Goal: Transaction & Acquisition: Purchase product/service

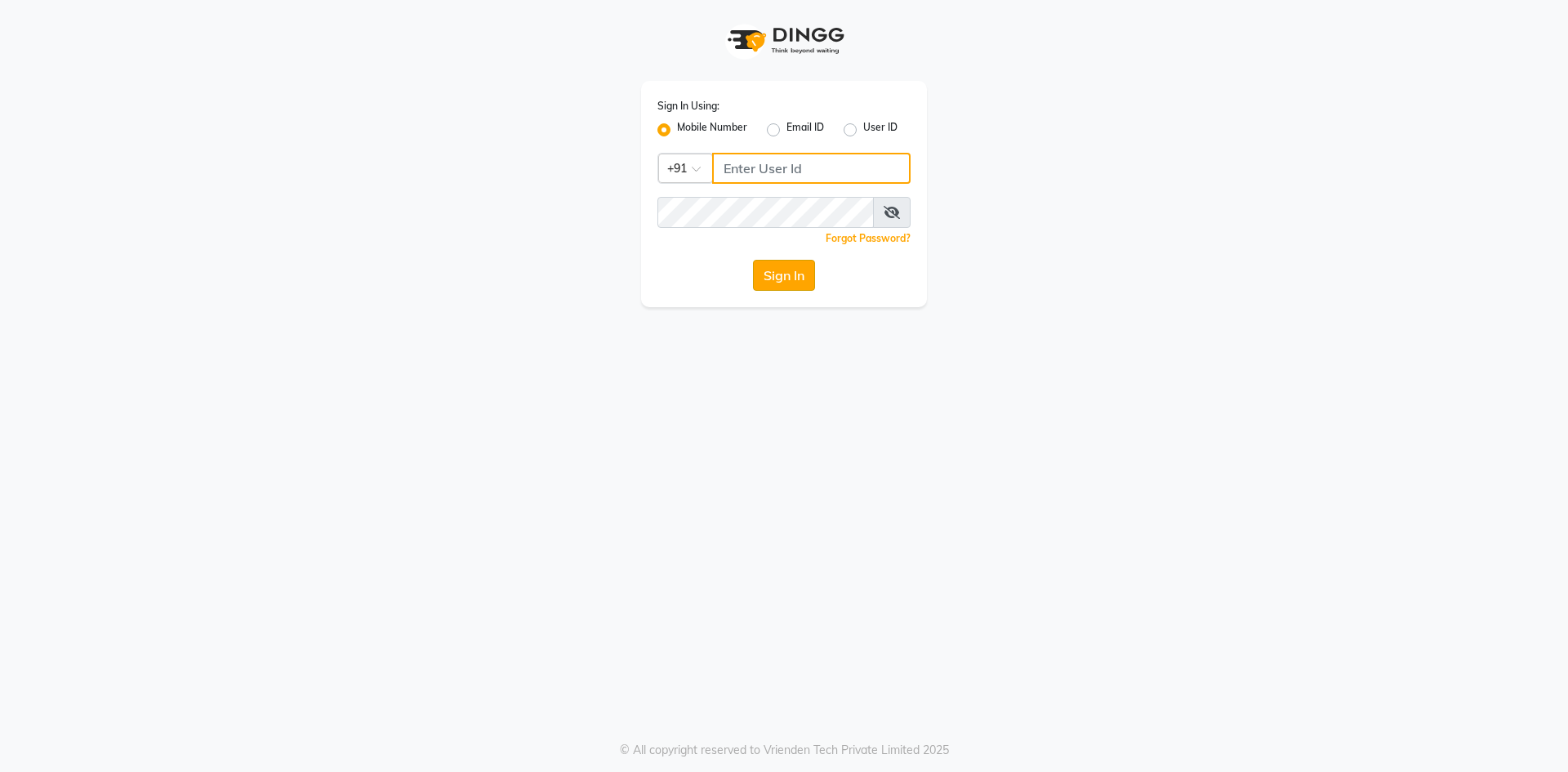
type input "9087667727"
click at [761, 278] on button "Sign In" at bounding box center [784, 276] width 62 height 31
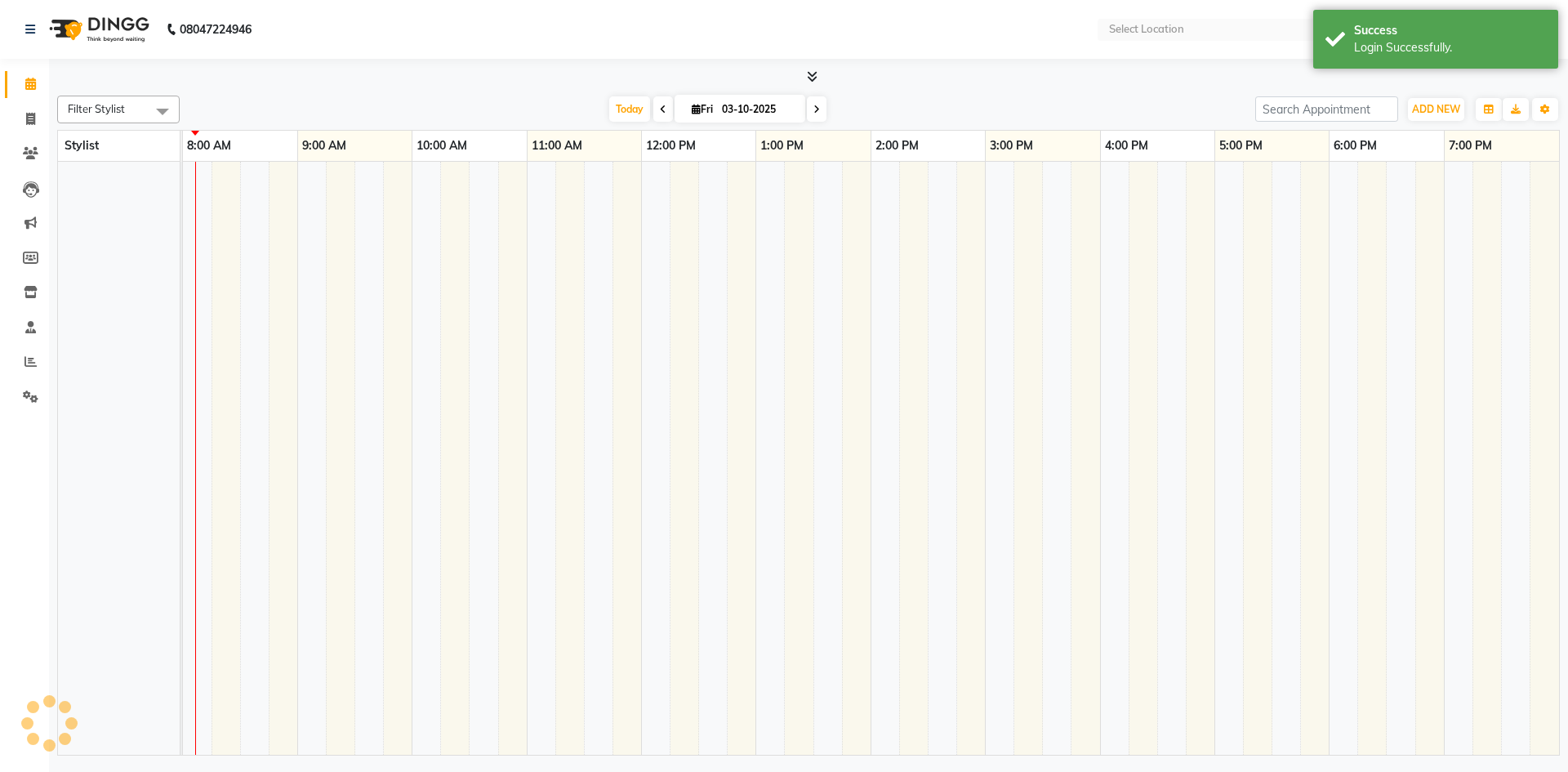
select select "en"
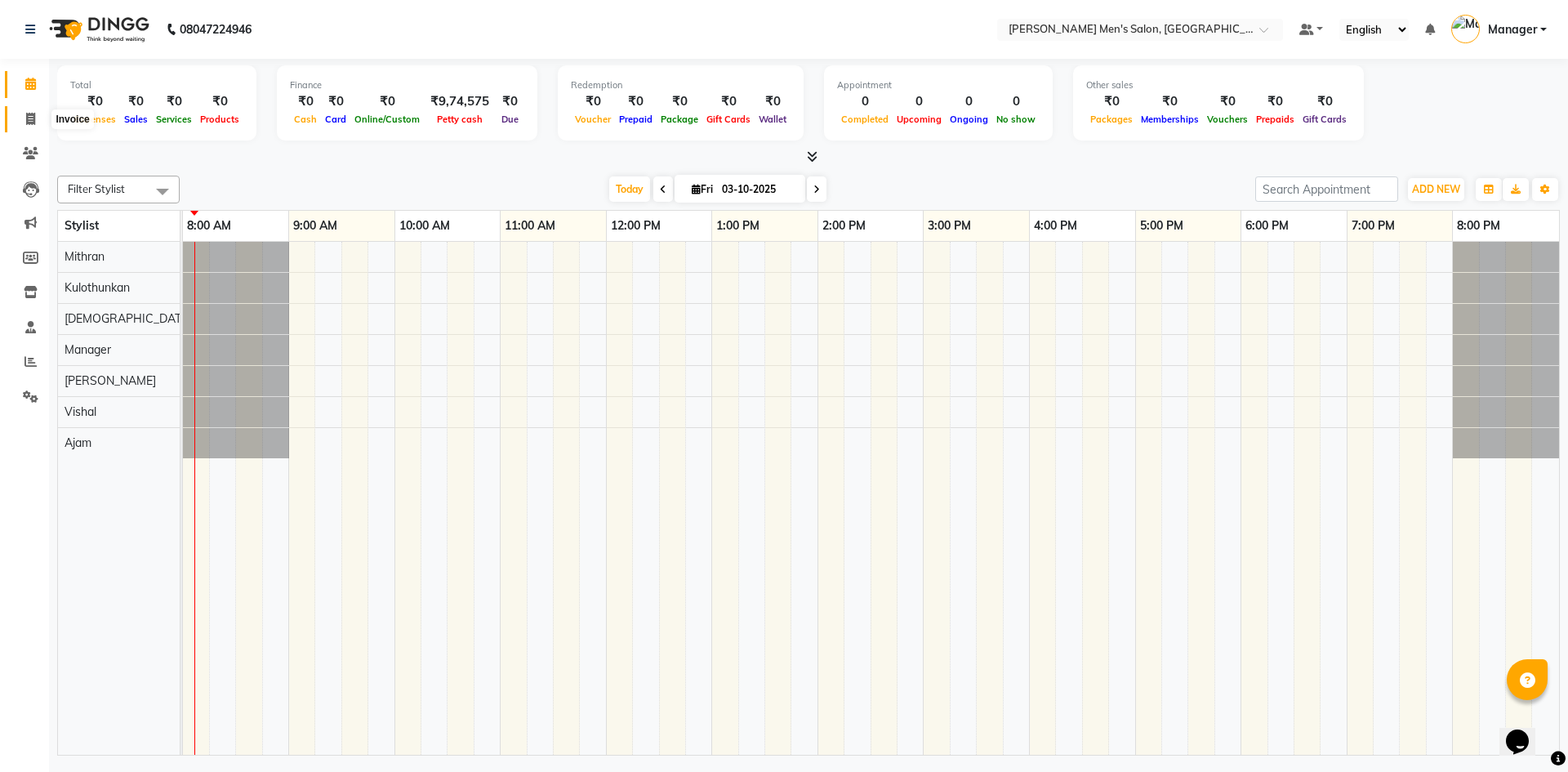
click at [22, 122] on span at bounding box center [30, 120] width 28 height 19
select select "service"
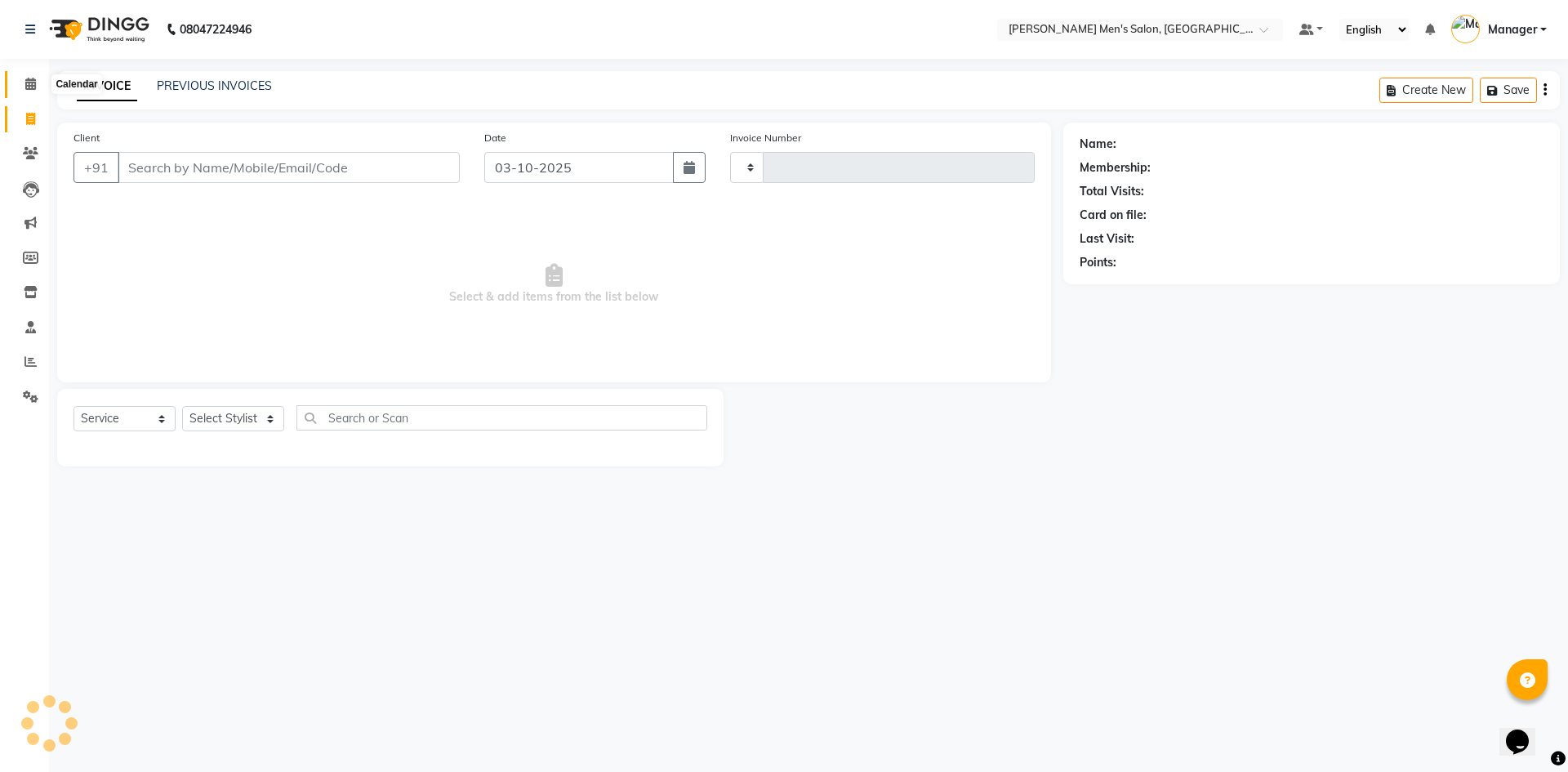
type input "4862"
select select "6913"
click at [33, 371] on link "Reports" at bounding box center [24, 362] width 39 height 27
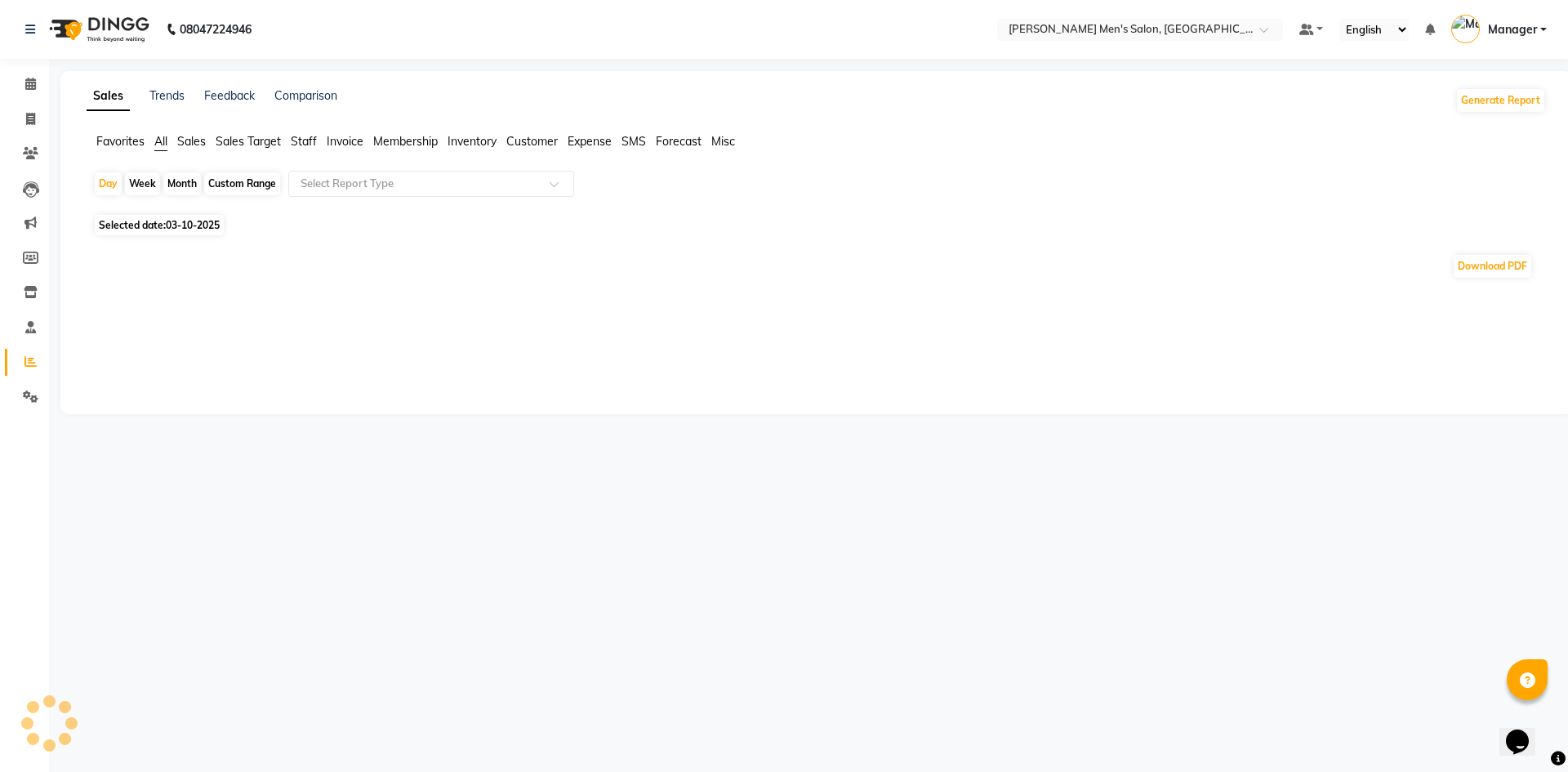
click at [300, 150] on li "Staff" at bounding box center [304, 141] width 26 height 17
click at [218, 215] on span "03-10-2025" at bounding box center [192, 214] width 54 height 12
select select "10"
select select "2025"
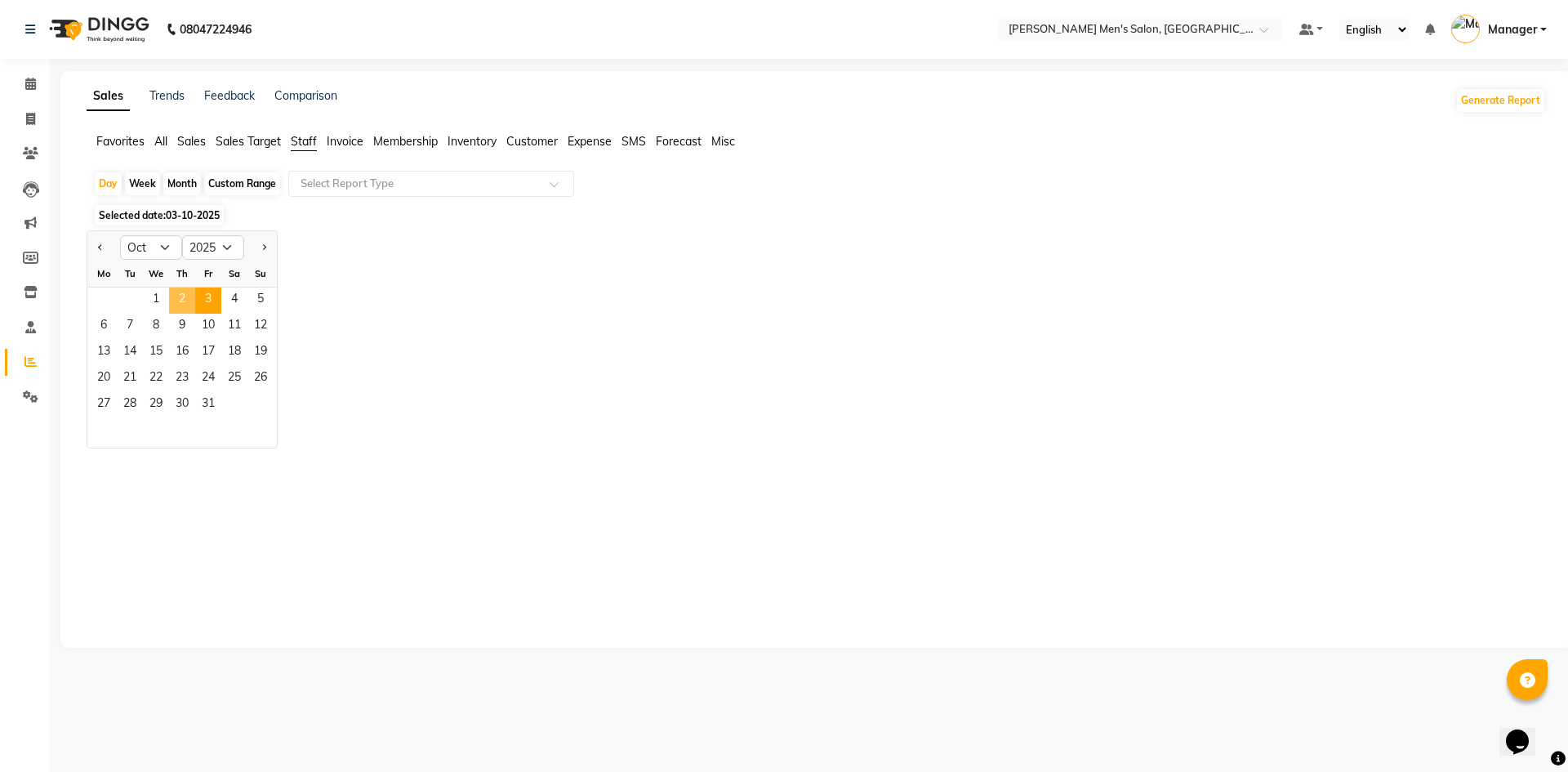
click at [174, 302] on span "2" at bounding box center [182, 300] width 26 height 26
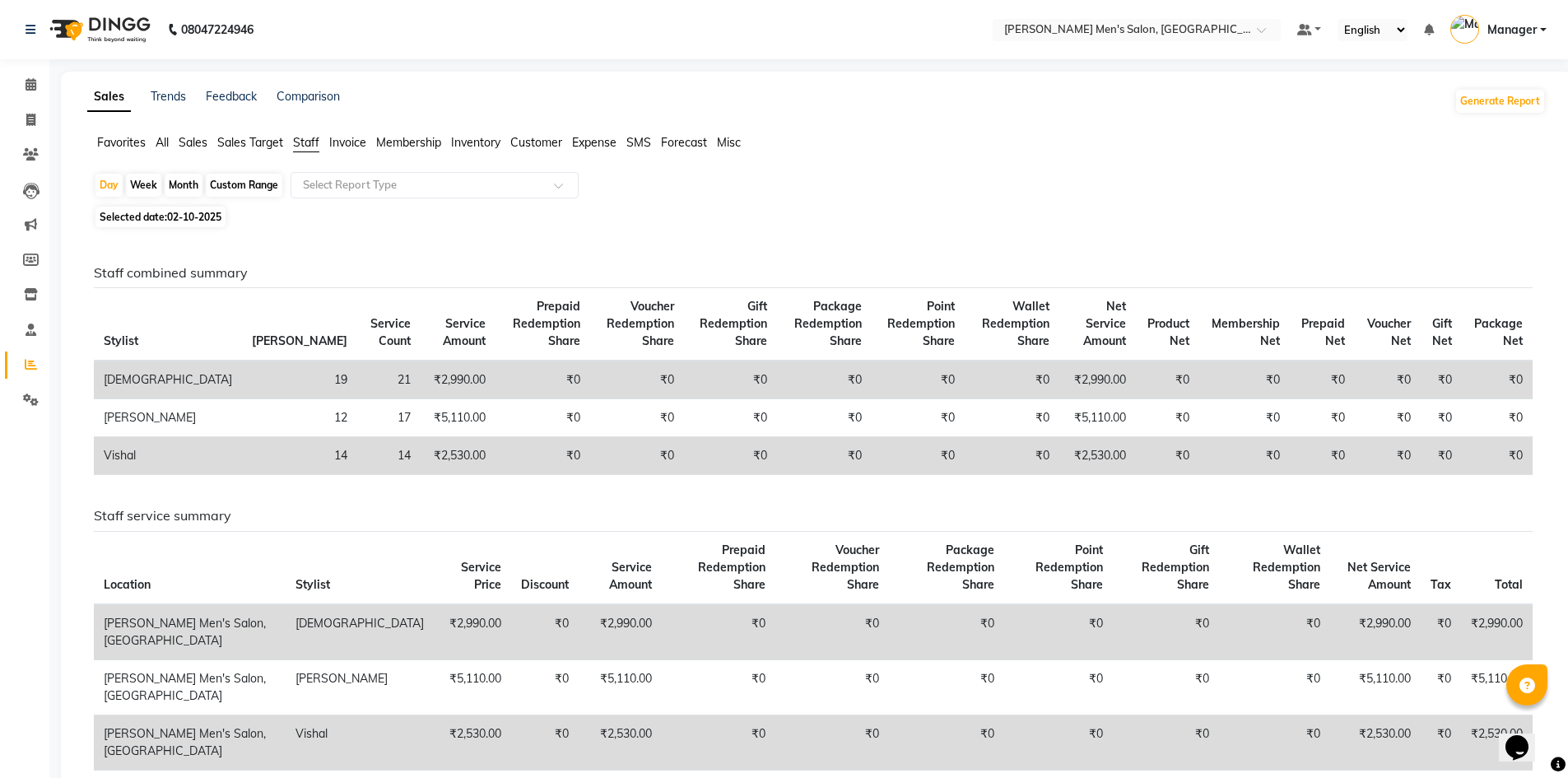
click at [187, 216] on span "02-10-2025" at bounding box center [194, 216] width 54 height 12
select select "10"
select select "2025"
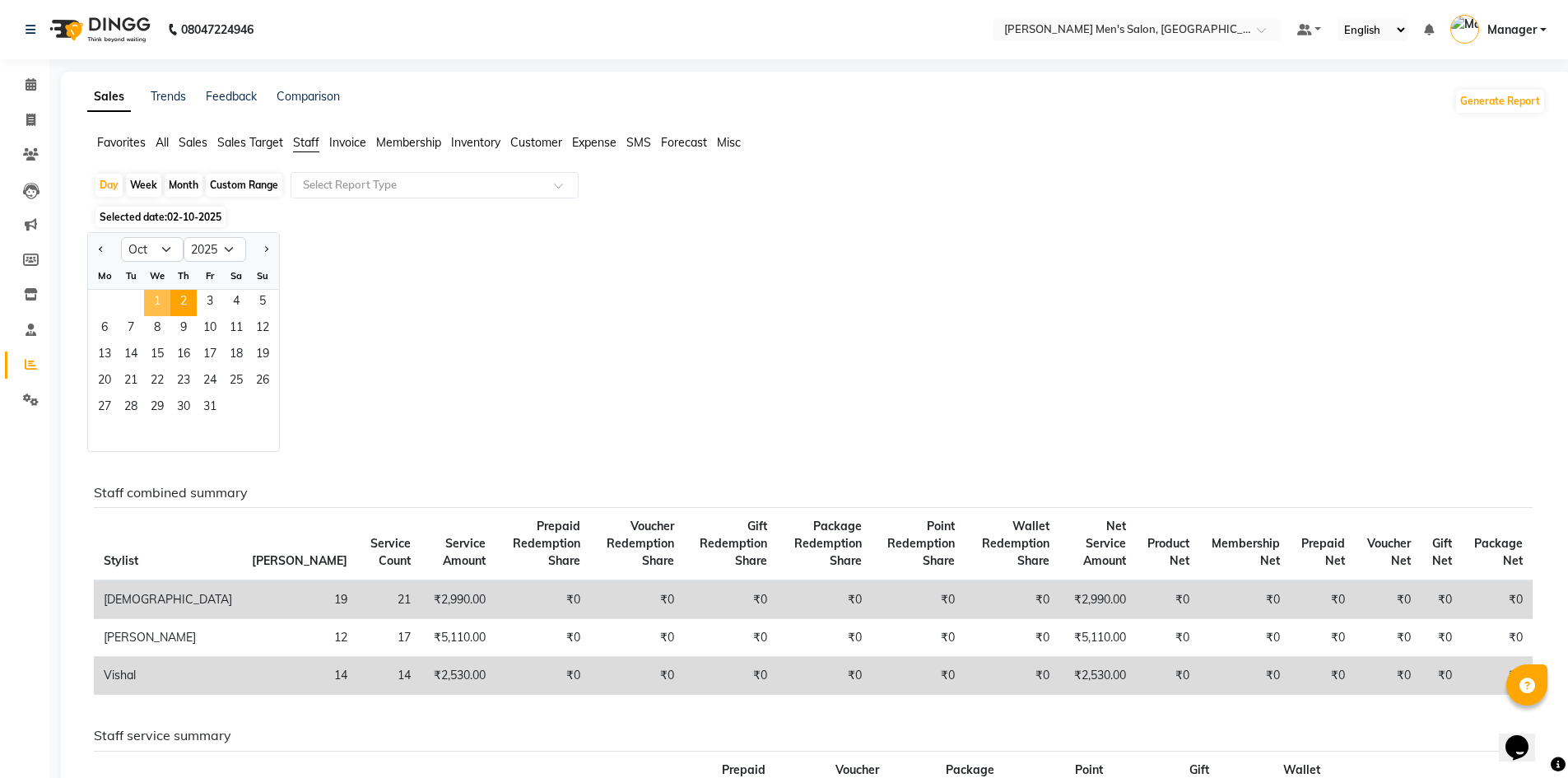
click at [157, 303] on span "1" at bounding box center [157, 303] width 27 height 27
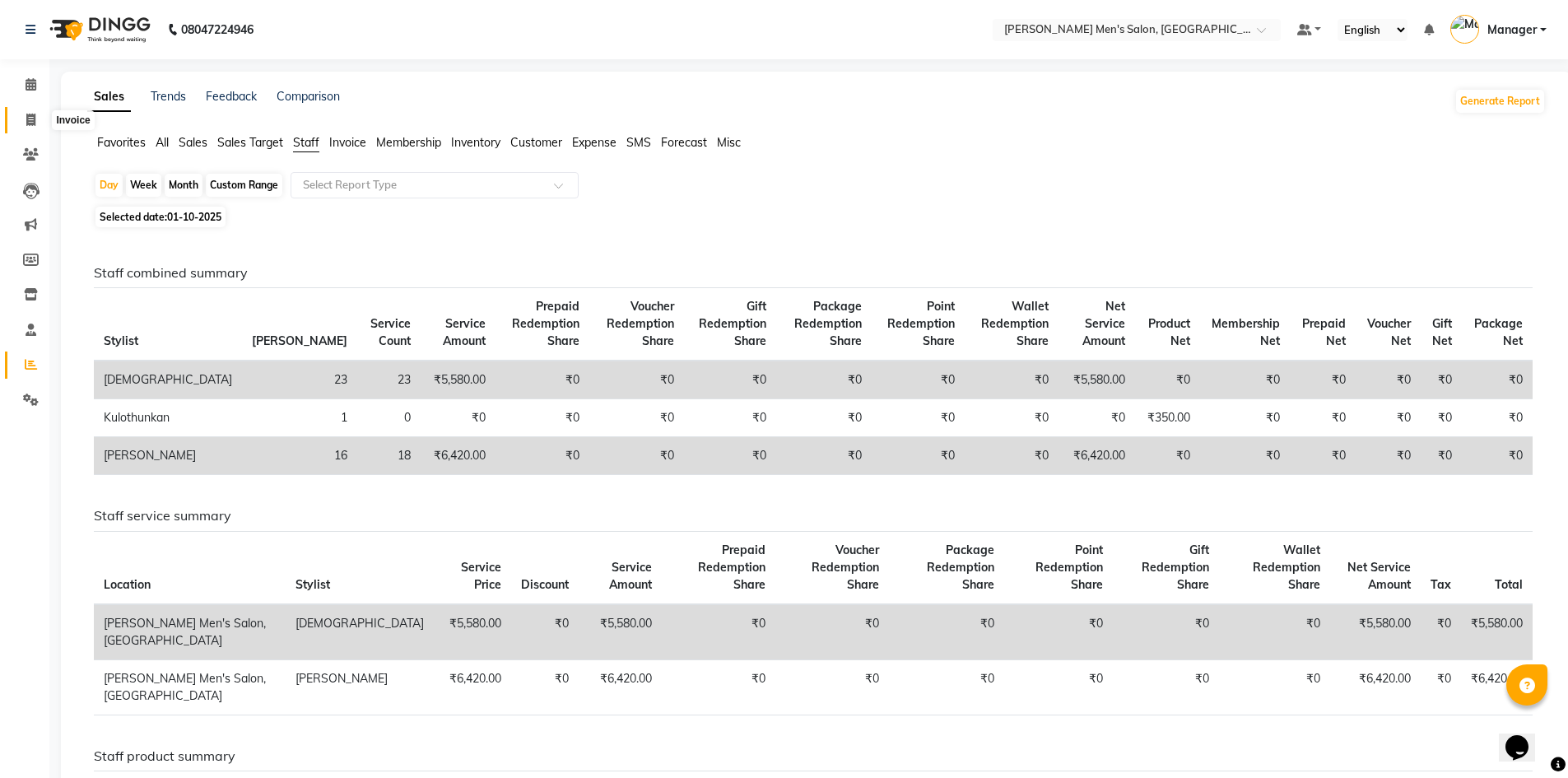
click at [28, 127] on span at bounding box center [30, 120] width 28 height 19
select select "6913"
select select "service"
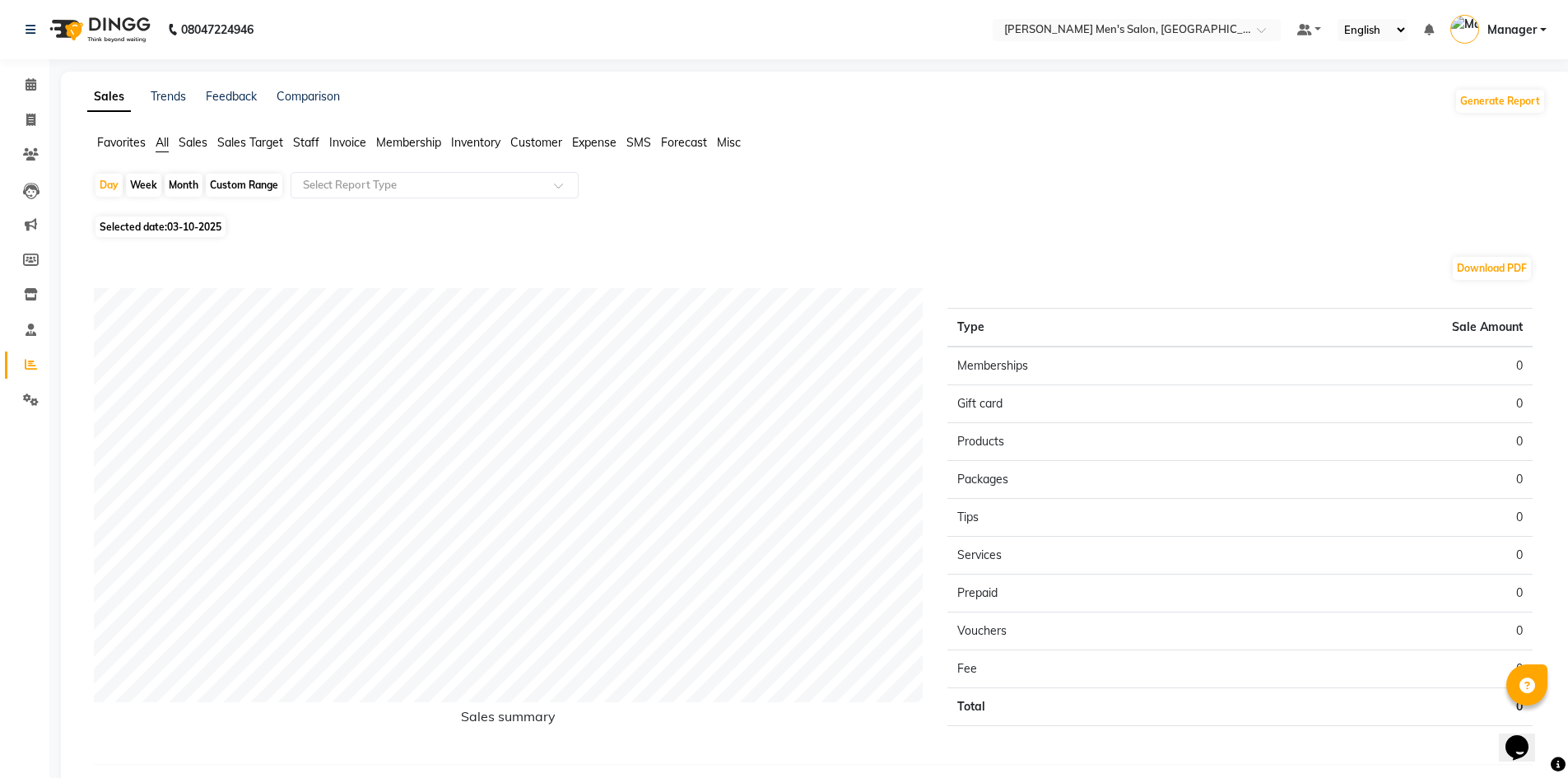
click at [311, 138] on span "Staff" at bounding box center [306, 143] width 27 height 15
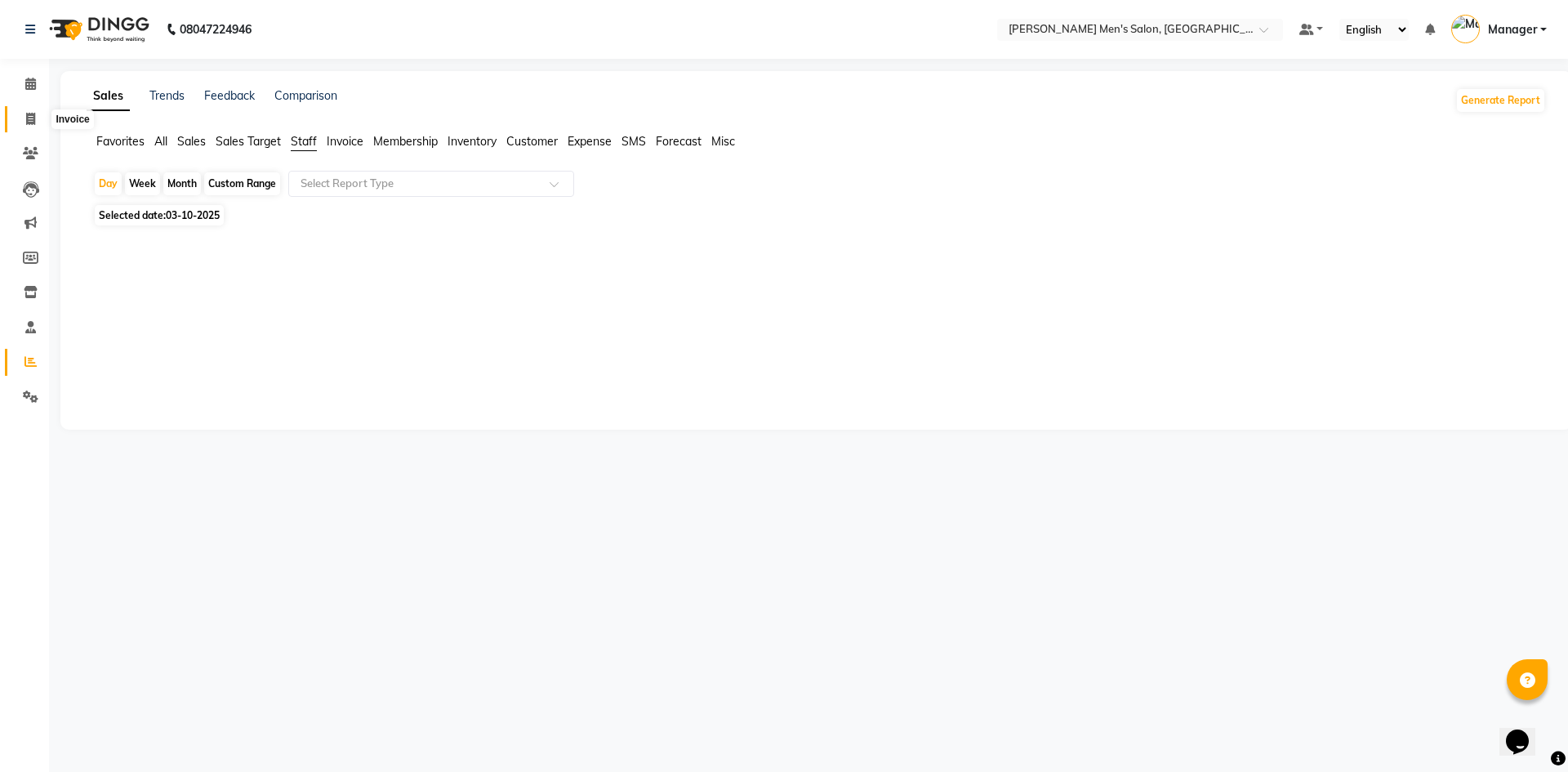
click at [27, 113] on icon at bounding box center [31, 119] width 9 height 12
select select "service"
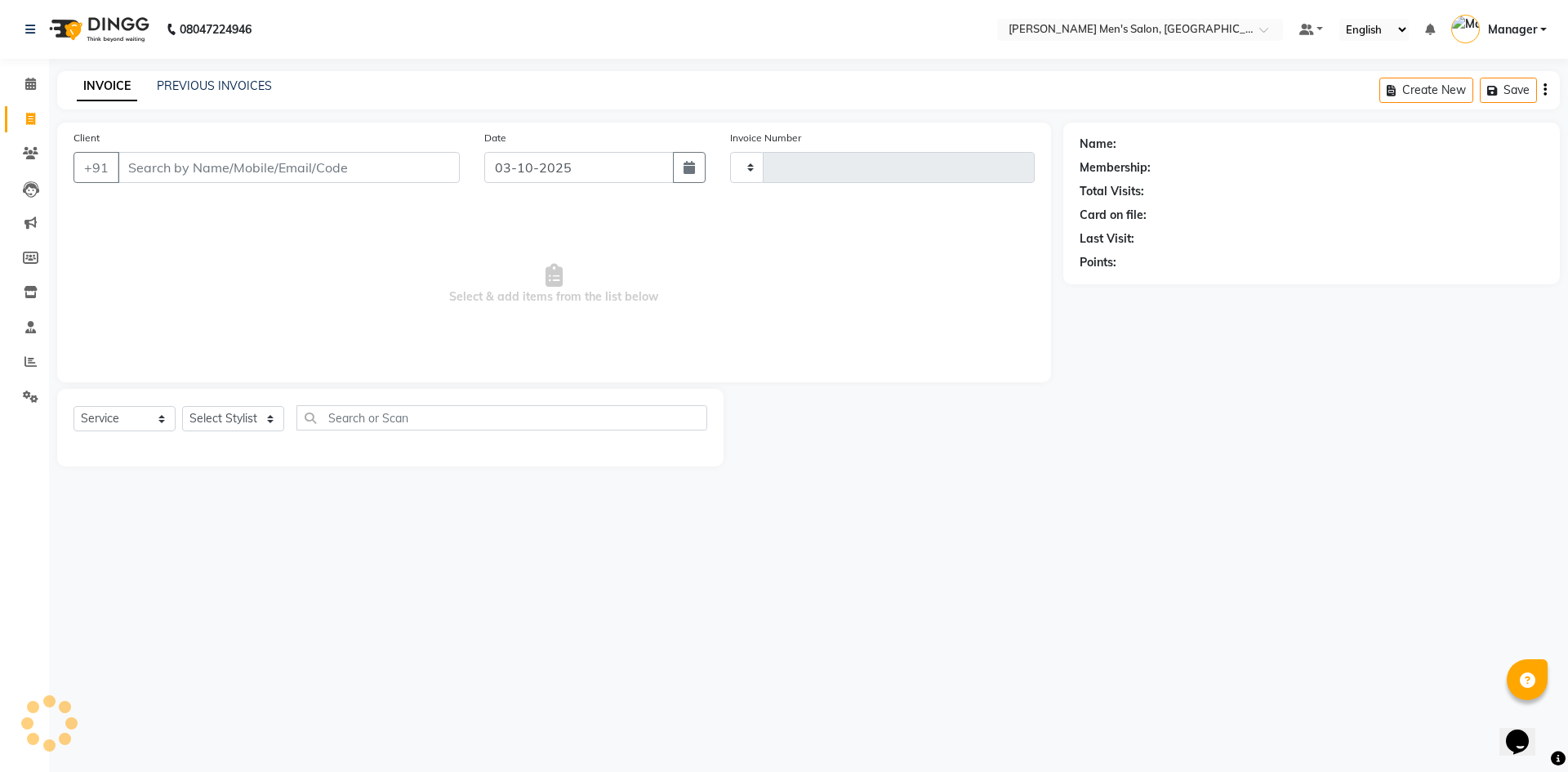
type input "4862"
click at [27, 113] on icon at bounding box center [31, 119] width 9 height 12
select select "6913"
select select "service"
click at [223, 423] on select "Select Stylist [PERSON_NAME] Manager [PERSON_NAME]" at bounding box center [234, 419] width 102 height 26
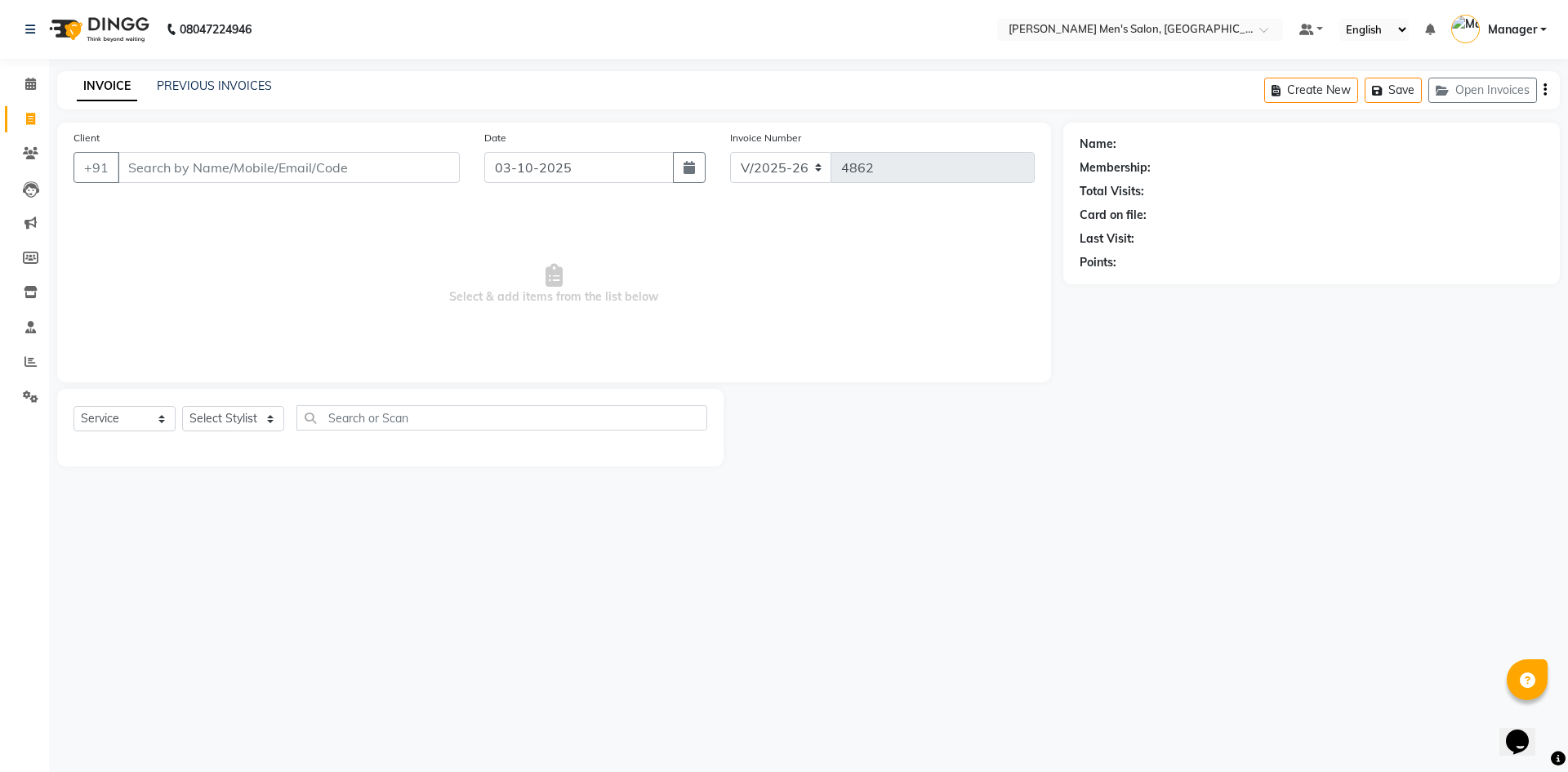
click at [145, 184] on div "Client +91" at bounding box center [266, 162] width 410 height 67
click at [160, 175] on input "Client" at bounding box center [288, 168] width 342 height 31
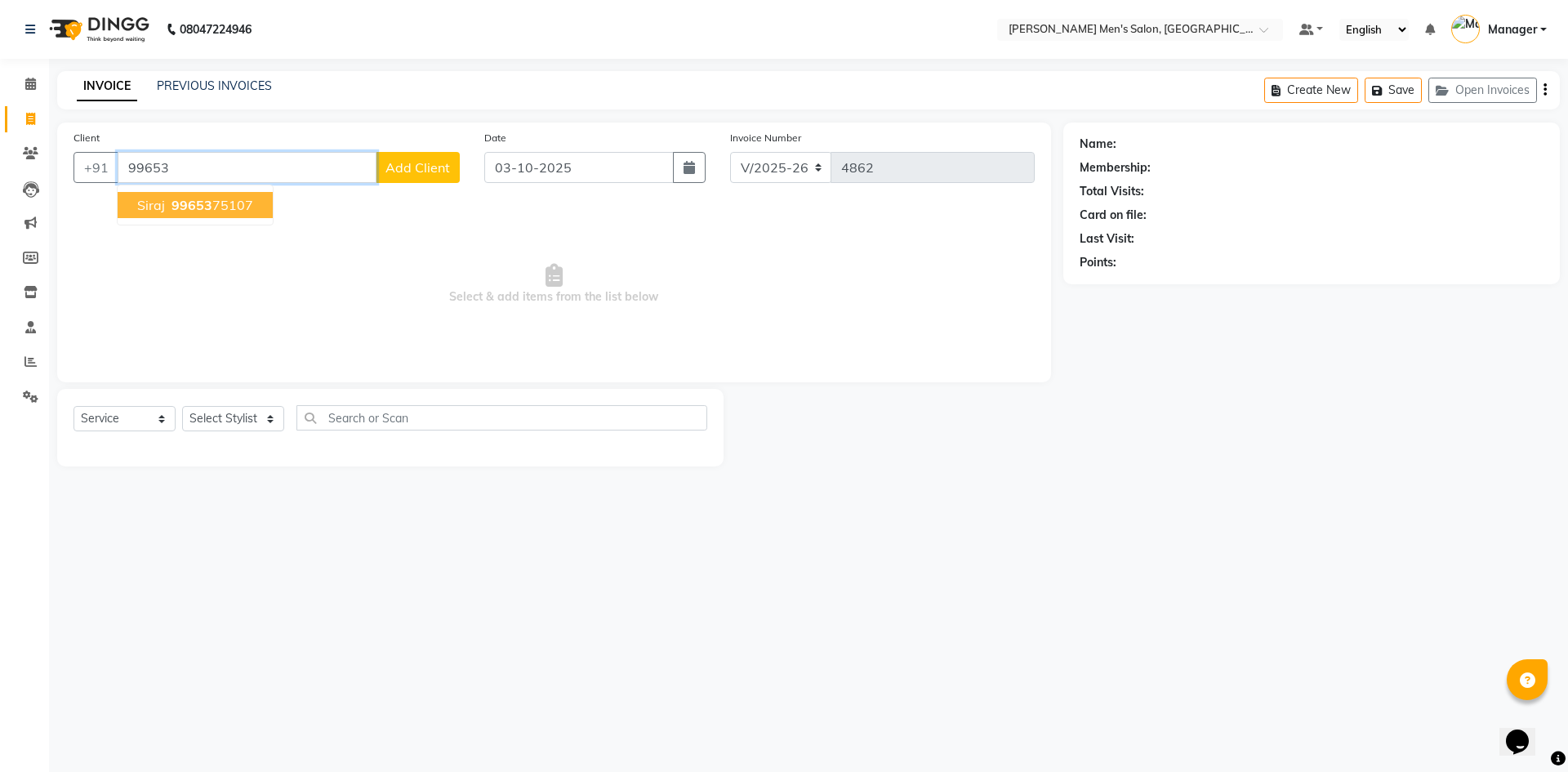
click at [199, 213] on span "99653" at bounding box center [192, 205] width 41 height 16
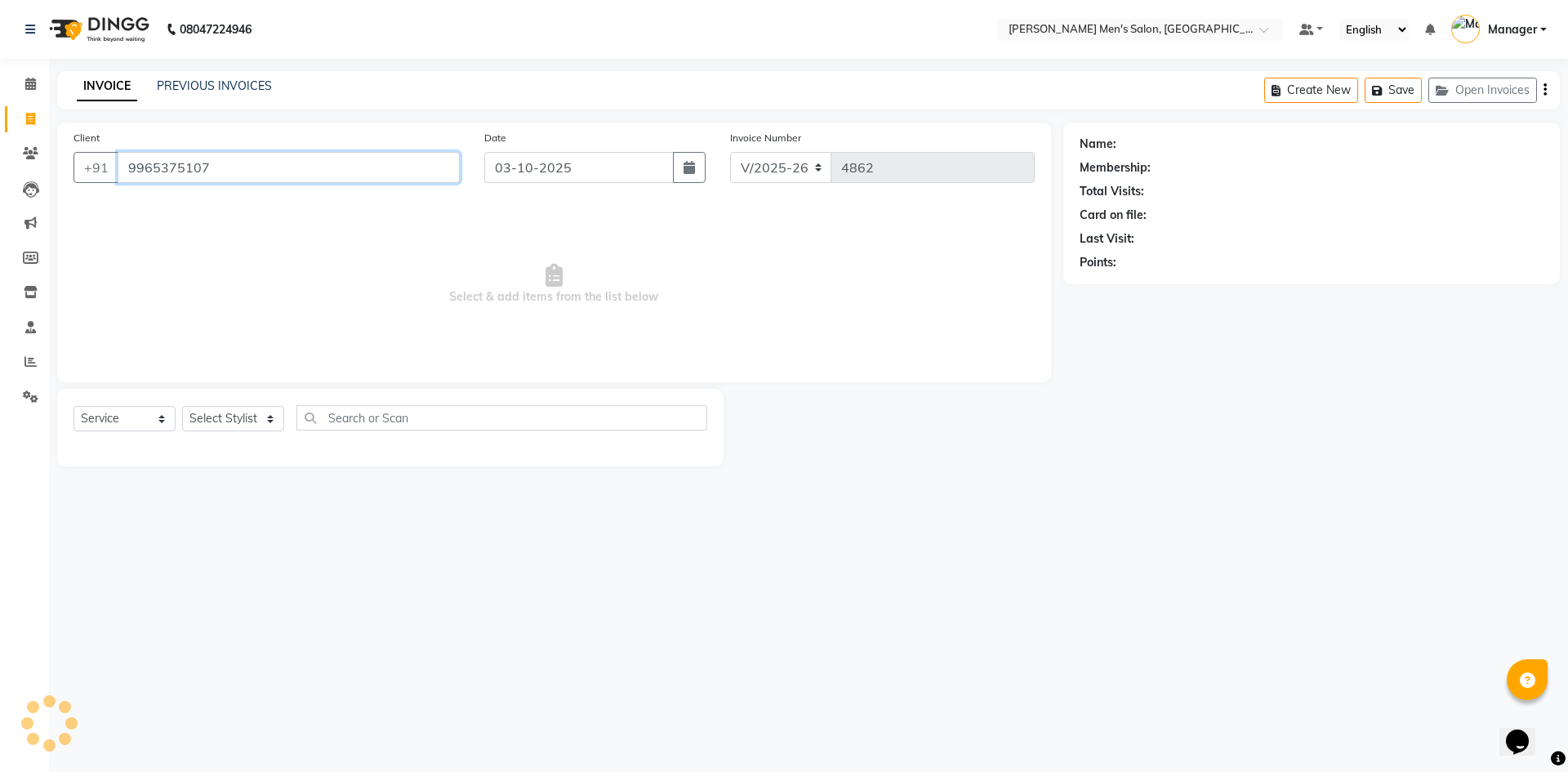
type input "9965375107"
click at [240, 405] on div "Select Service Product Membership Package Voucher Prepaid Gift Card Select Styl…" at bounding box center [390, 424] width 634 height 38
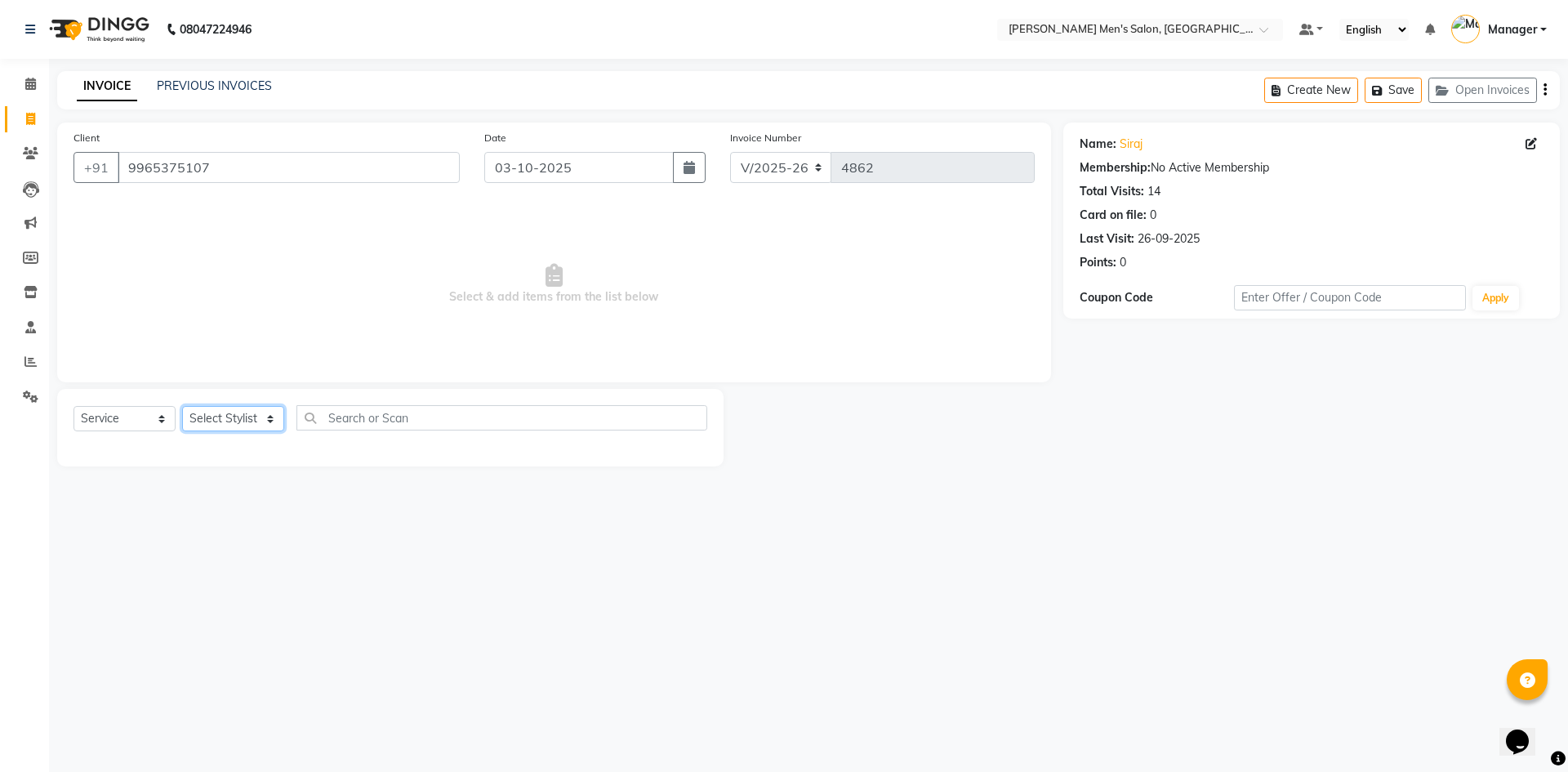
click at [240, 412] on select "Select Stylist [PERSON_NAME] Manager [PERSON_NAME]" at bounding box center [234, 419] width 102 height 26
select select "65604"
click at [182, 406] on select "Select Stylist [PERSON_NAME] Manager [PERSON_NAME]" at bounding box center [234, 419] width 102 height 26
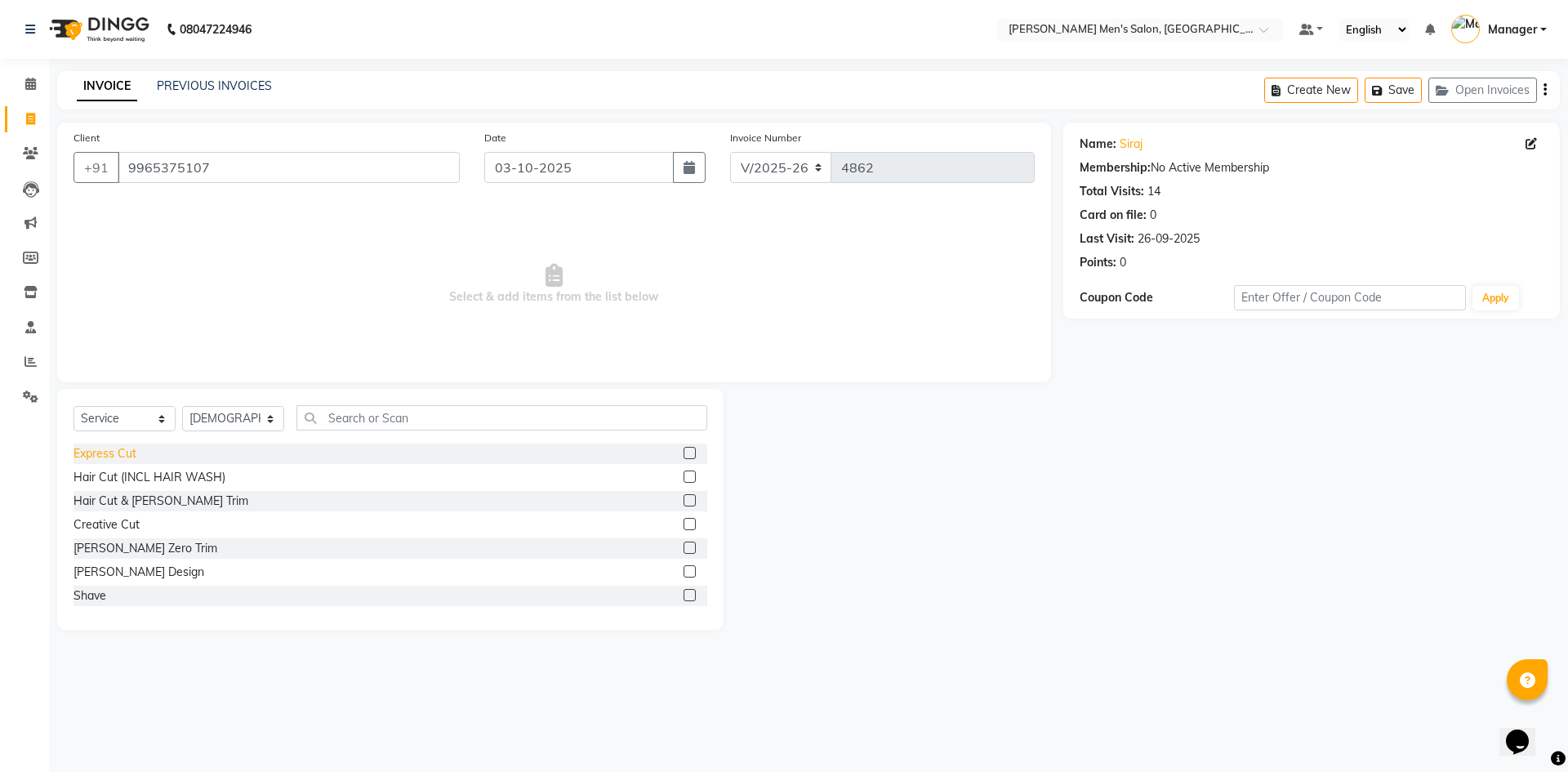
click at [124, 460] on div "Express Cut" at bounding box center [105, 454] width 63 height 17
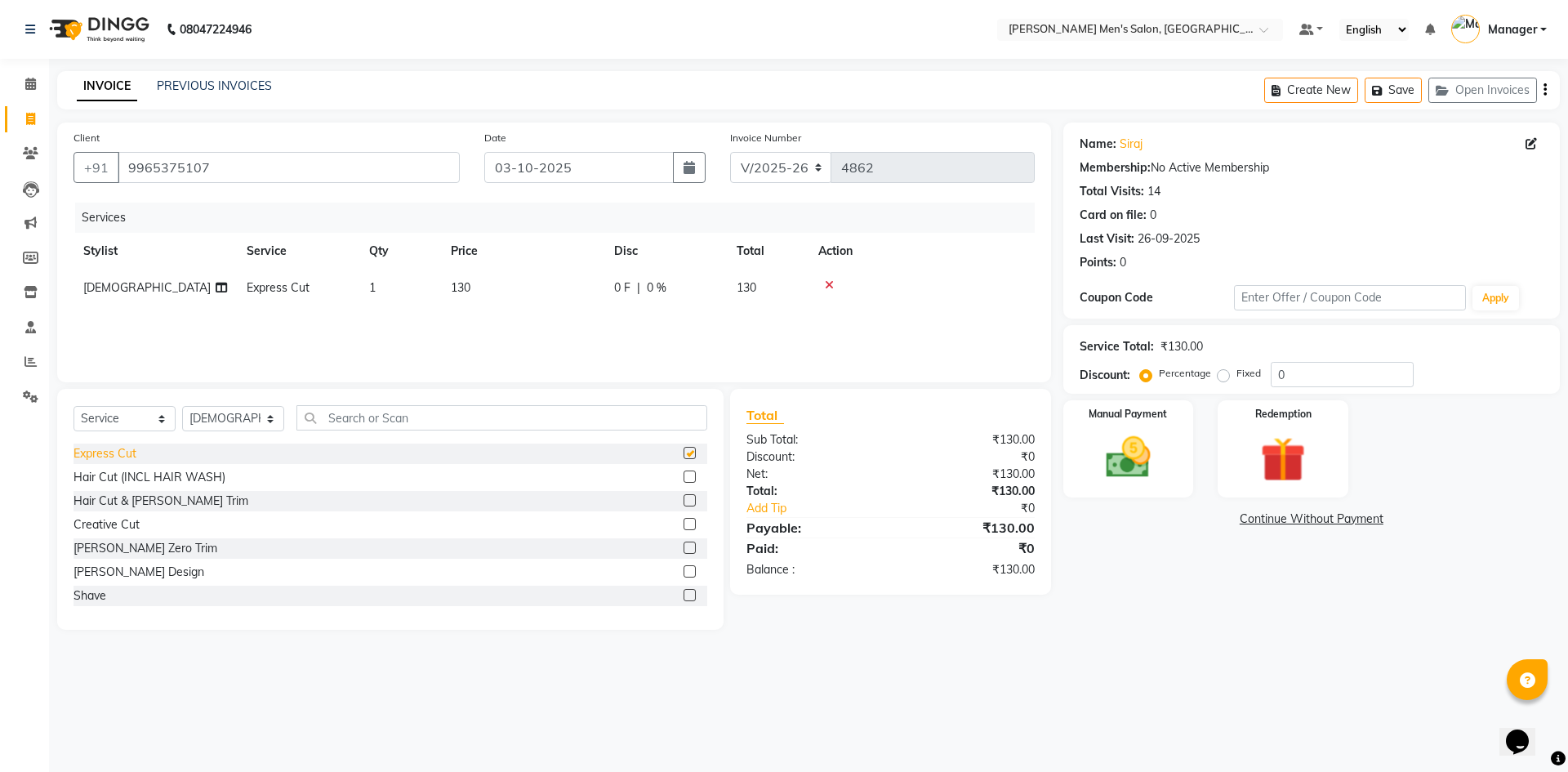
checkbox input "false"
click at [1144, 449] on img at bounding box center [1127, 457] width 76 height 54
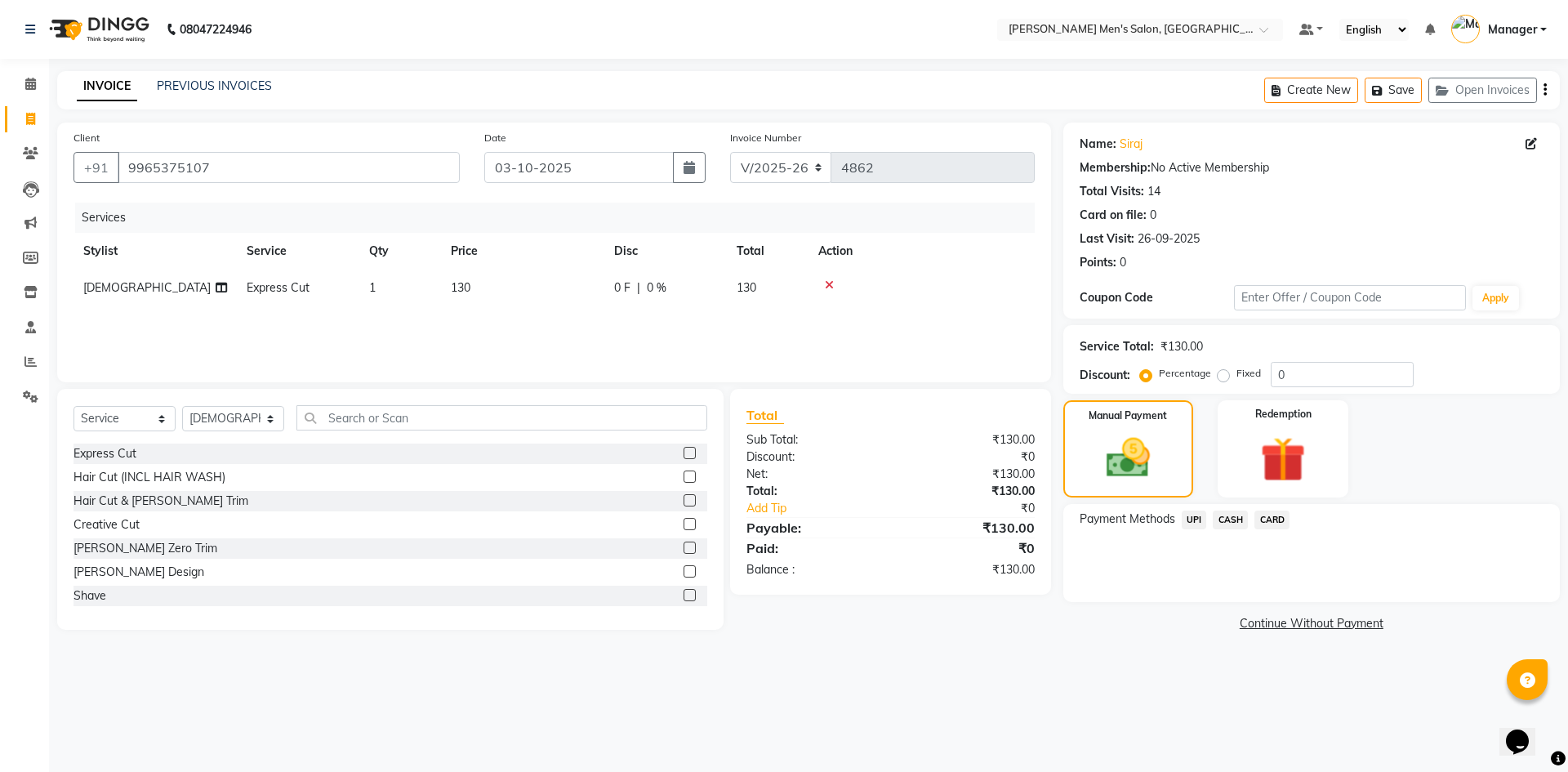
click at [1224, 516] on span "CASH" at bounding box center [1231, 520] width 36 height 19
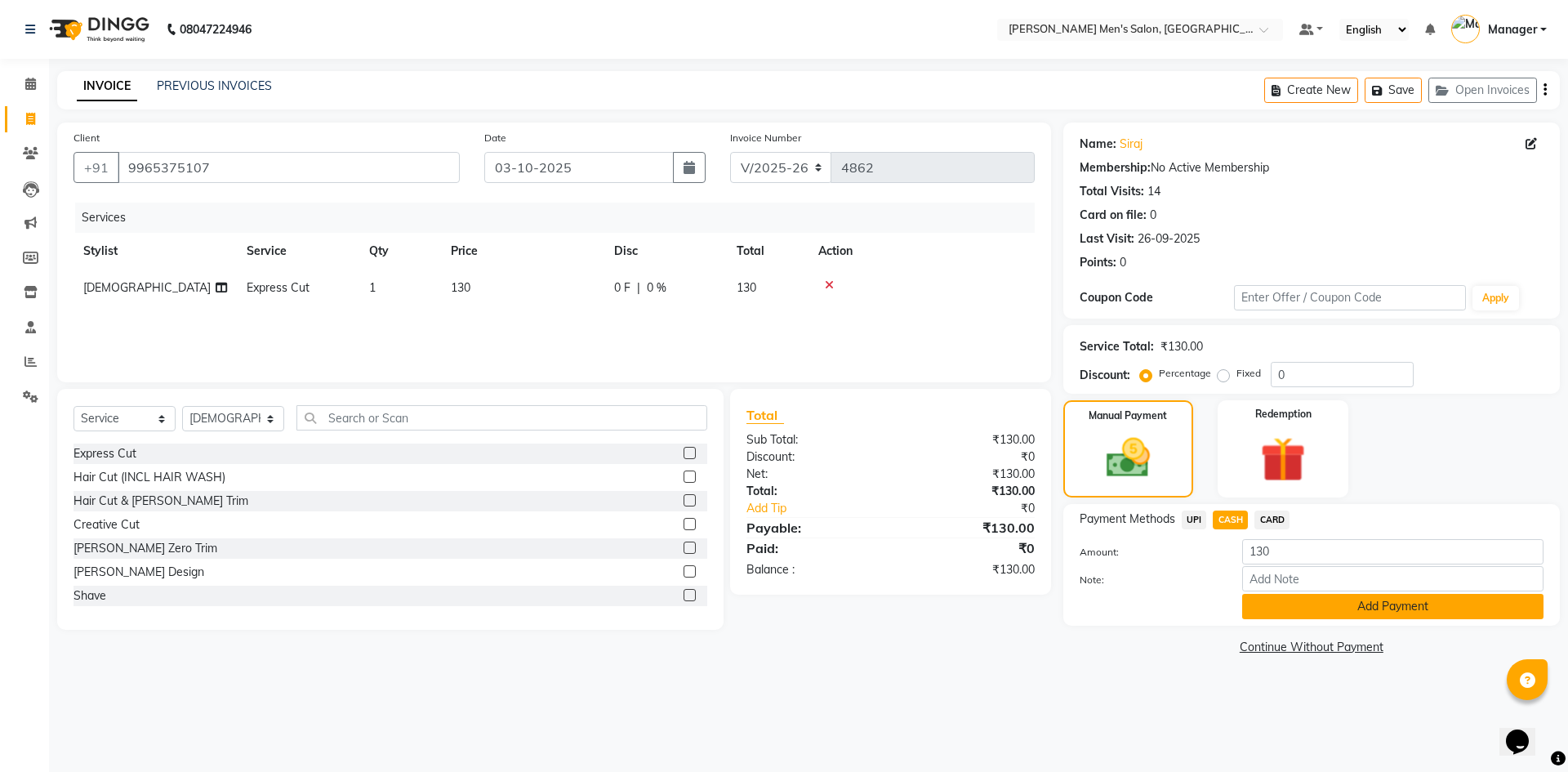
click at [1292, 605] on button "Add Payment" at bounding box center [1393, 607] width 301 height 26
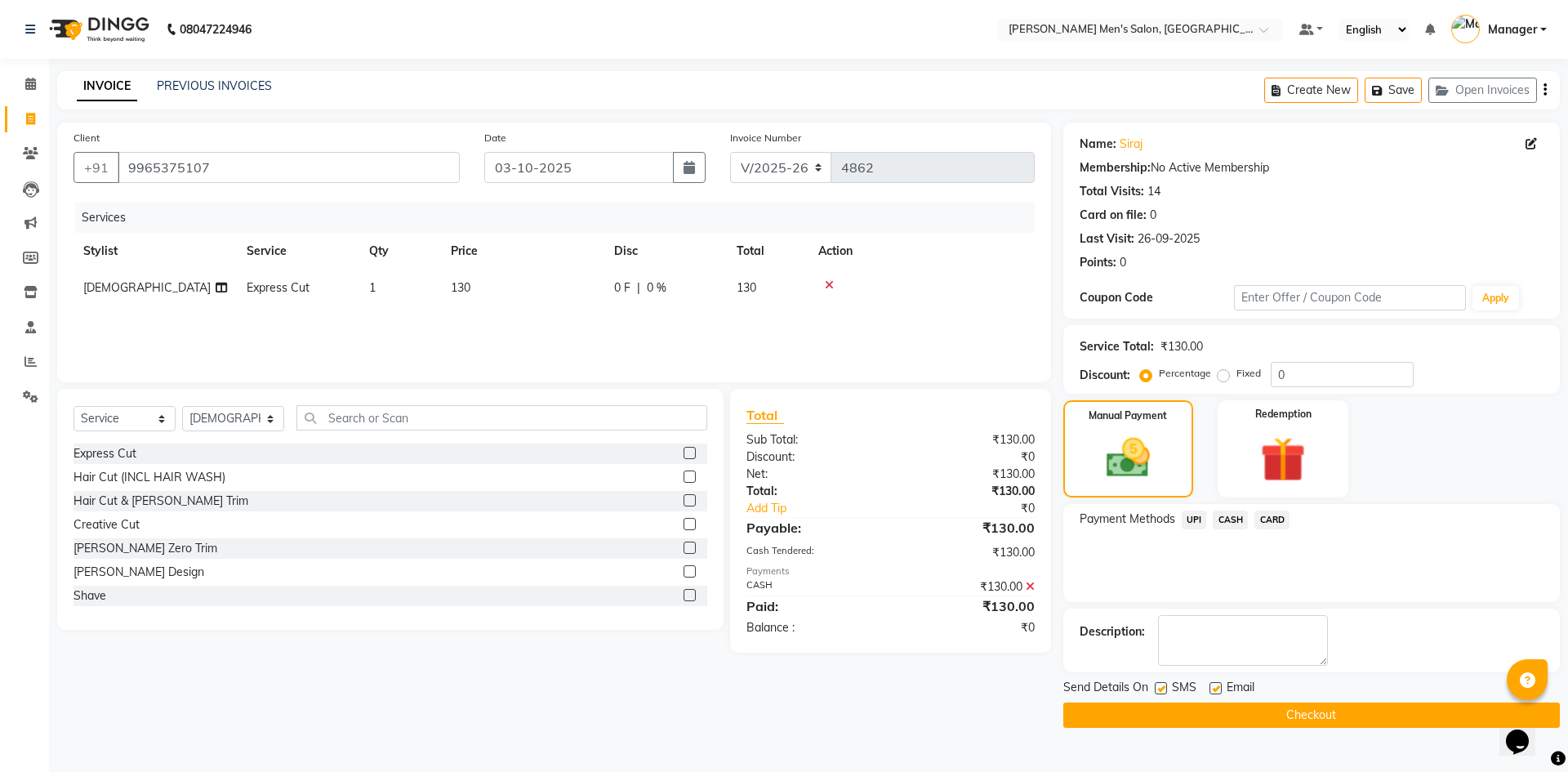
click at [1295, 716] on button "Checkout" at bounding box center [1312, 715] width 496 height 26
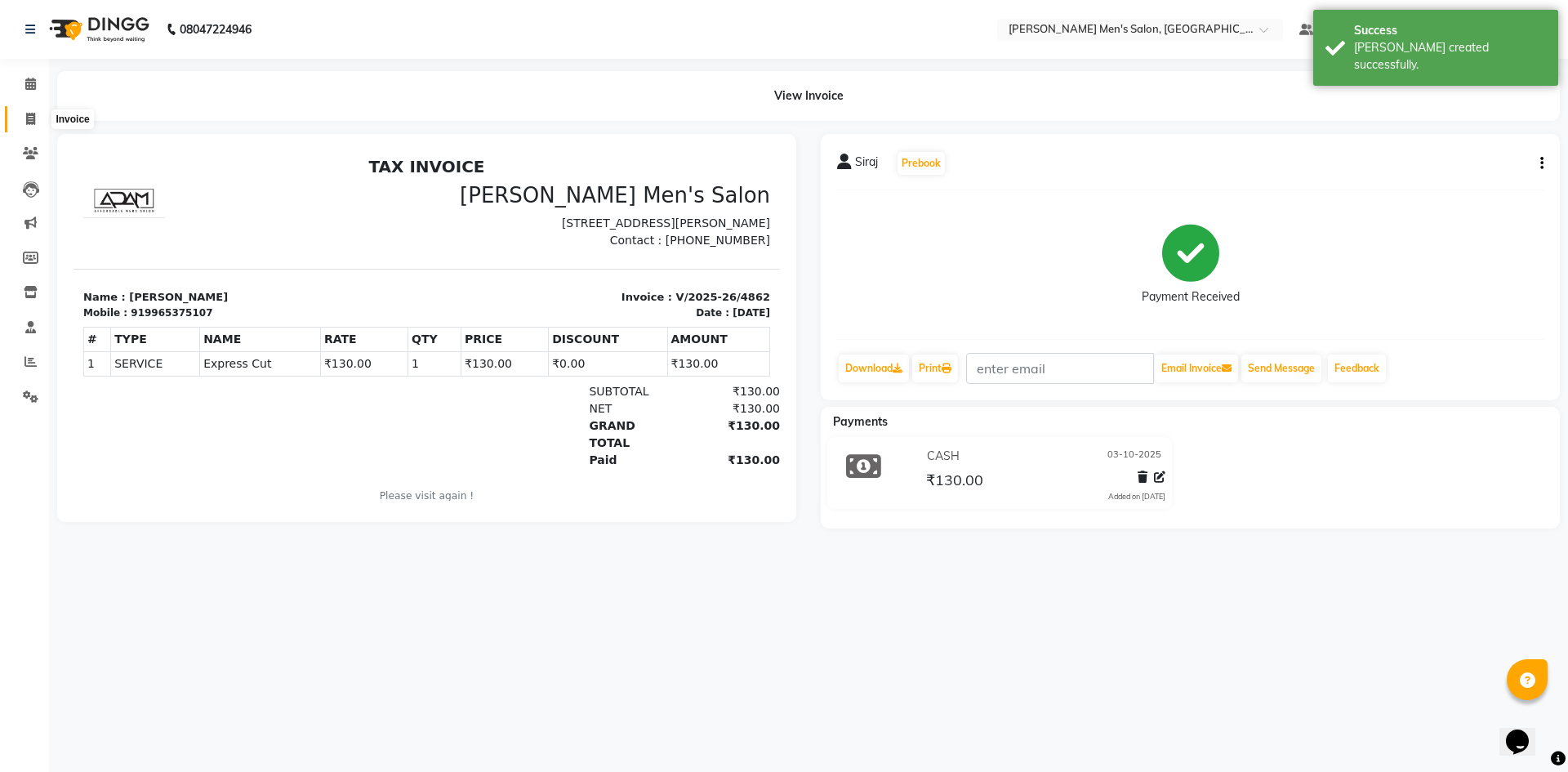
click at [38, 120] on span at bounding box center [30, 120] width 28 height 19
select select "service"
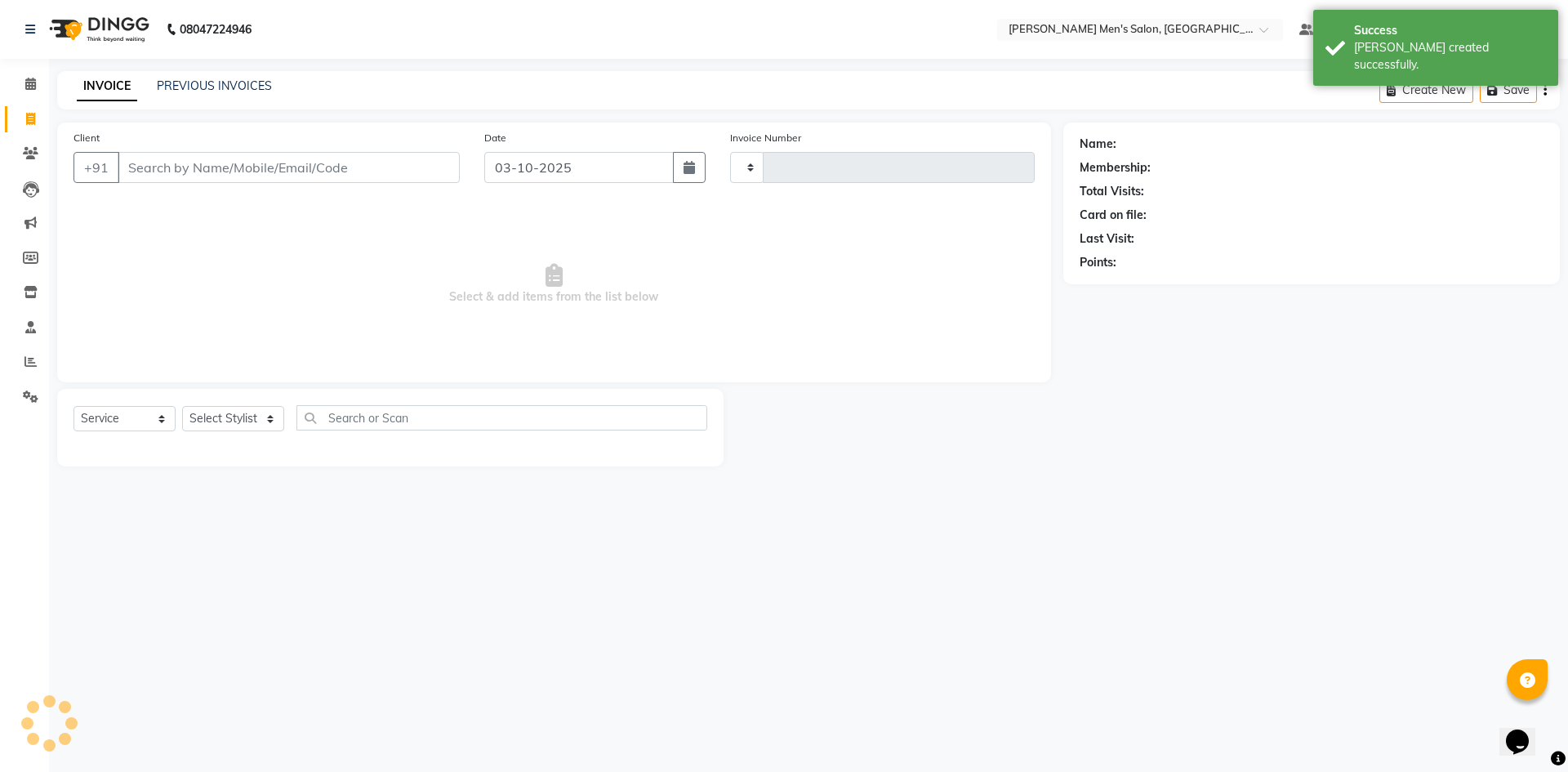
type input "4863"
select select "6913"
click at [204, 78] on div "PREVIOUS INVOICES" at bounding box center [214, 86] width 115 height 17
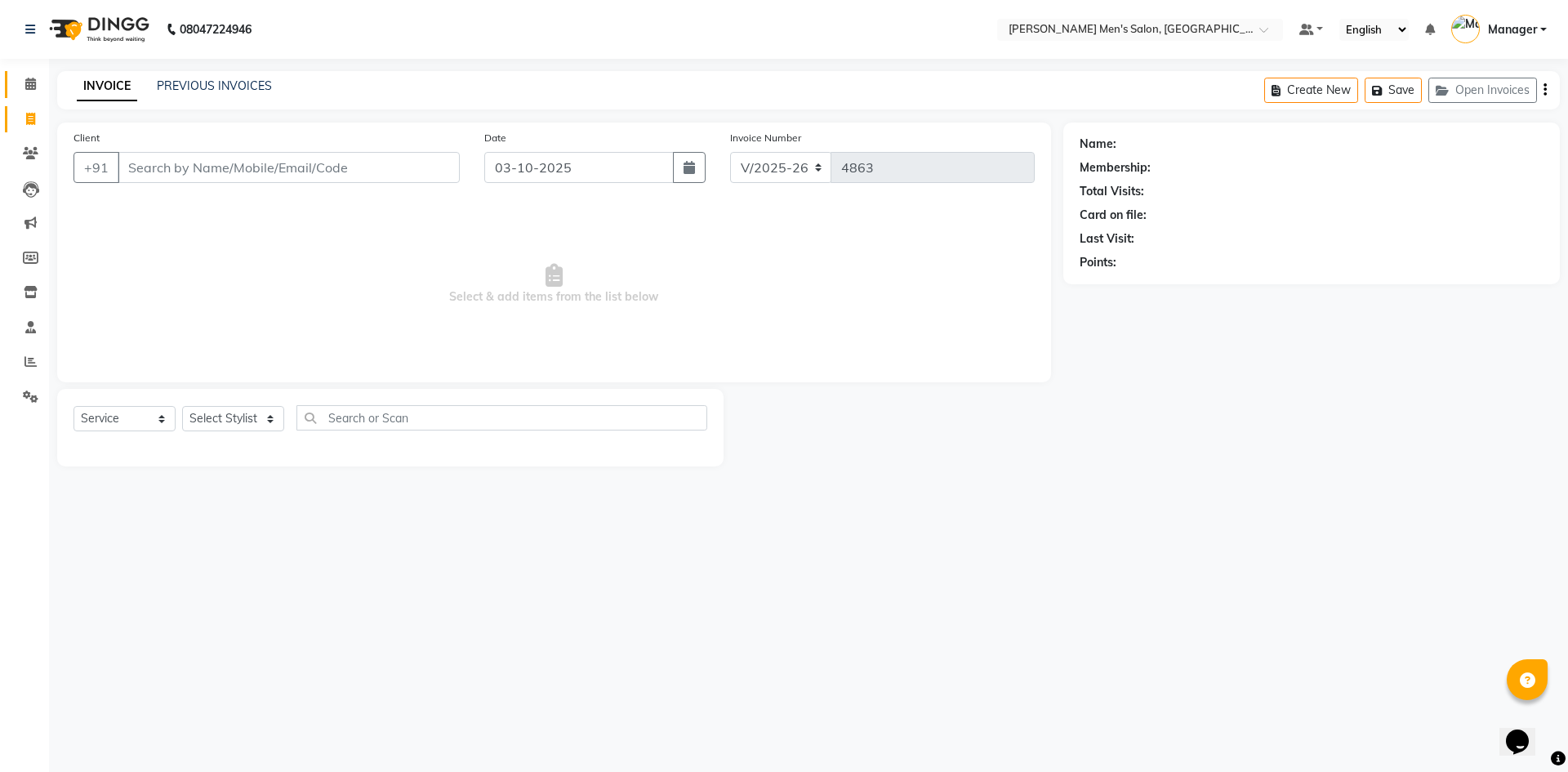
click at [19, 79] on span at bounding box center [30, 84] width 28 height 19
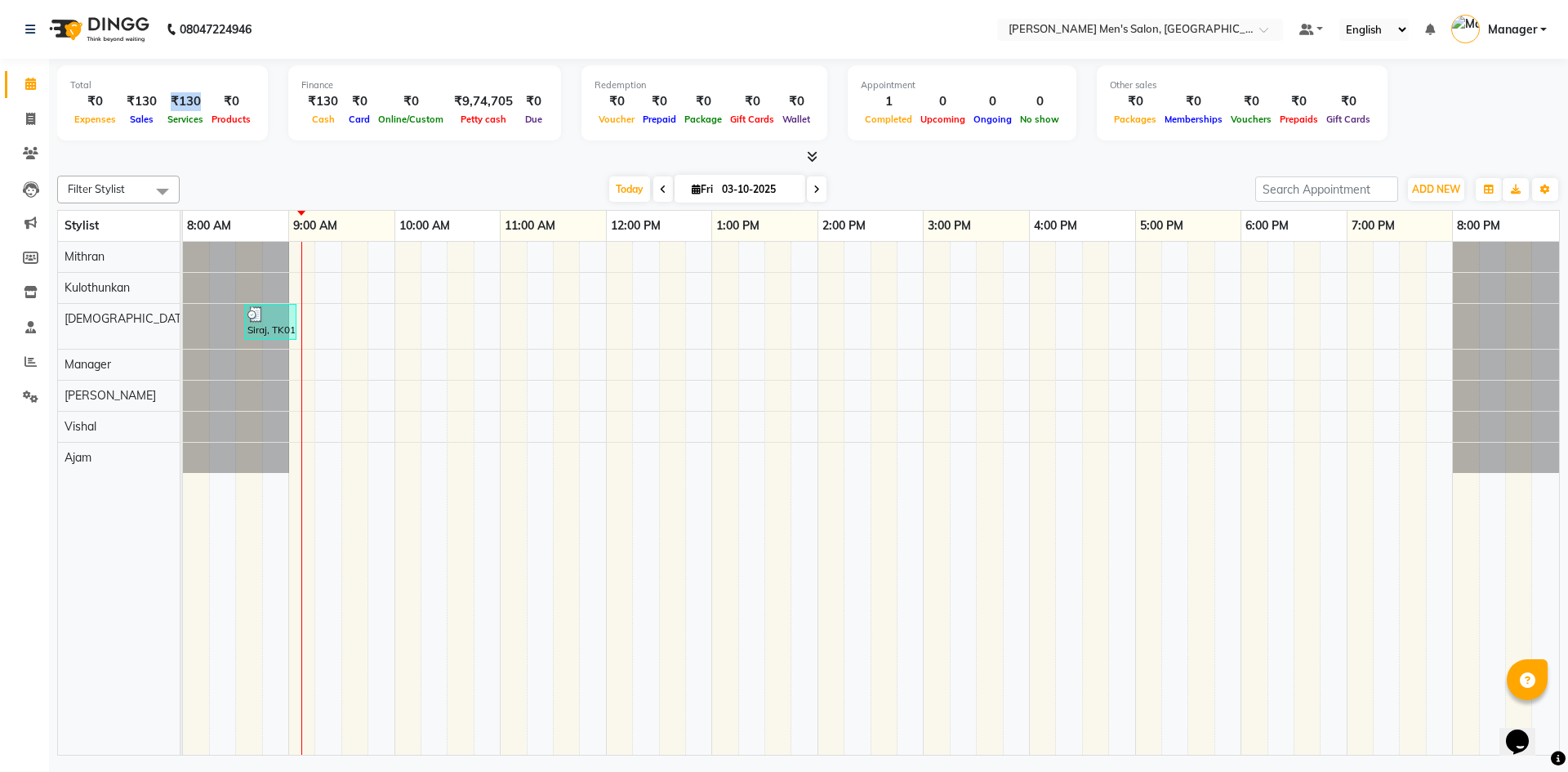
drag, startPoint x: 151, startPoint y: 112, endPoint x: 200, endPoint y: 105, distance: 49.5
click at [200, 105] on div "₹0 Expenses ₹130 Sales ₹130 Services ₹0 Products" at bounding box center [162, 110] width 184 height 36
click at [157, 129] on div "Total ₹0 Expenses ₹130 Sales ₹130 Services ₹0 Products" at bounding box center [162, 103] width 211 height 75
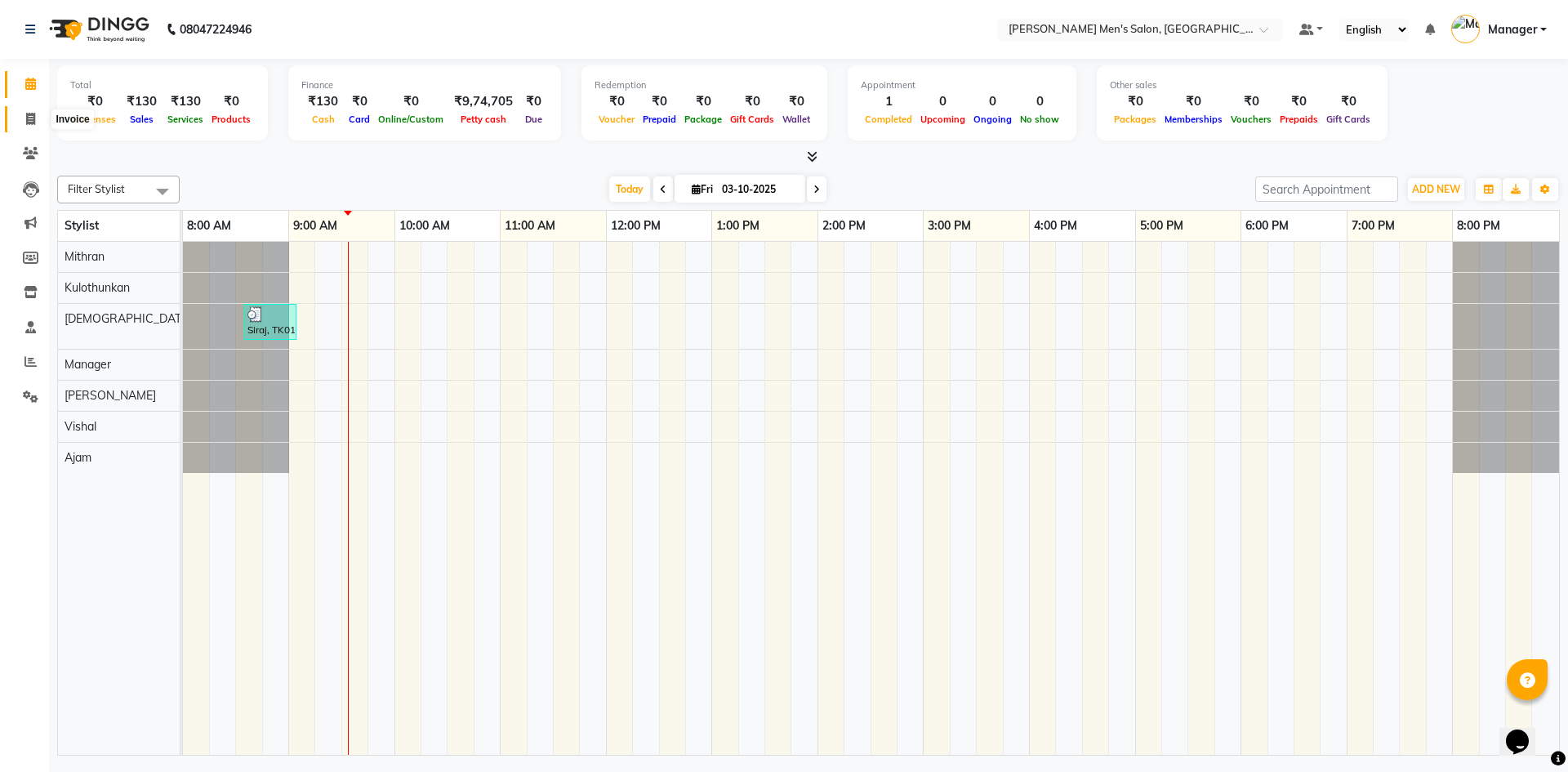
click at [26, 120] on icon at bounding box center [31, 119] width 9 height 12
select select "6913"
select select "service"
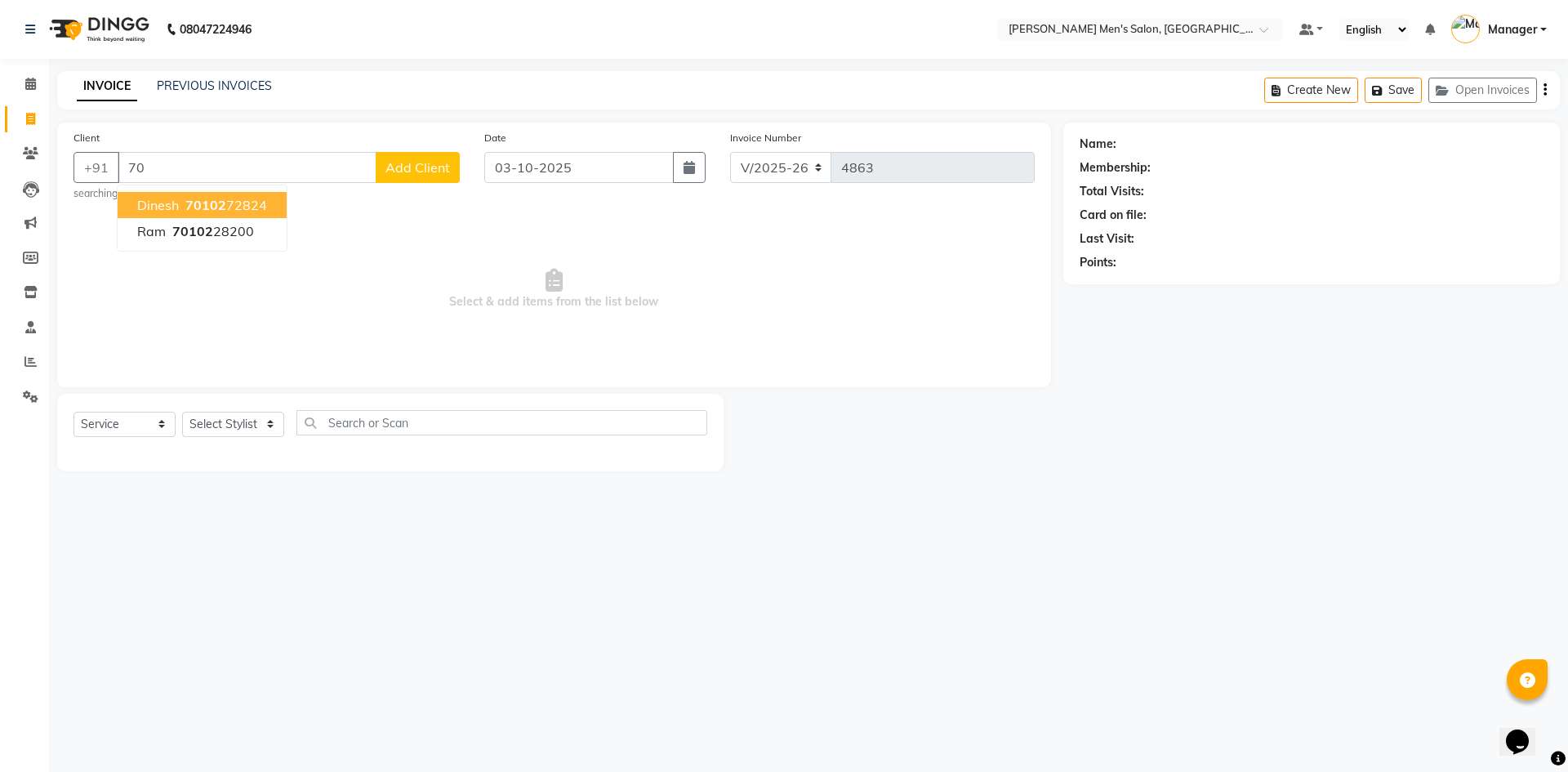
type input "7"
click at [275, 209] on ngb-highlight "91714 24716" at bounding box center [244, 205] width 85 height 16
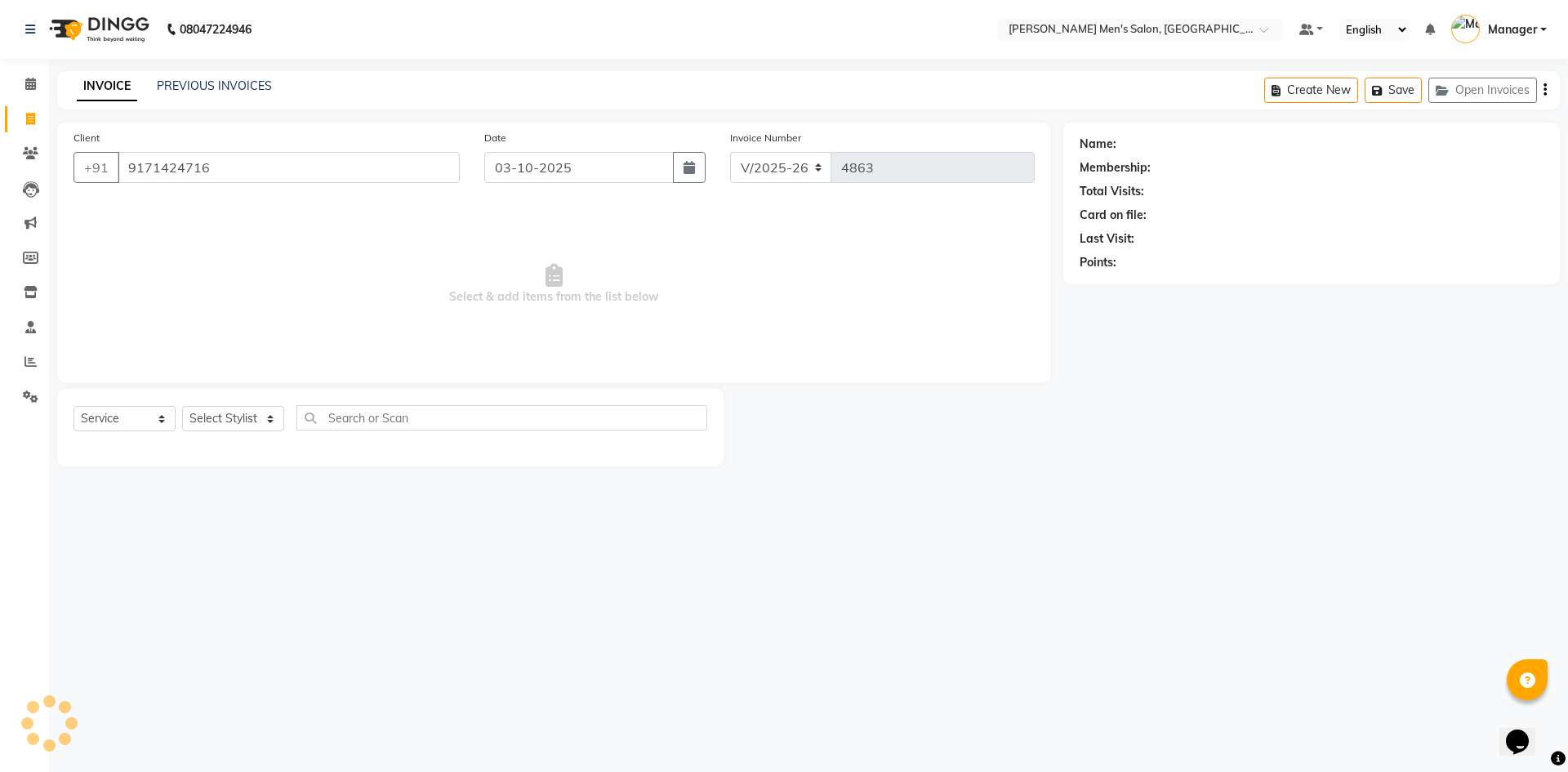
type input "9171424716"
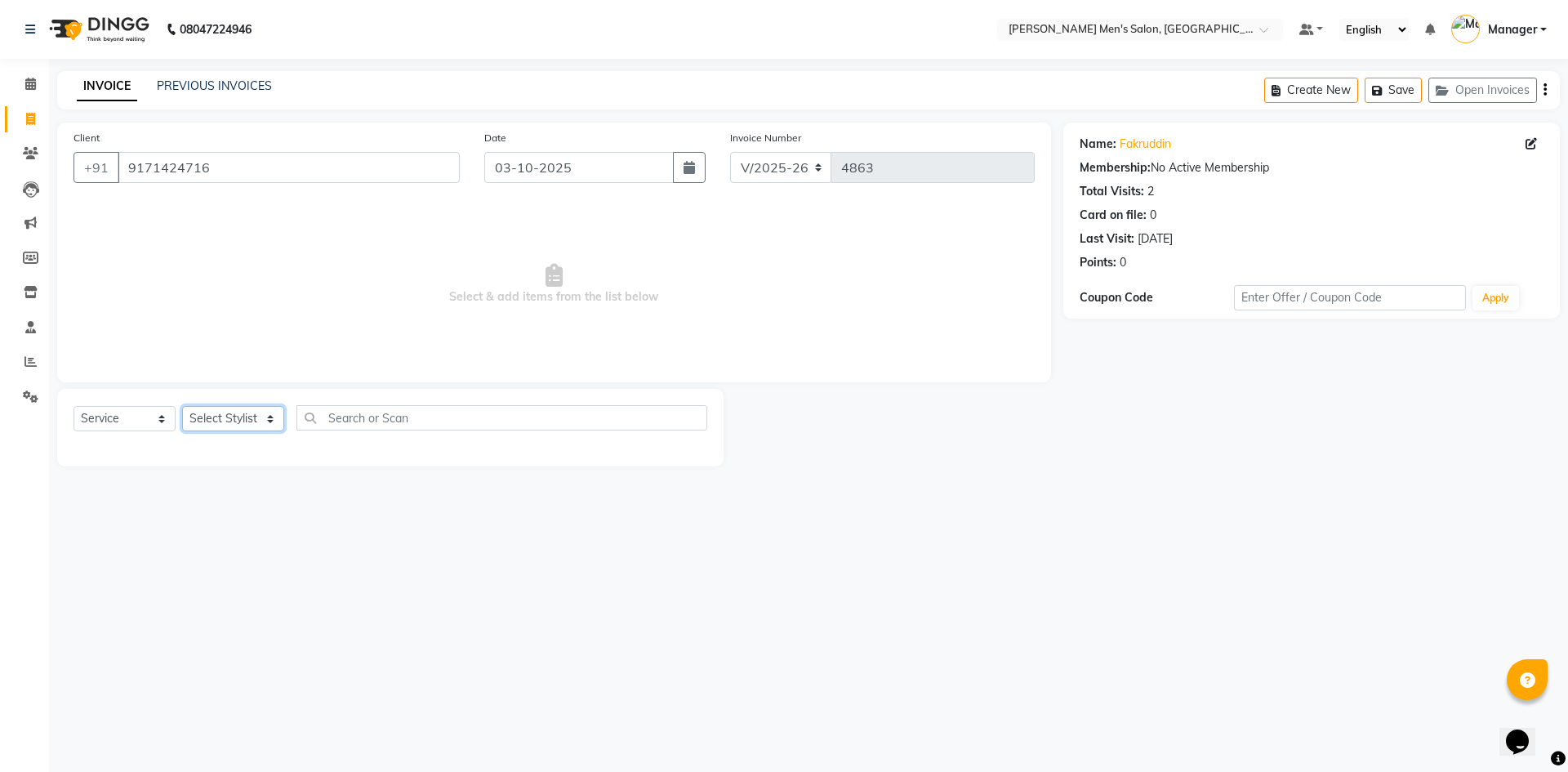
click at [245, 410] on select "Select Stylist [PERSON_NAME] Manager [PERSON_NAME]" at bounding box center [234, 419] width 102 height 26
select select "70201"
click at [182, 406] on select "Select Stylist [PERSON_NAME] Manager [PERSON_NAME]" at bounding box center [234, 419] width 102 height 26
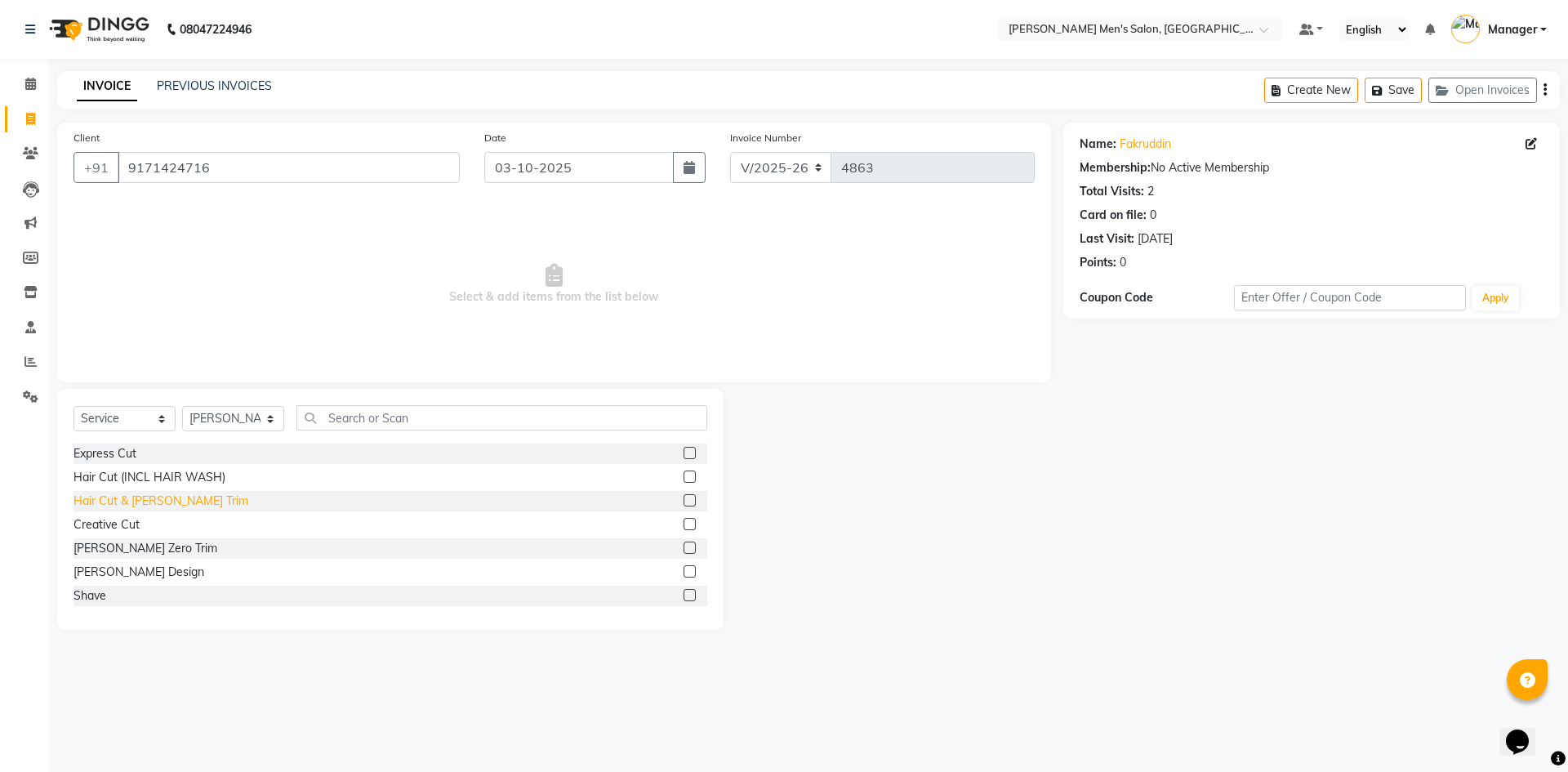
click at [158, 508] on div "Hair Cut & [PERSON_NAME] Trim" at bounding box center [161, 501] width 175 height 17
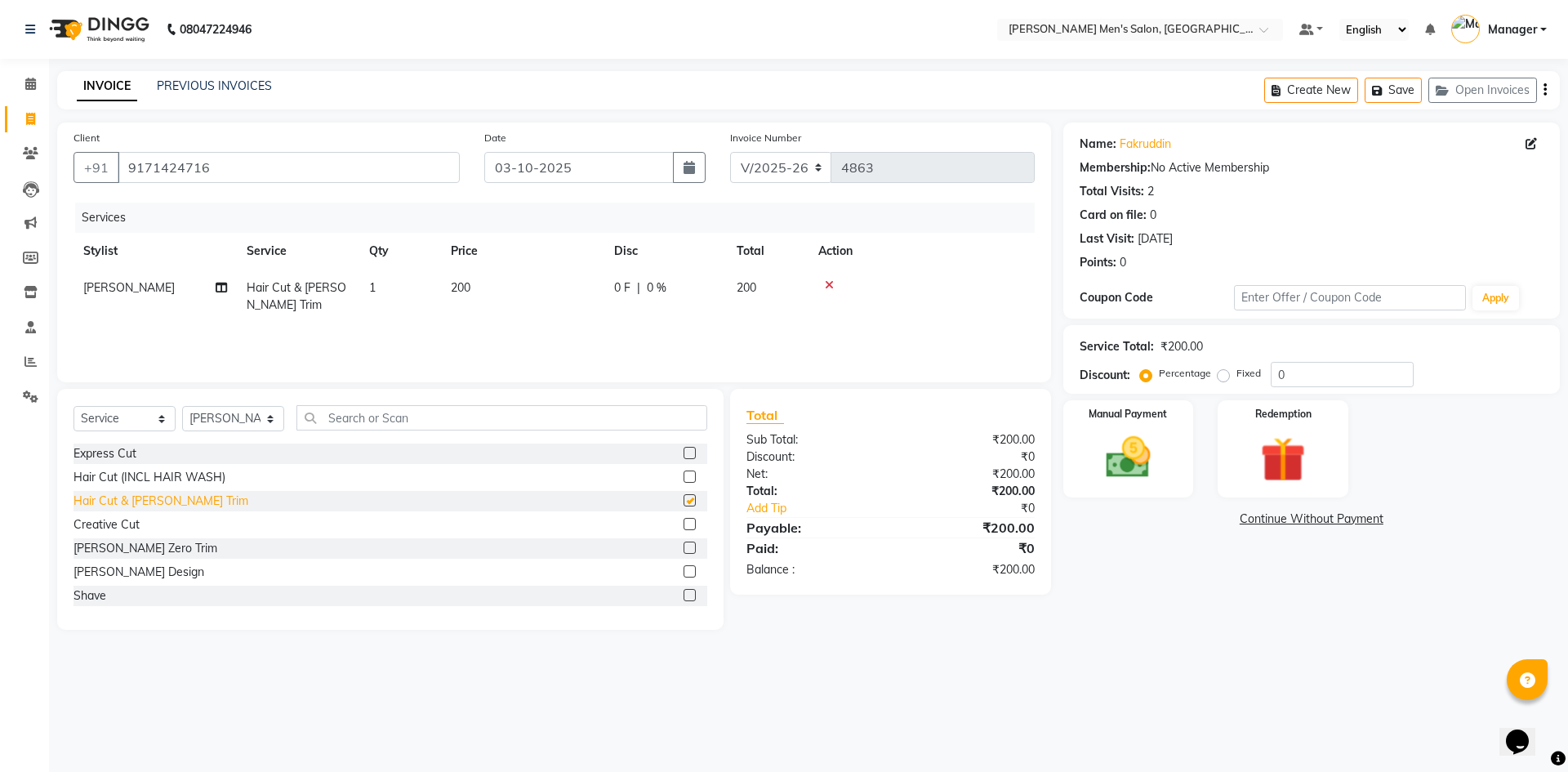
checkbox input "false"
click at [1048, 421] on div "Total Sub Total: ₹200.00 Discount: ₹0 Net: ₹200.00 Total: ₹200.00 Add Tip ₹0 Pa…" at bounding box center [890, 492] width 321 height 206
click at [1105, 457] on img at bounding box center [1127, 457] width 76 height 54
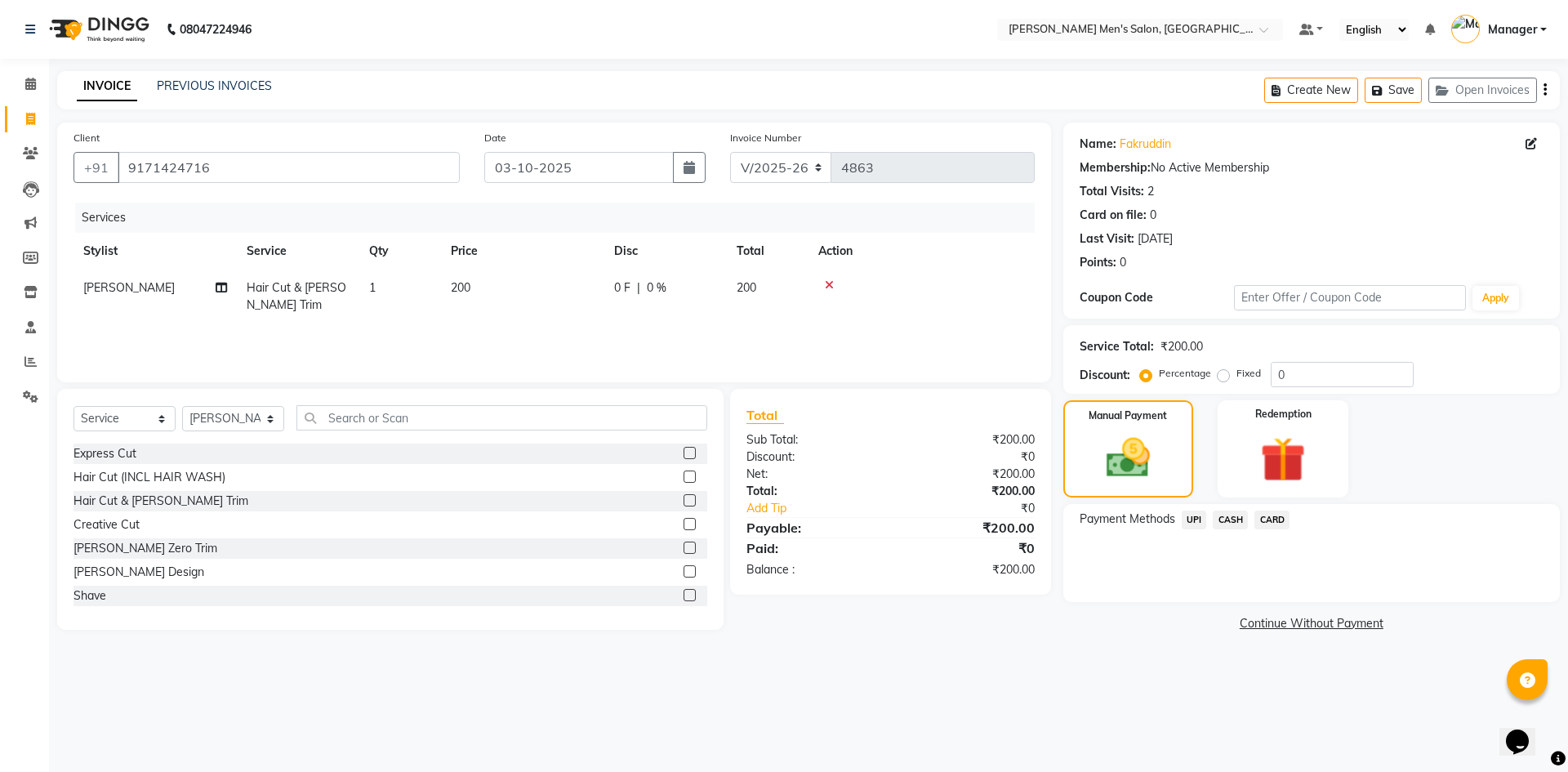
click at [1198, 521] on span "UPI" at bounding box center [1195, 520] width 26 height 19
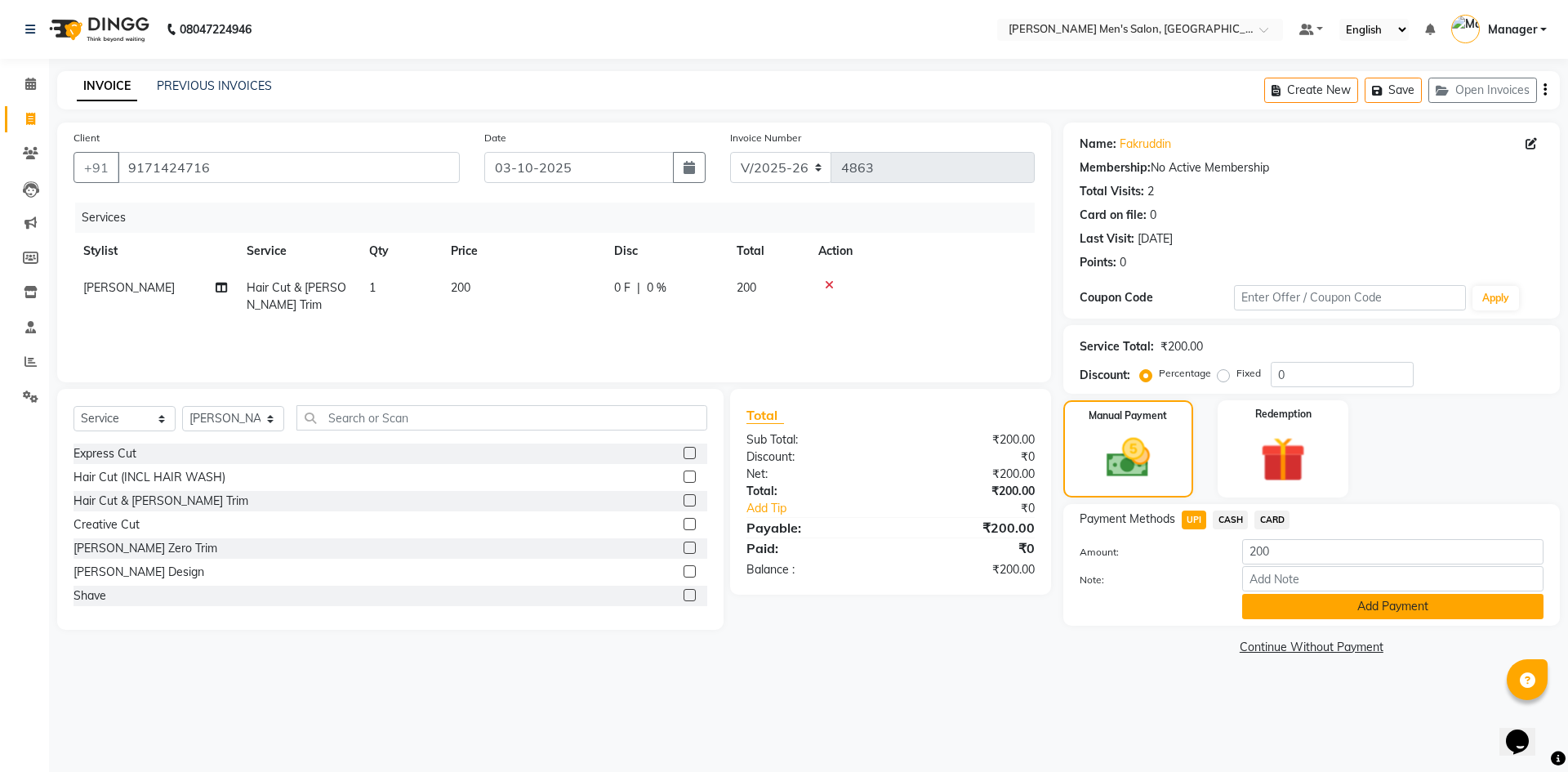
click at [1305, 611] on button "Add Payment" at bounding box center [1393, 607] width 301 height 26
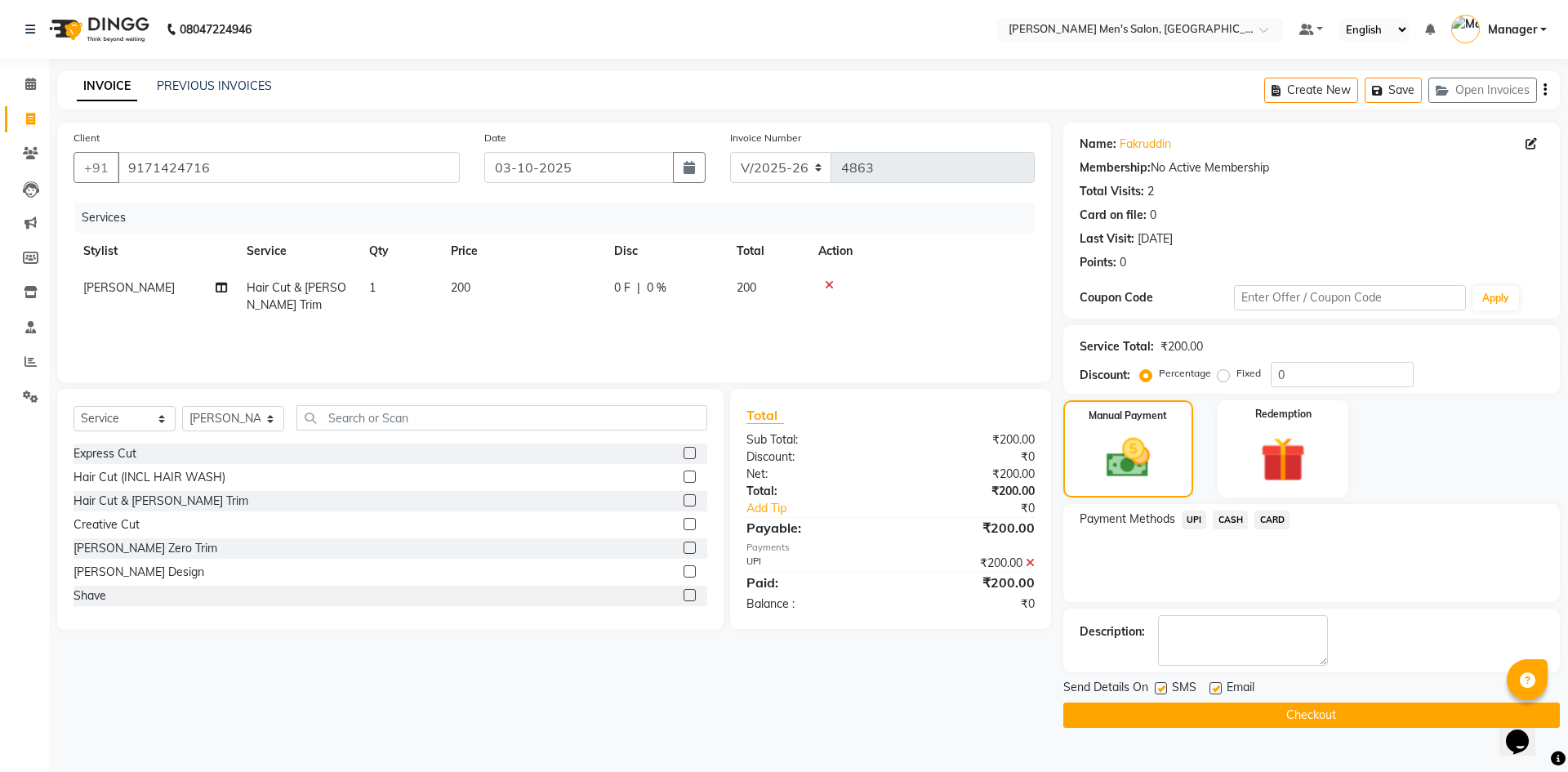
click at [1329, 720] on button "Checkout" at bounding box center [1312, 715] width 496 height 26
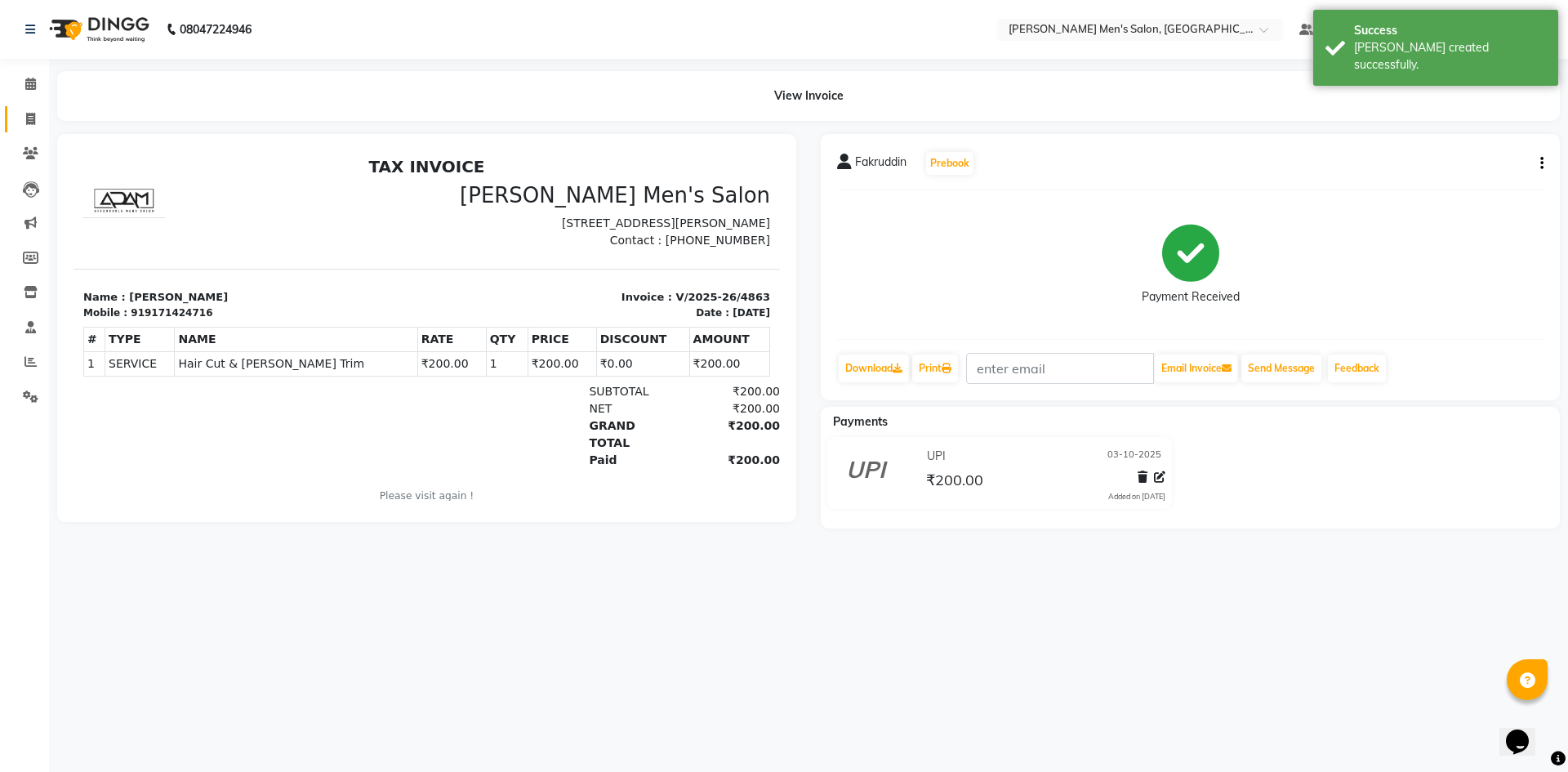
click at [33, 115] on icon at bounding box center [31, 119] width 9 height 12
select select "service"
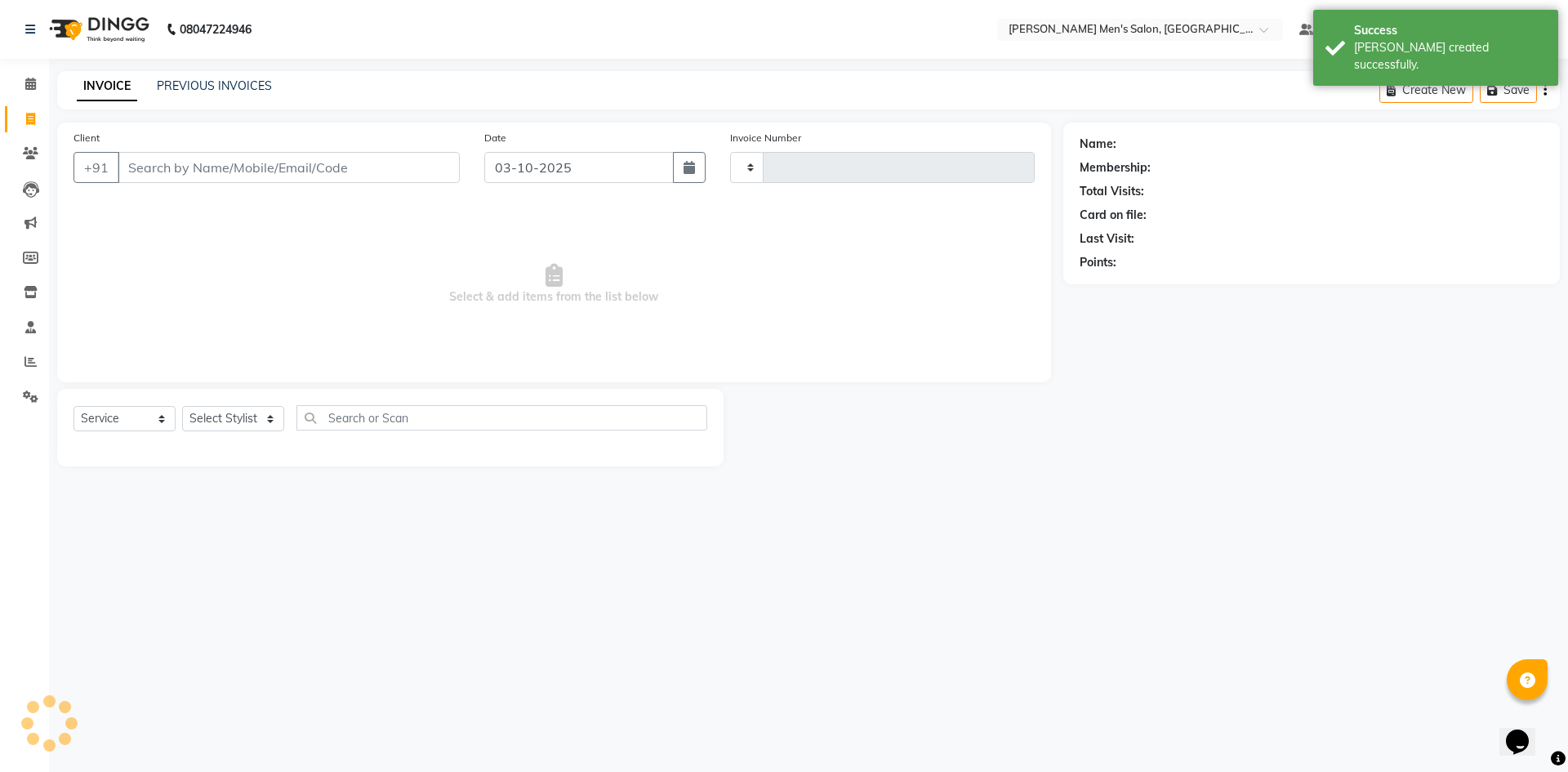
type input "4864"
select select "6913"
click at [178, 90] on link "PREVIOUS INVOICES" at bounding box center [214, 86] width 115 height 15
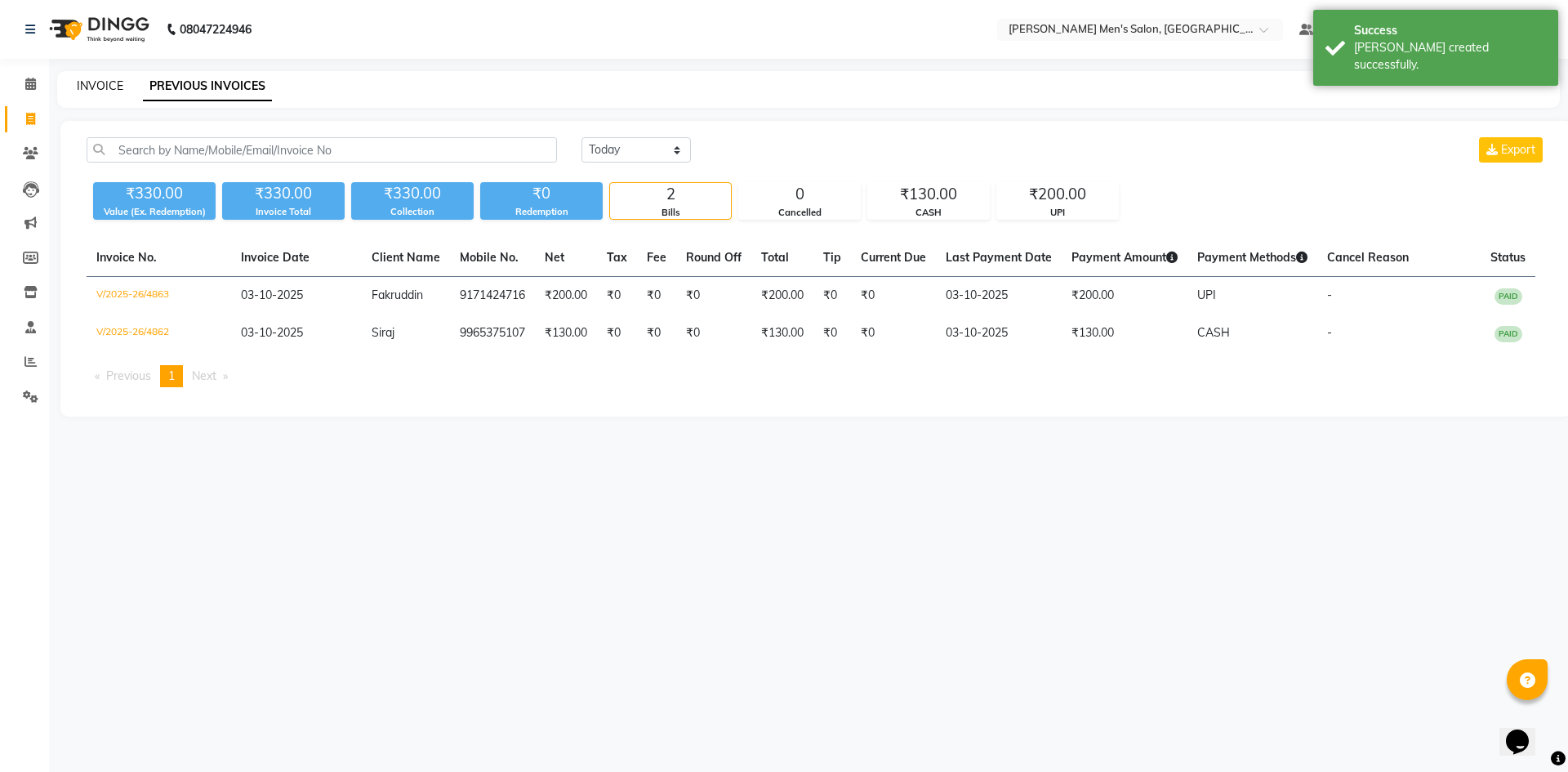
click at [114, 82] on link "INVOICE" at bounding box center [99, 86] width 47 height 15
select select "service"
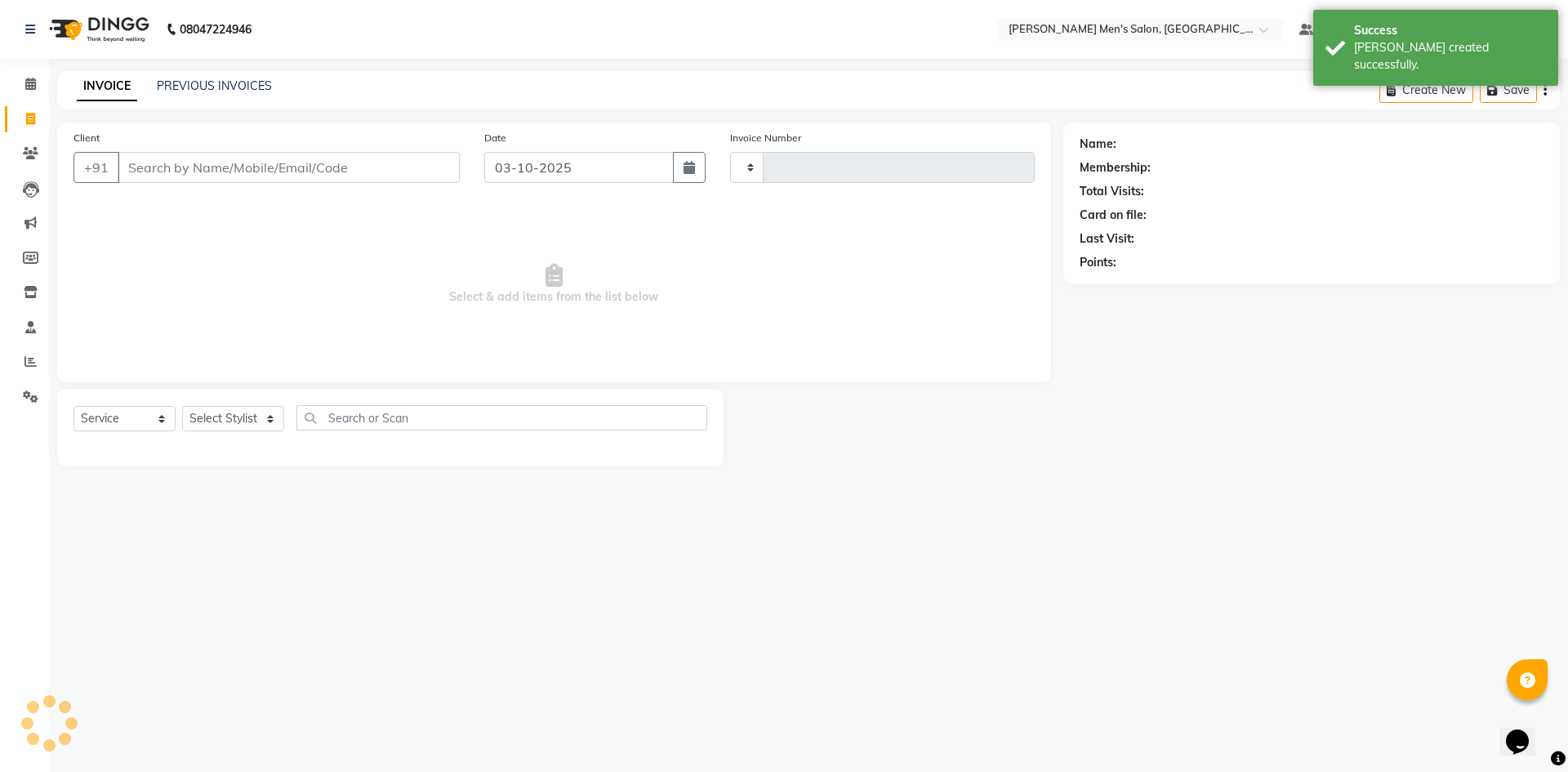
type input "4864"
select select "6913"
click at [16, 89] on link "Calendar" at bounding box center [24, 85] width 39 height 27
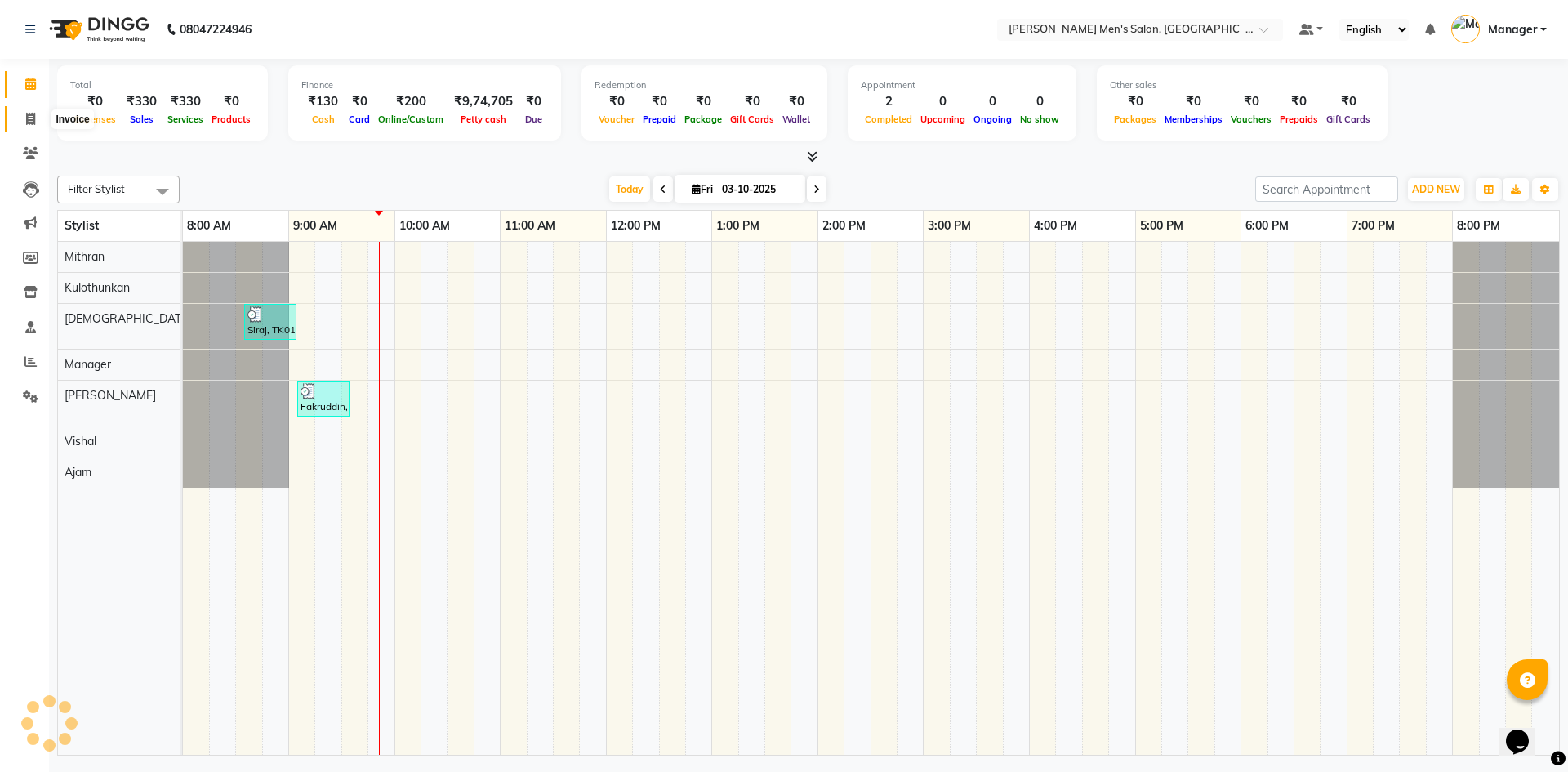
click at [19, 121] on span at bounding box center [30, 120] width 28 height 19
select select "service"
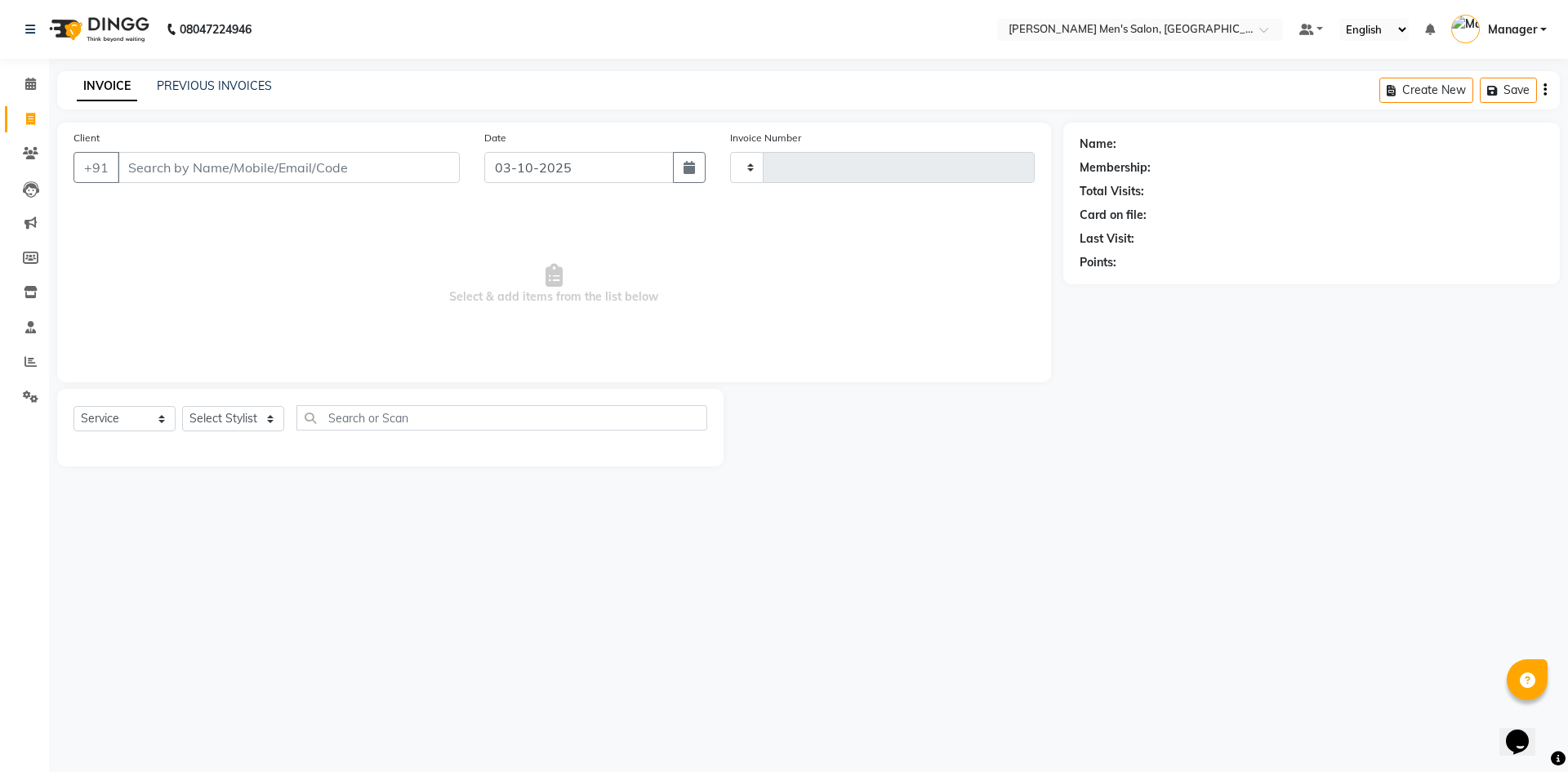
type input "4864"
select select "6913"
click at [200, 163] on input "Client" at bounding box center [288, 168] width 342 height 31
click at [228, 166] on input "Client" at bounding box center [288, 168] width 342 height 31
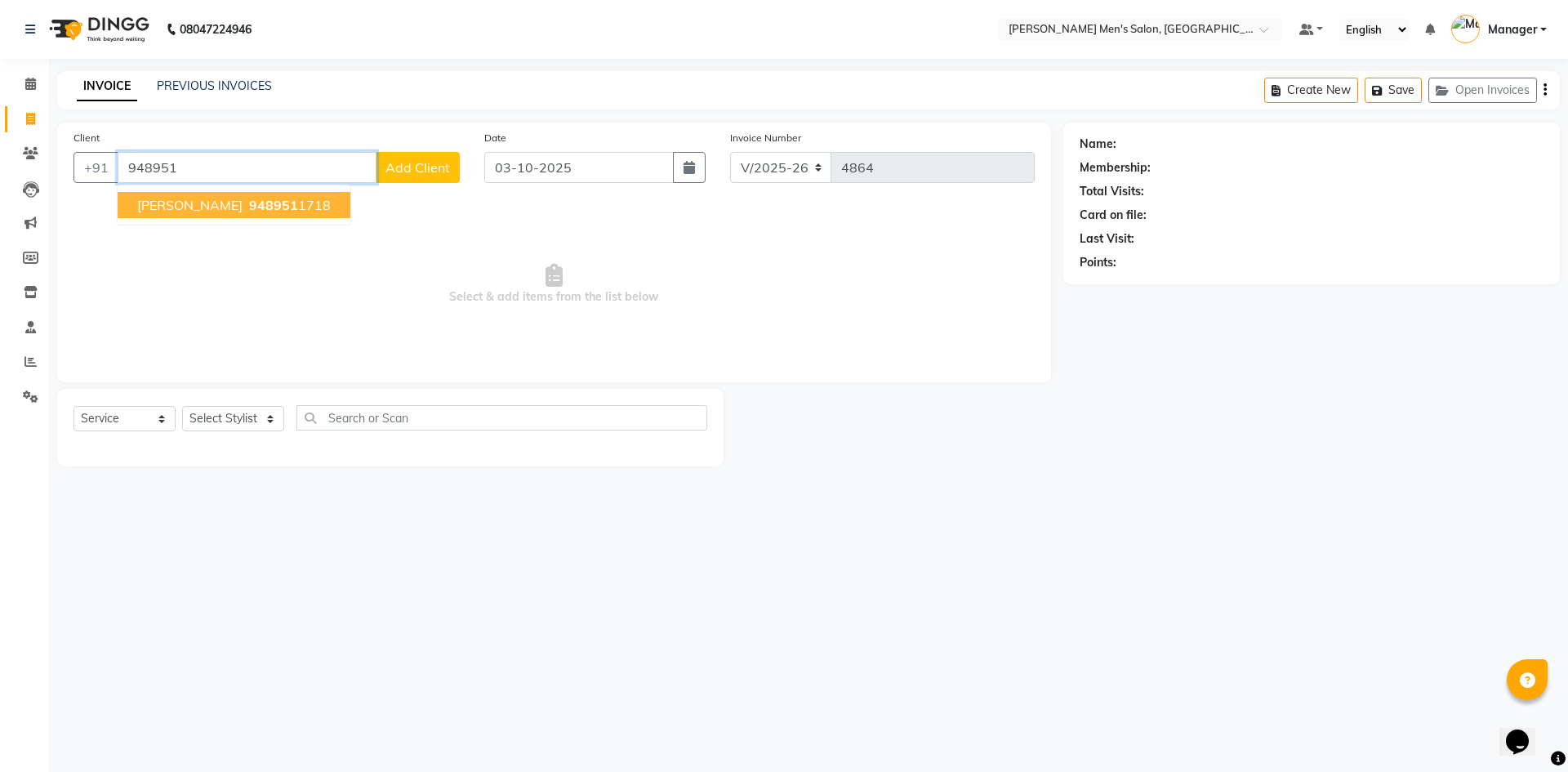
click at [249, 203] on span "948951" at bounding box center [274, 205] width 49 height 16
type input "9489511718"
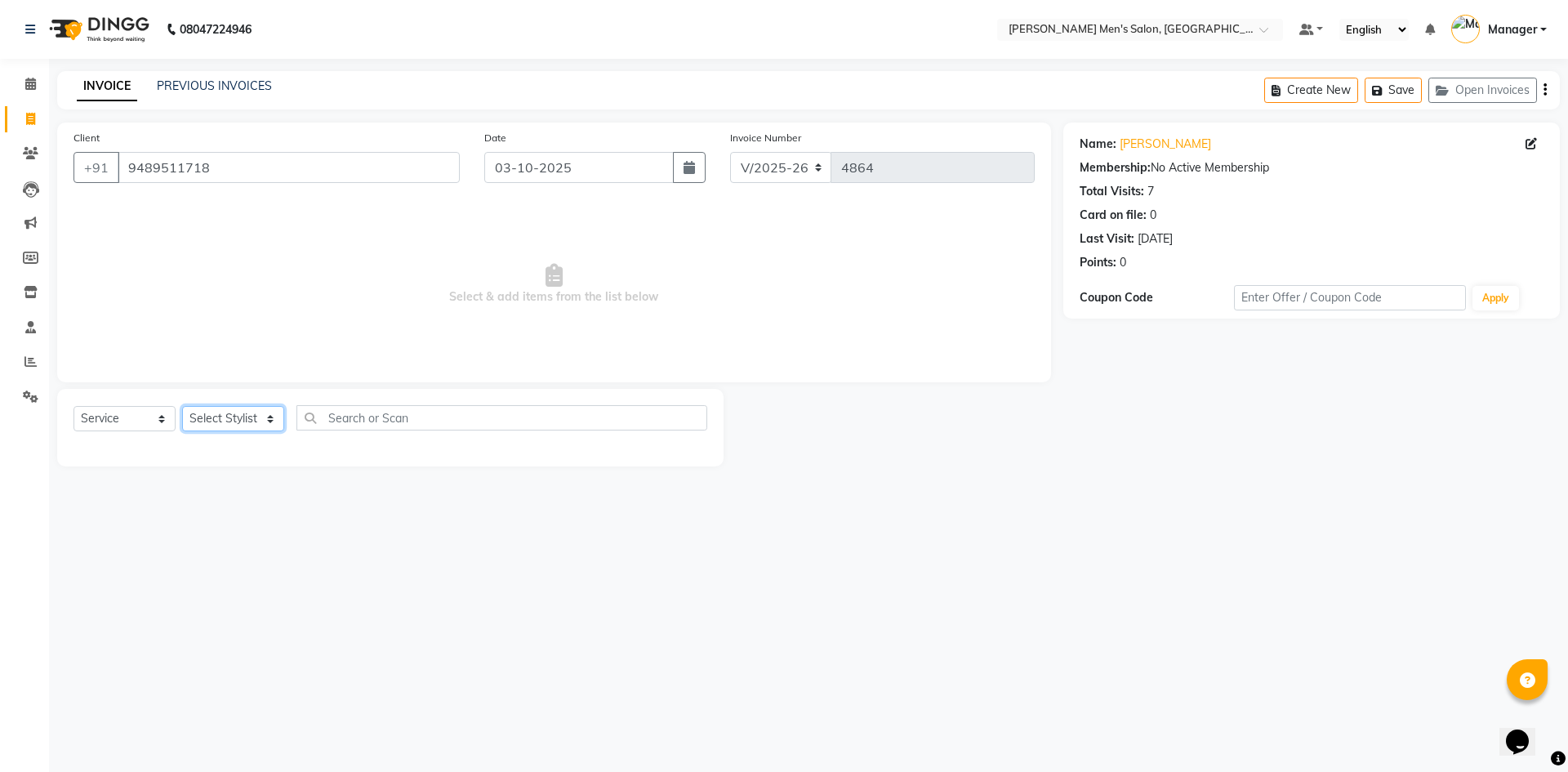
click at [237, 428] on select "Select Stylist [PERSON_NAME] Manager [PERSON_NAME]" at bounding box center [234, 419] width 102 height 26
select select "65604"
click at [182, 406] on select "Select Stylist [PERSON_NAME] Manager [PERSON_NAME]" at bounding box center [234, 419] width 102 height 26
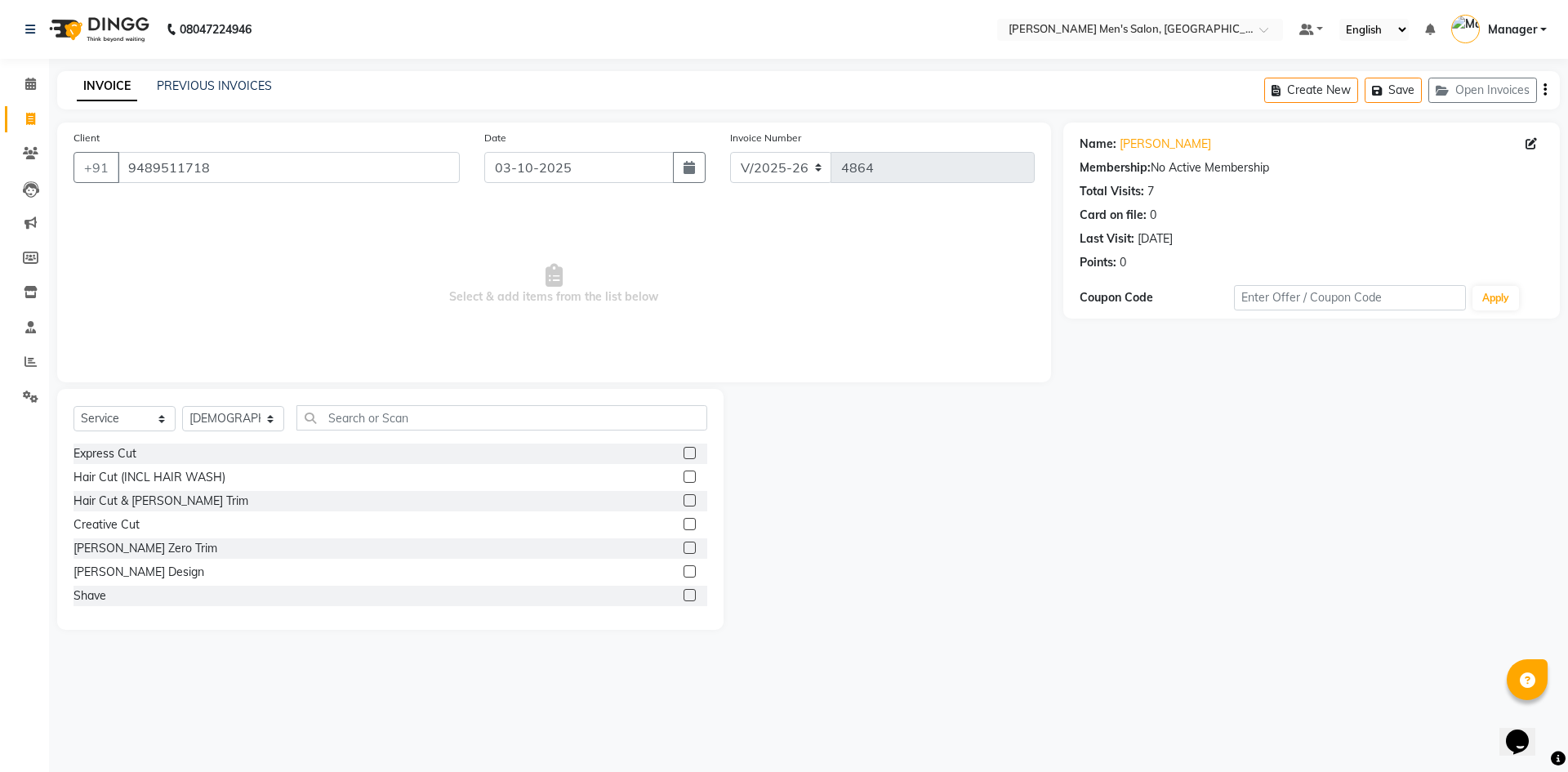
click at [152, 511] on div "Hair Cut & [PERSON_NAME] Trim" at bounding box center [390, 501] width 634 height 20
click at [152, 508] on div "Hair Cut & [PERSON_NAME] Trim" at bounding box center [161, 501] width 175 height 17
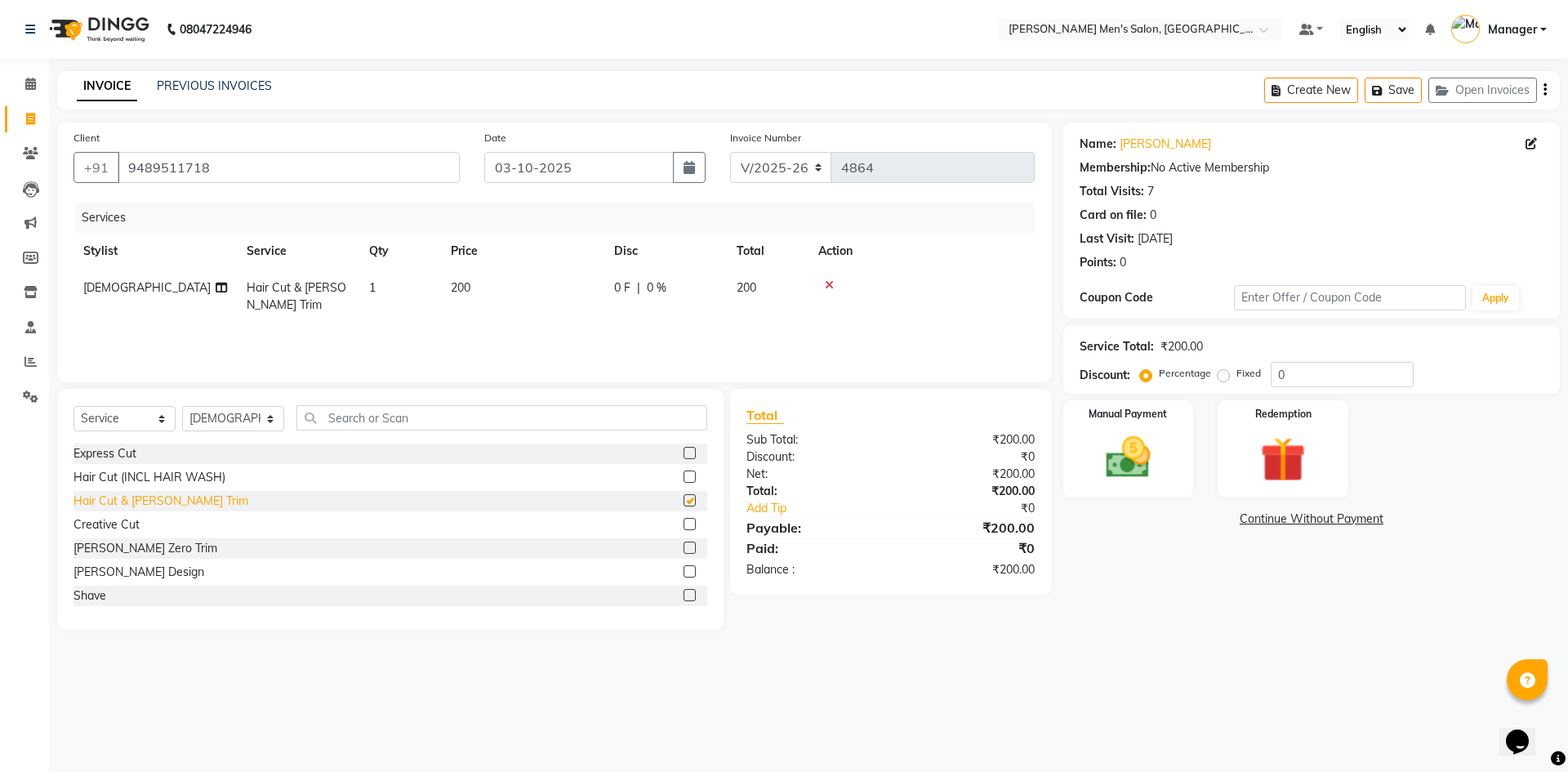
checkbox input "false"
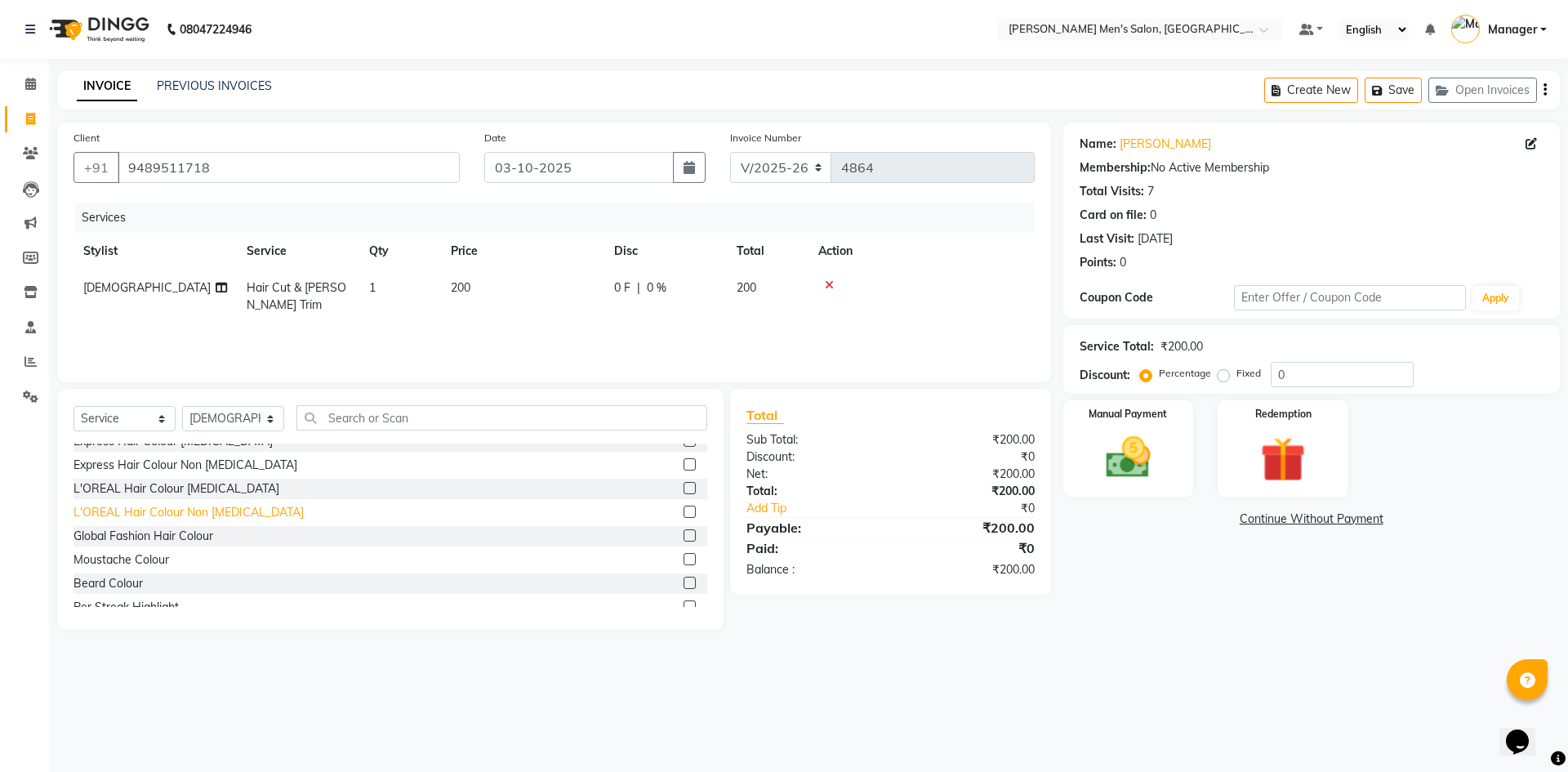
click at [191, 508] on div "L'OREAL Hair Colour Non [MEDICAL_DATA]" at bounding box center [189, 512] width 230 height 17
checkbox input "false"
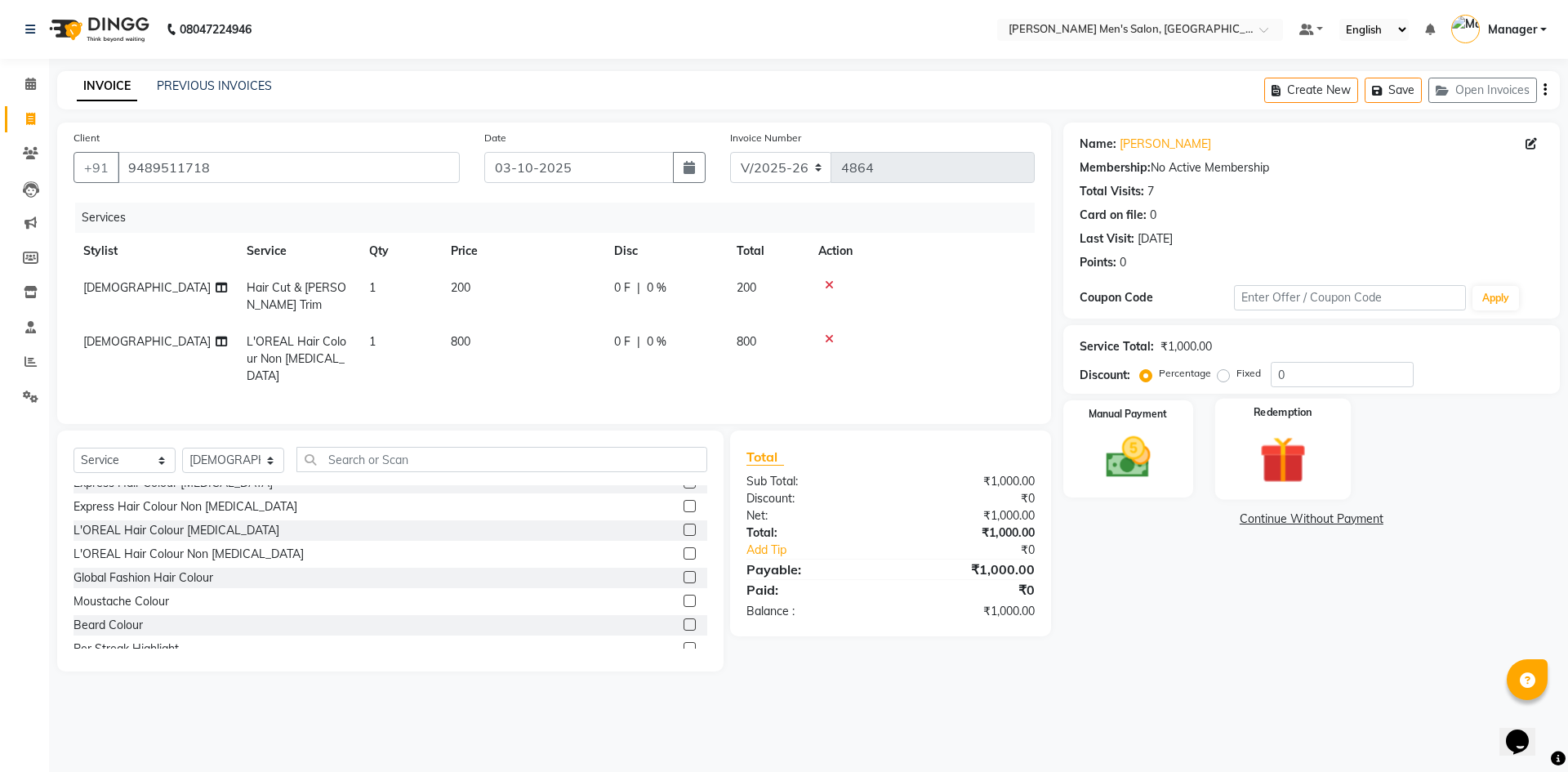
click at [1225, 475] on div "Redemption" at bounding box center [1282, 449] width 136 height 100
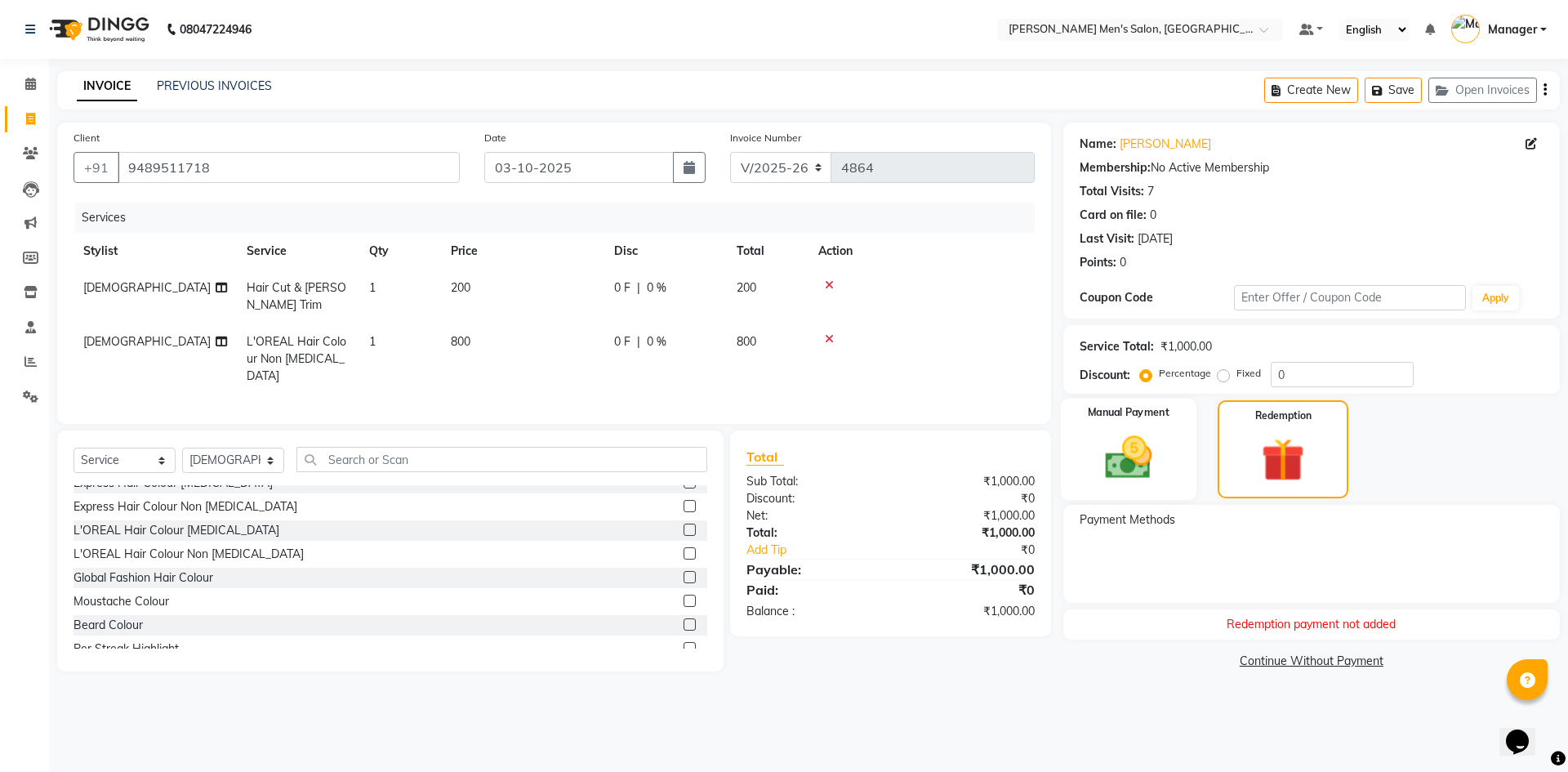
click at [1170, 459] on div "Manual Payment" at bounding box center [1127, 450] width 136 height 102
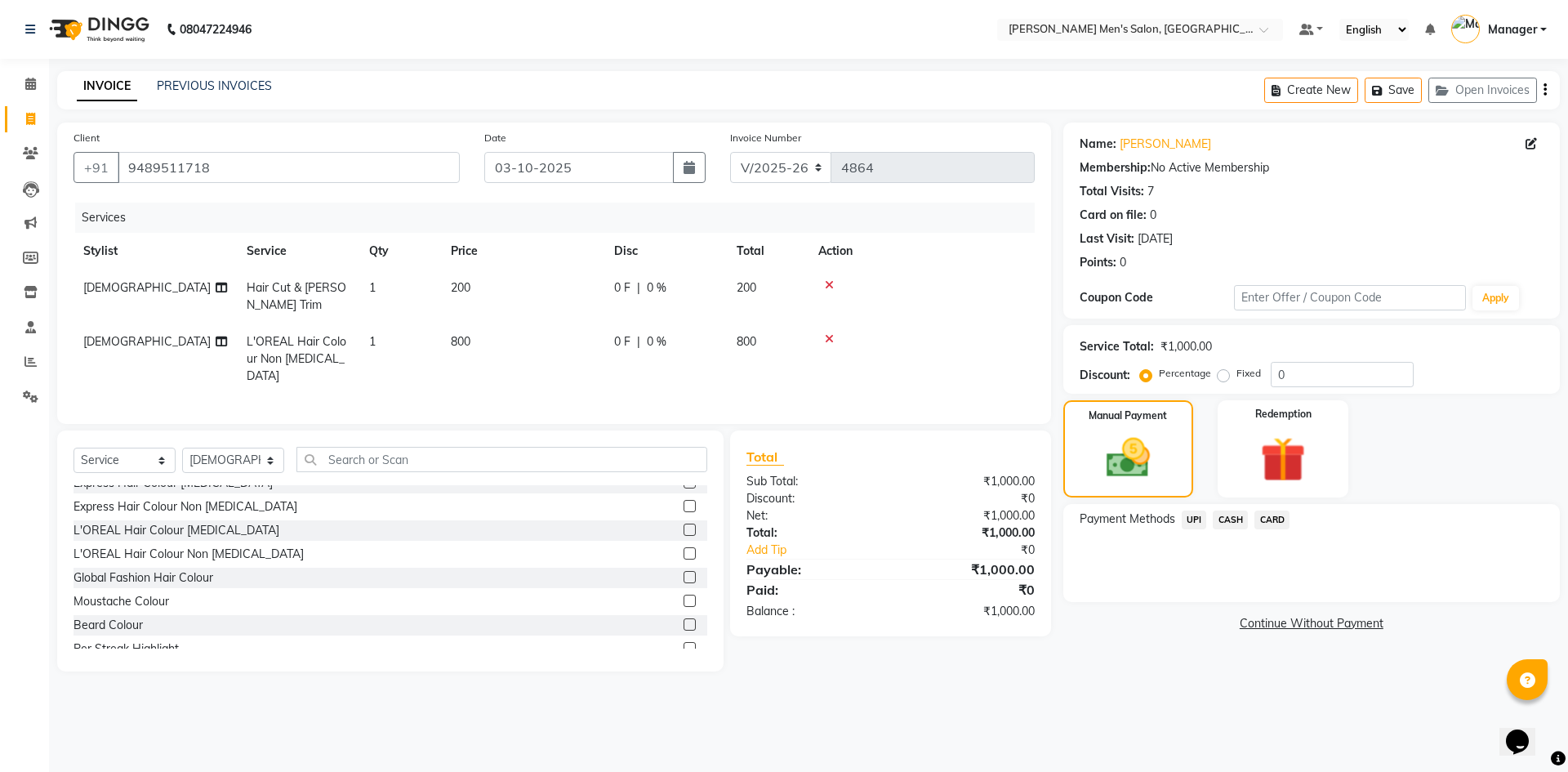
click at [1229, 521] on span "CASH" at bounding box center [1231, 520] width 36 height 19
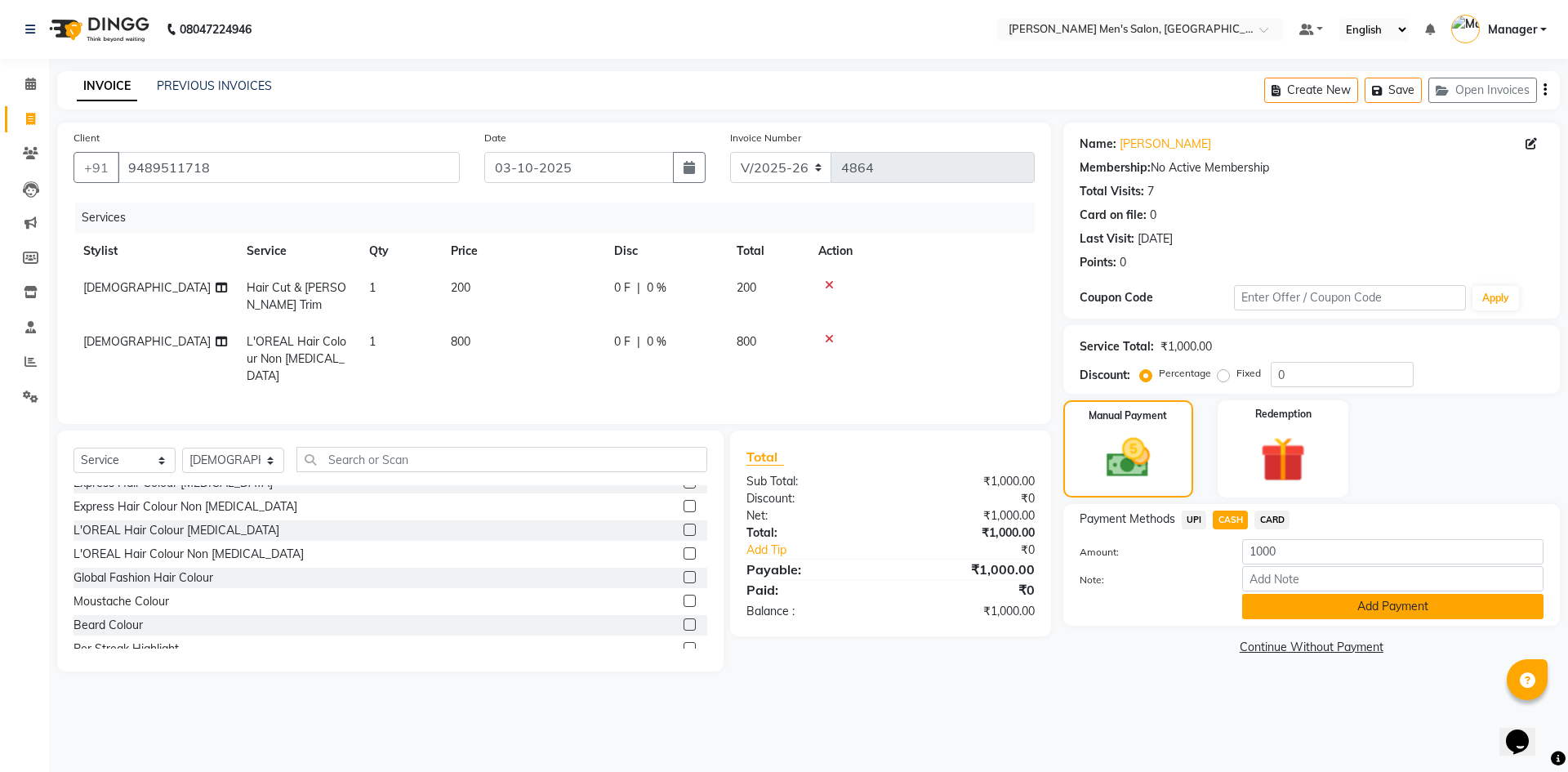
click at [1287, 598] on button "Add Payment" at bounding box center [1393, 607] width 301 height 26
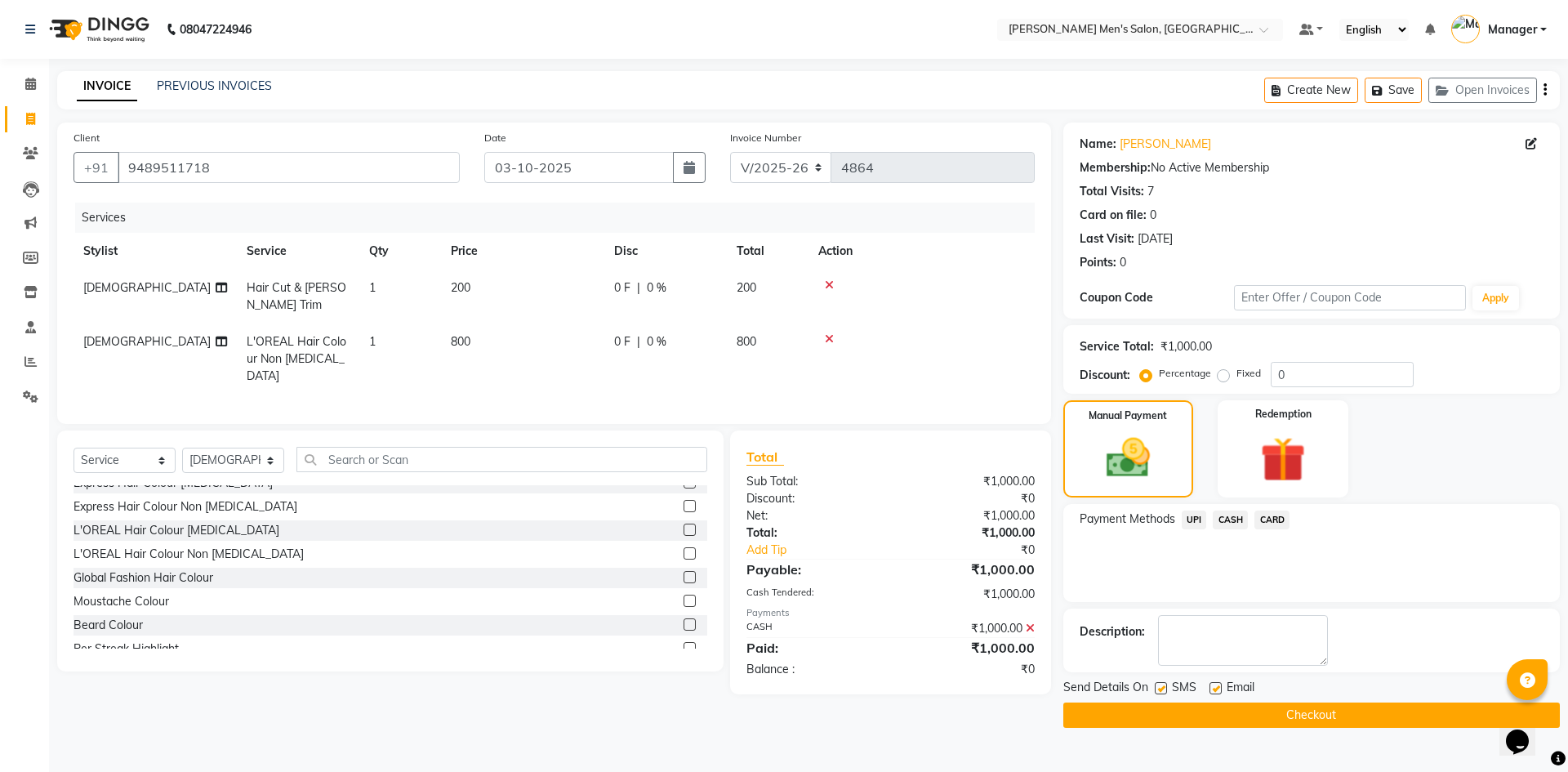
click at [1300, 711] on button "Checkout" at bounding box center [1312, 715] width 496 height 26
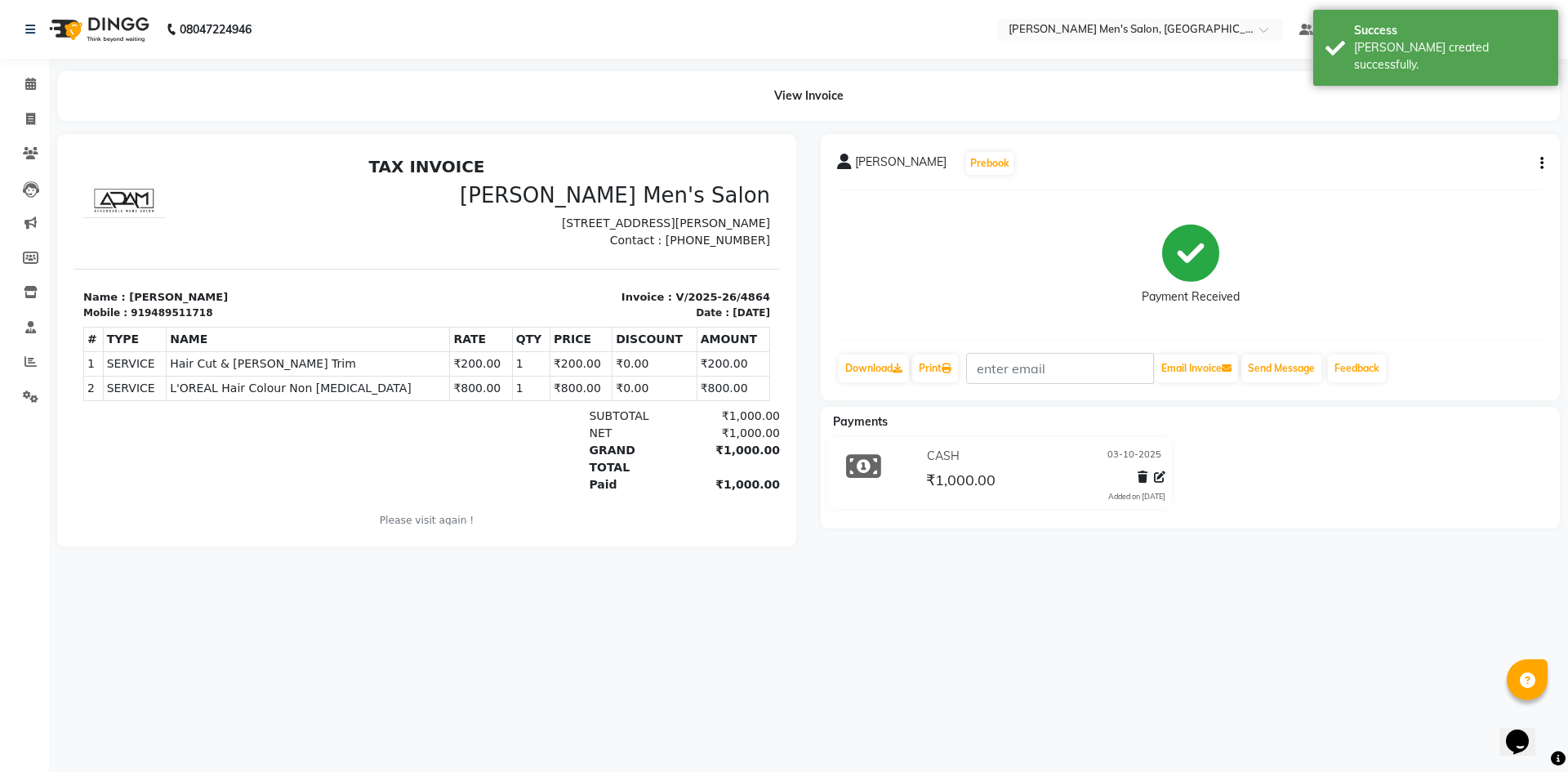
click at [1537, 161] on button "button" at bounding box center [1538, 163] width 10 height 17
click at [1474, 183] on div "Edit Invoice" at bounding box center [1460, 184] width 112 height 20
select select "service"
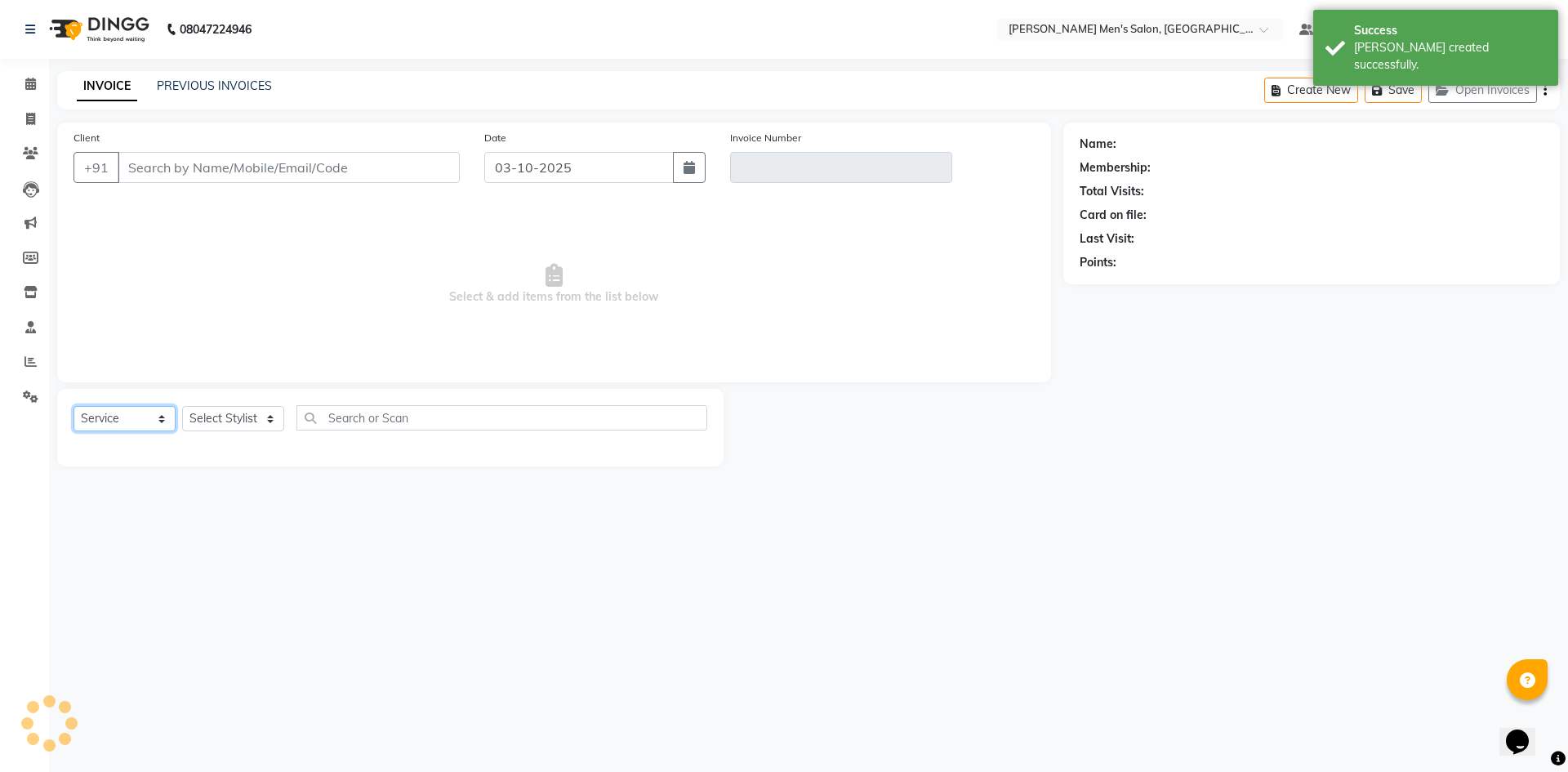
click at [124, 425] on select "Select Service Product Membership Package Voucher Prepaid Gift Card" at bounding box center [125, 419] width 102 height 26
type input "9489511718"
type input "V/2025-26/4864"
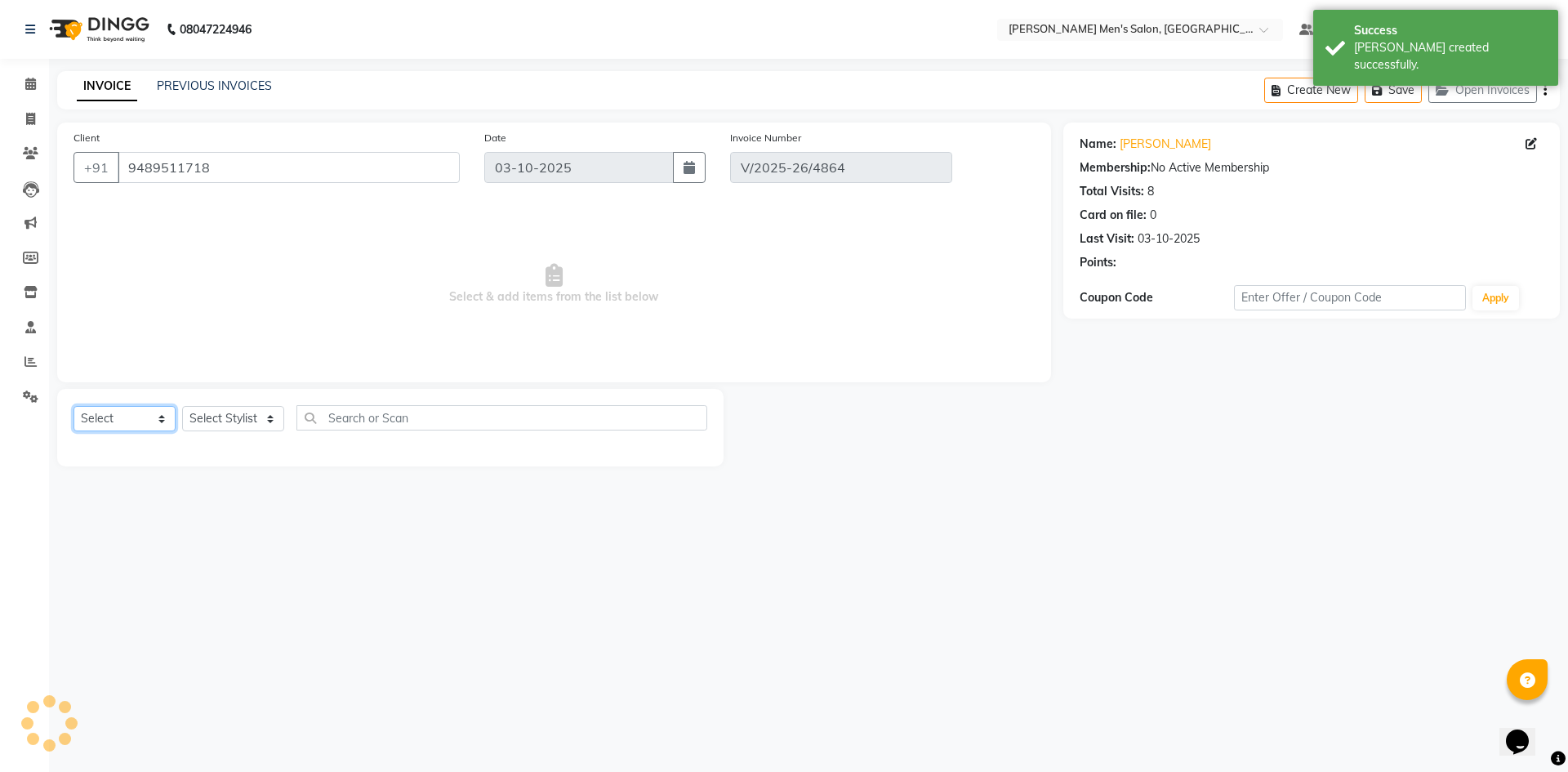
click at [74, 432] on select "Select Service Product Membership Package Voucher Prepaid Gift Card" at bounding box center [125, 419] width 102 height 26
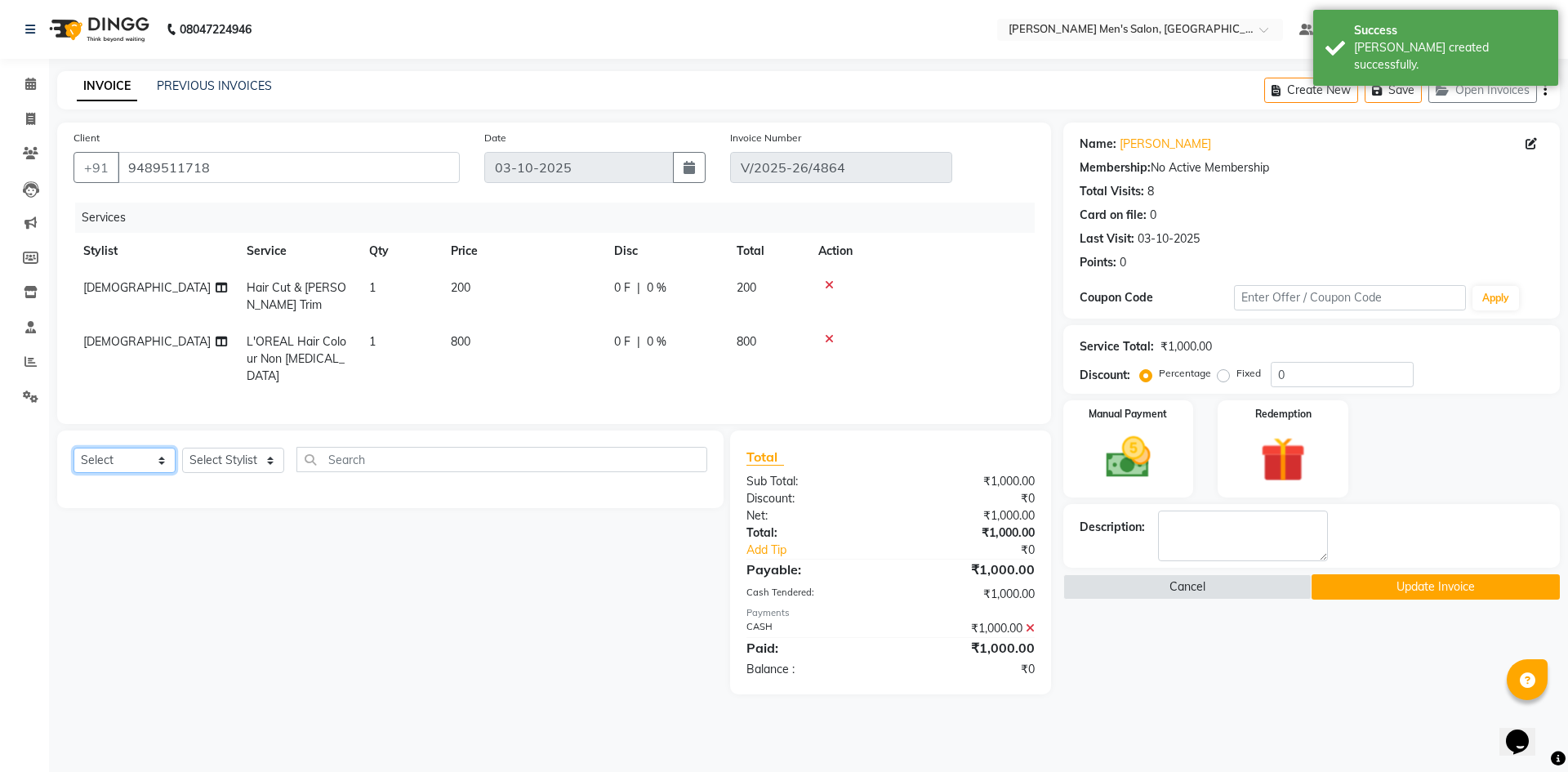
click at [75, 462] on select "Select Service Product Membership Package Voucher Prepaid Gift Card" at bounding box center [125, 461] width 102 height 26
select select "product"
click at [74, 448] on select "Select Service Product Membership Package Voucher Prepaid Gift Card" at bounding box center [125, 461] width 102 height 26
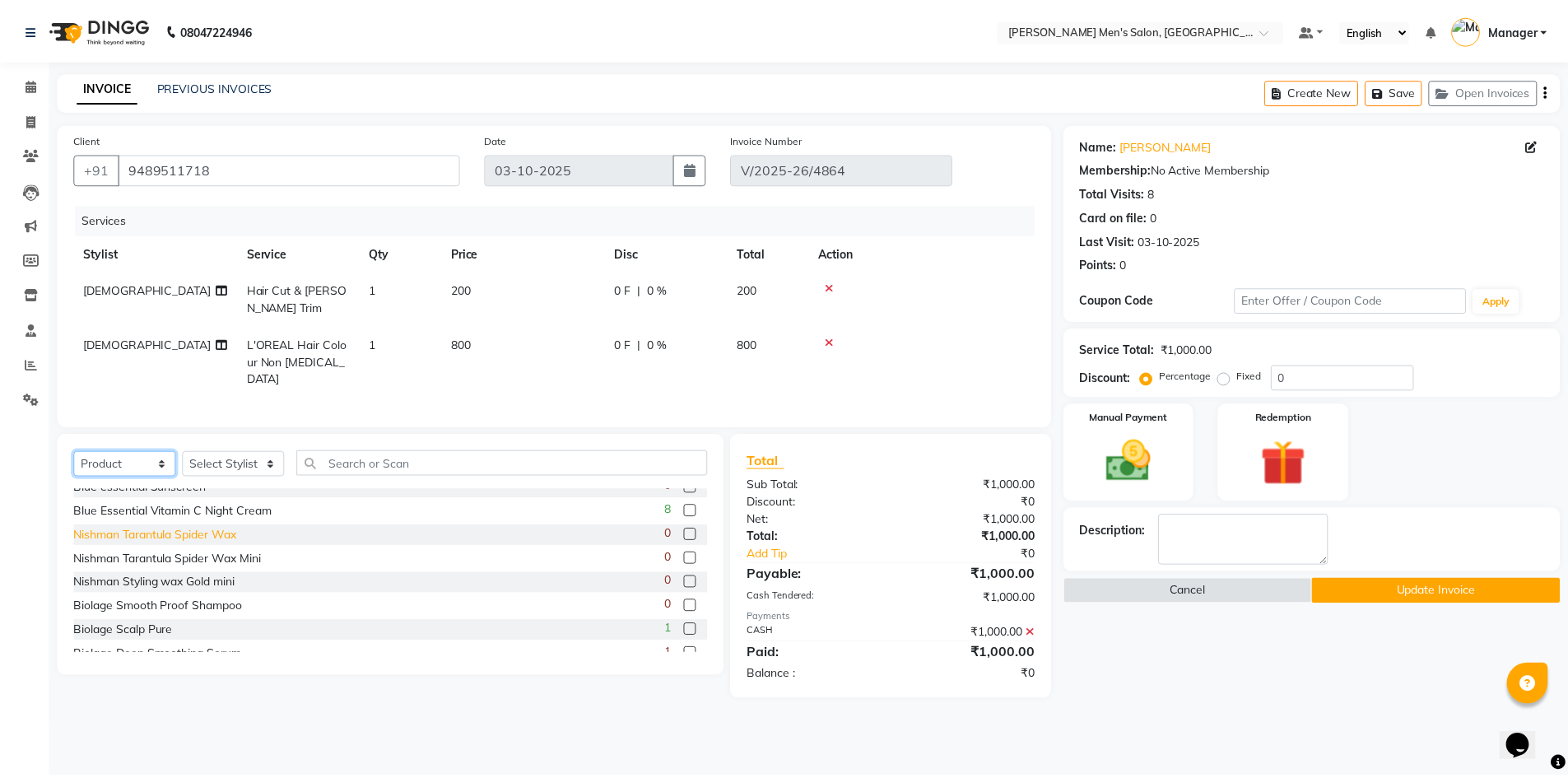
scroll to position [74, 0]
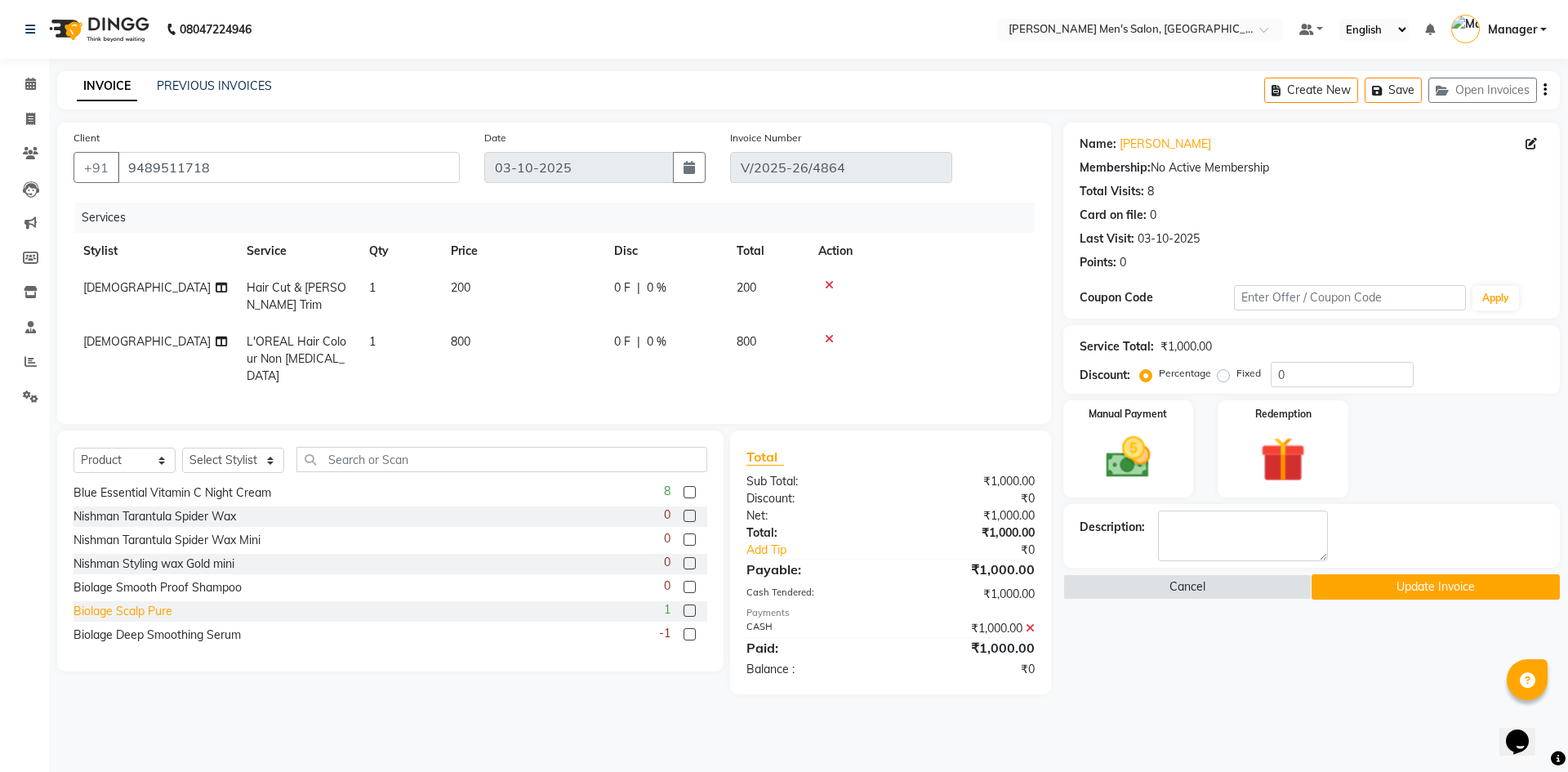
click at [140, 603] on div "Biolage Scalp Pure" at bounding box center [123, 611] width 99 height 17
checkbox input "false"
click at [157, 581] on div "Biolage Smooth Proof Shampoo" at bounding box center [158, 588] width 168 height 17
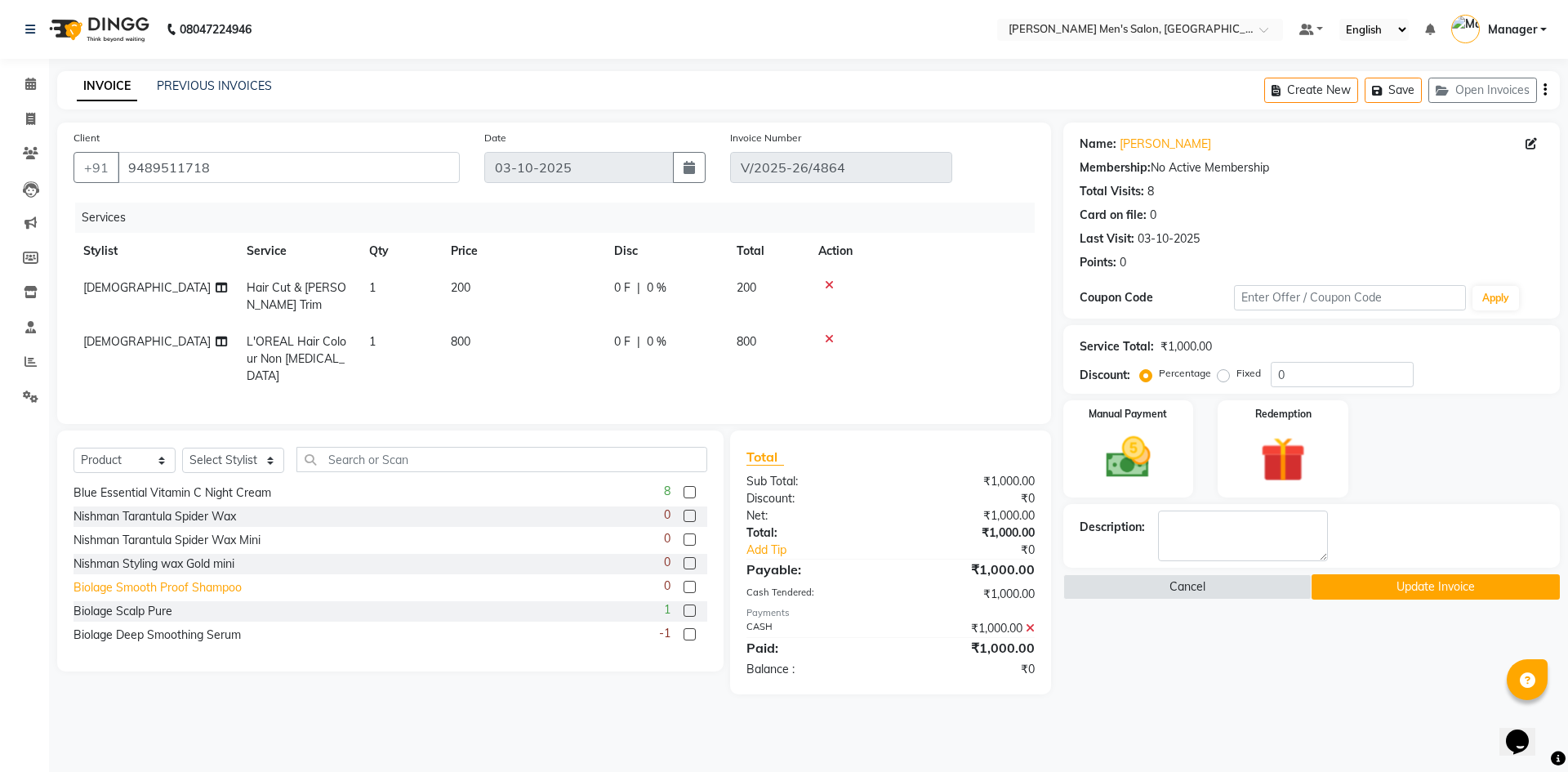
click at [157, 581] on div "Biolage Smooth Proof Shampoo" at bounding box center [158, 588] width 168 height 17
click at [167, 579] on div "Biolage Smooth Proof Shampoo" at bounding box center [158, 588] width 168 height 17
checkbox input "false"
click at [683, 605] on label at bounding box center [689, 610] width 12 height 12
click at [683, 606] on input "checkbox" at bounding box center [689, 611] width 11 height 11
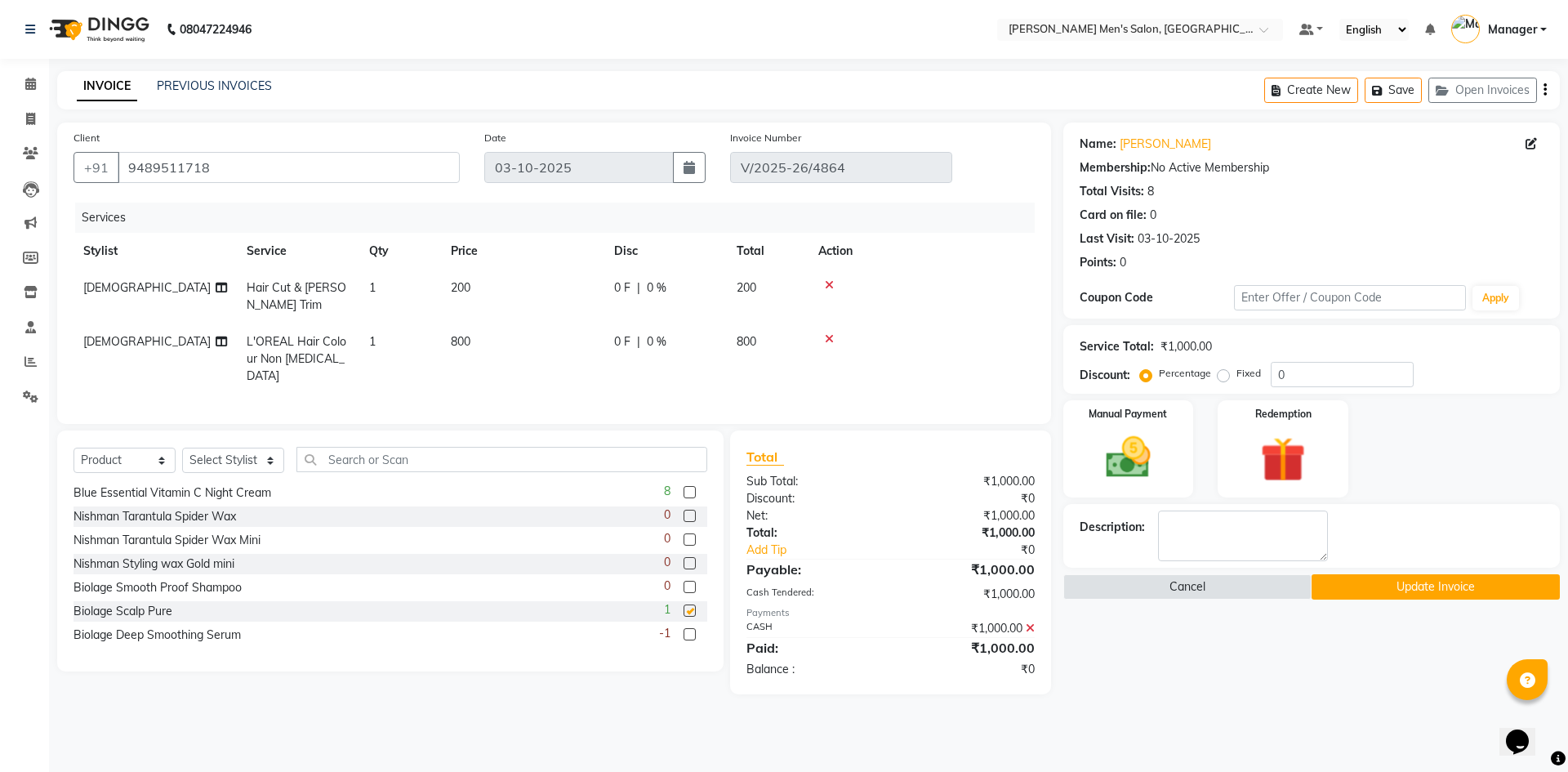
checkbox input "false"
click at [884, 339] on div at bounding box center [921, 339] width 207 height 12
click at [223, 453] on select "Select Stylist [PERSON_NAME] Manager [PERSON_NAME]" at bounding box center [234, 461] width 102 height 26
select select "55183"
click at [182, 448] on select "Select Stylist [PERSON_NAME] Manager [PERSON_NAME]" at bounding box center [234, 461] width 102 height 26
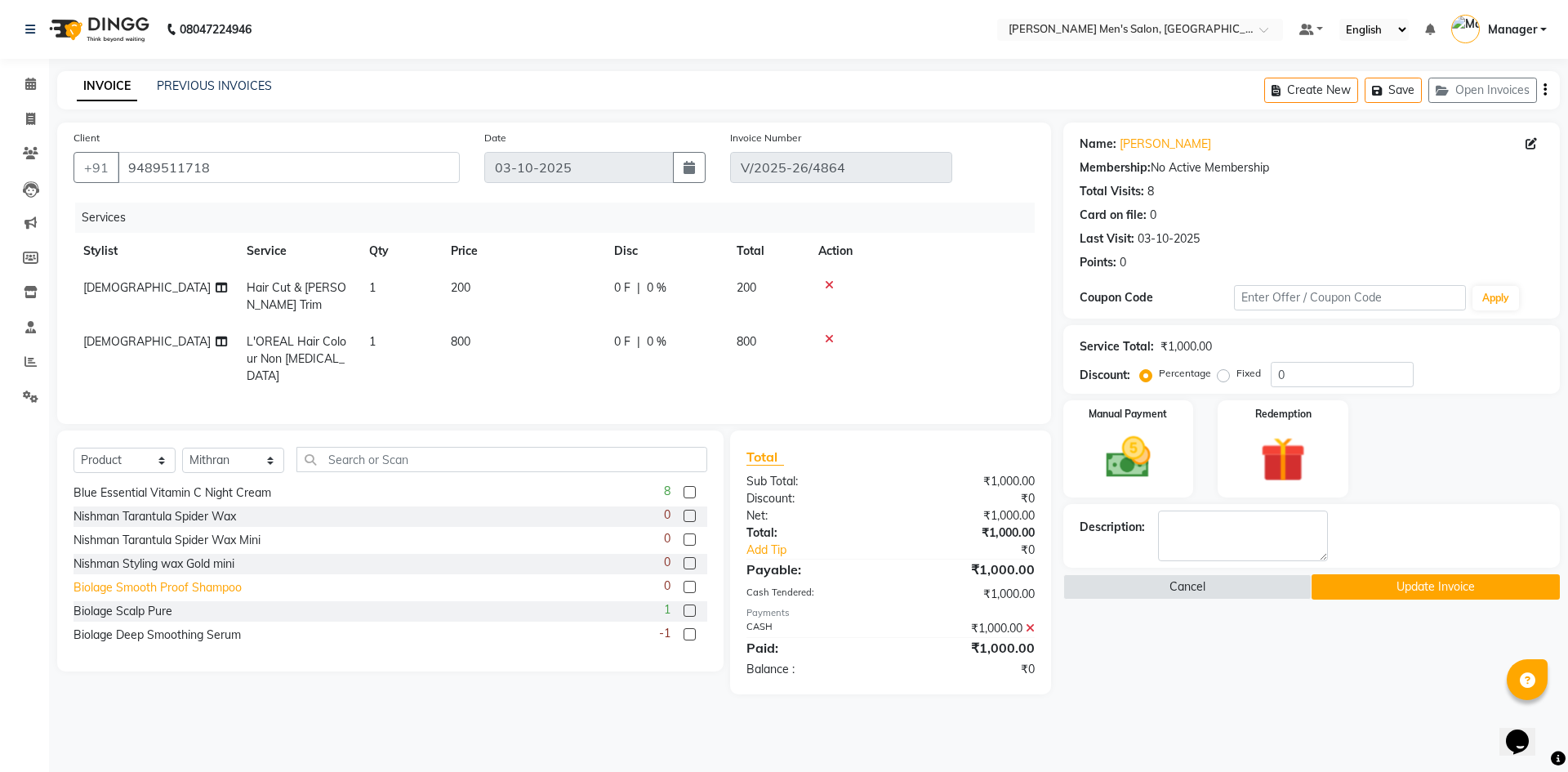
click at [178, 579] on div "Biolage Smooth Proof Shampoo" at bounding box center [158, 588] width 168 height 17
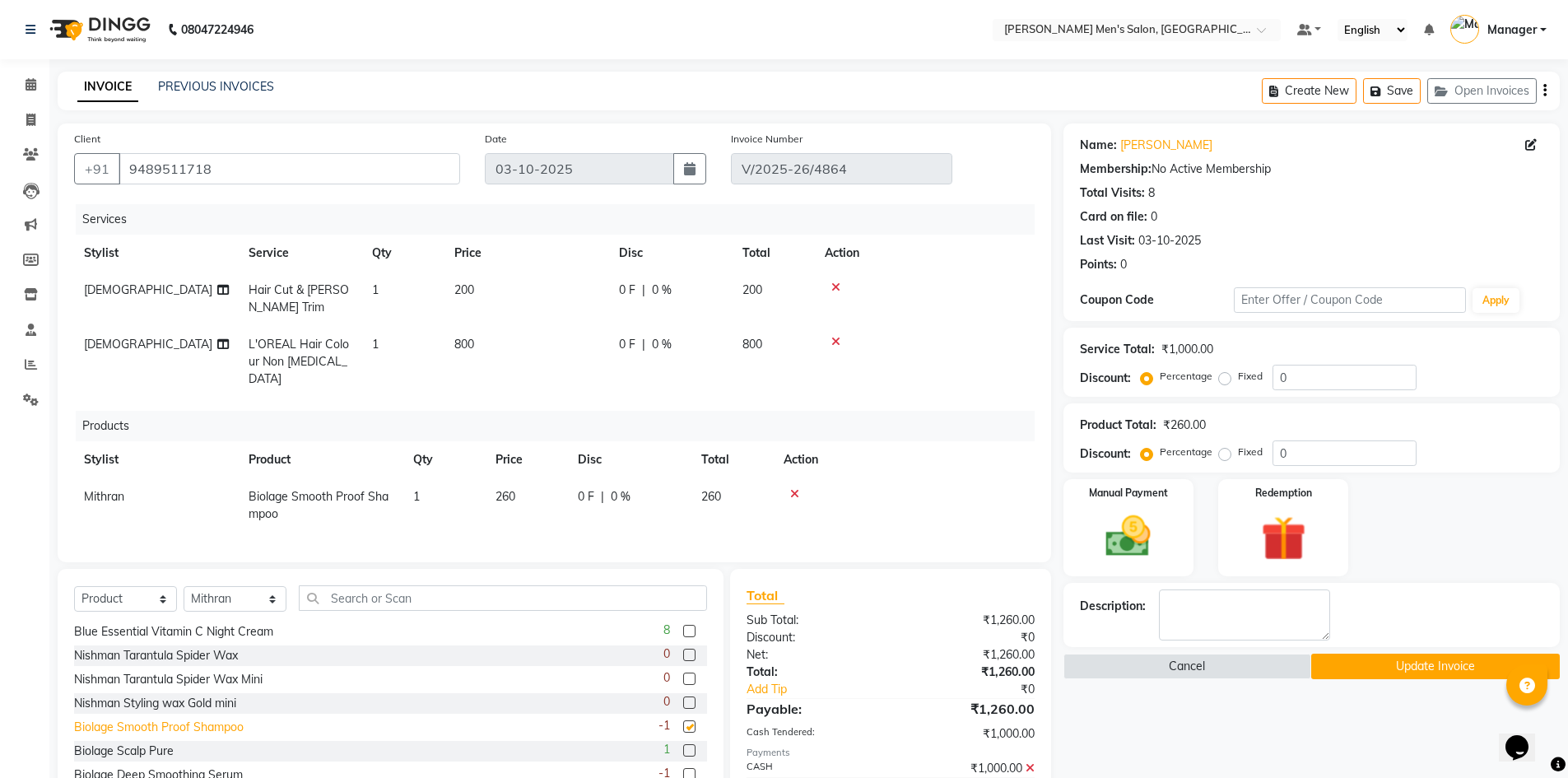
checkbox input "false"
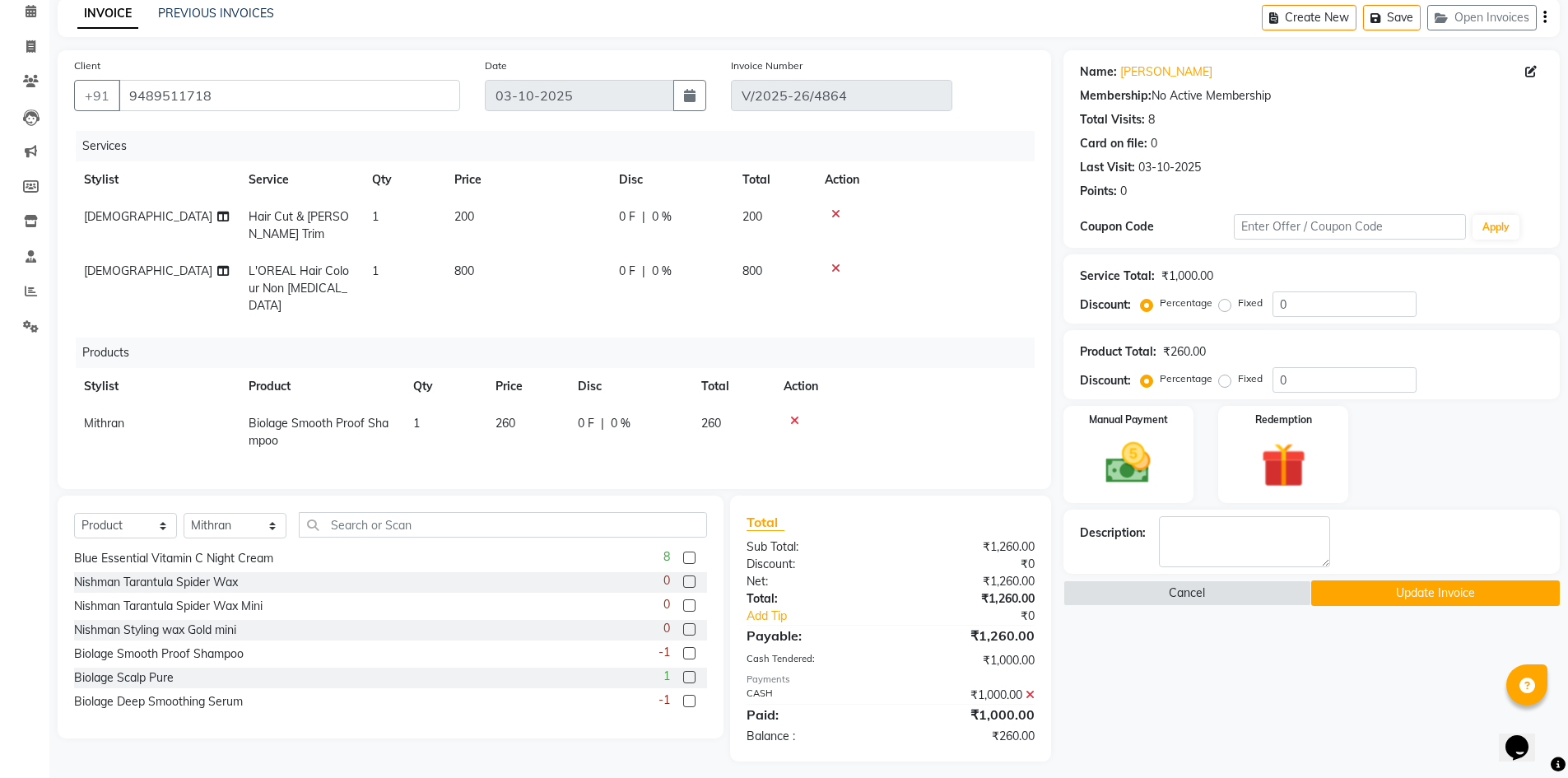
scroll to position [76, 0]
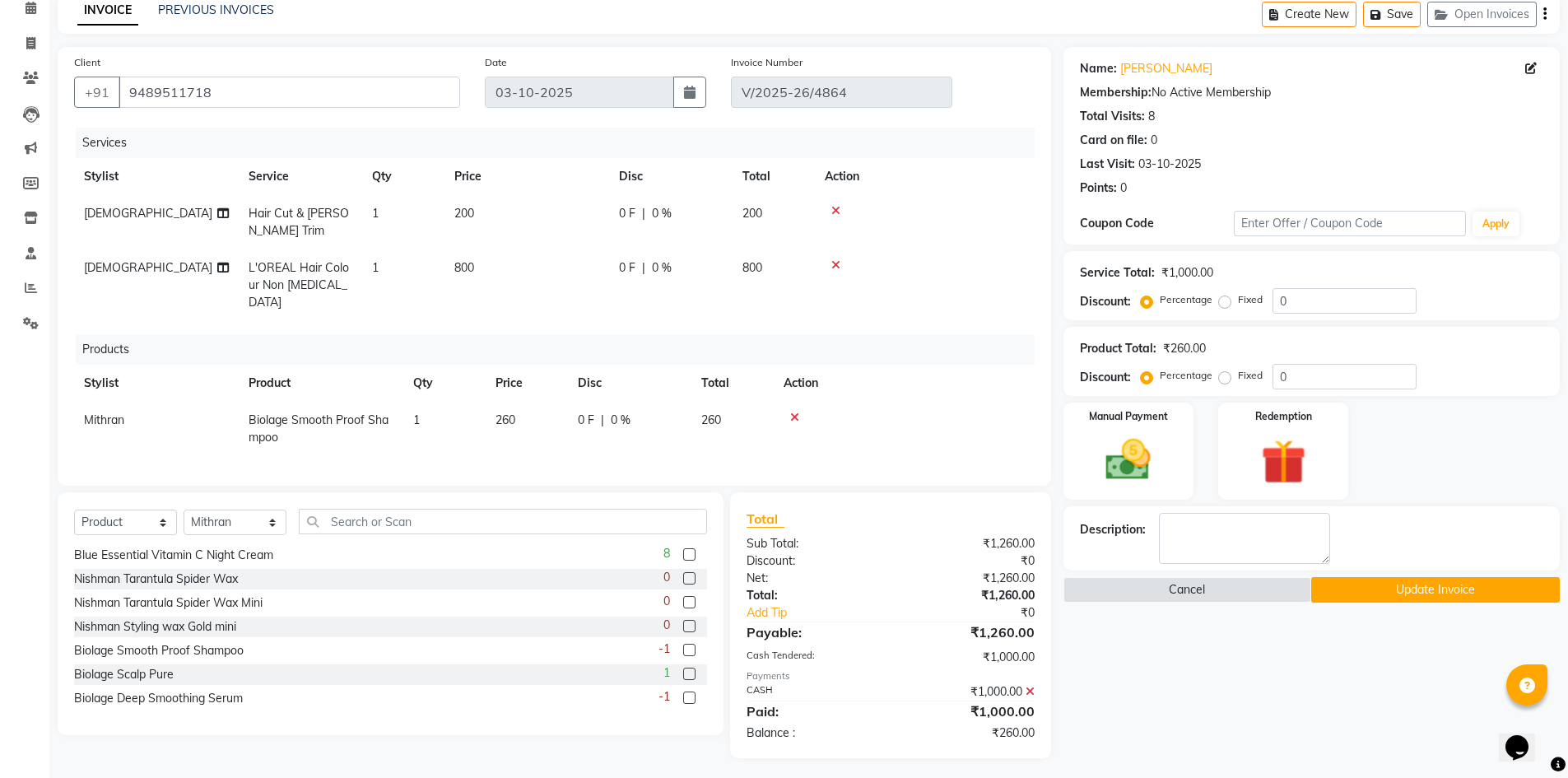
click at [796, 412] on icon at bounding box center [795, 418] width 9 height 12
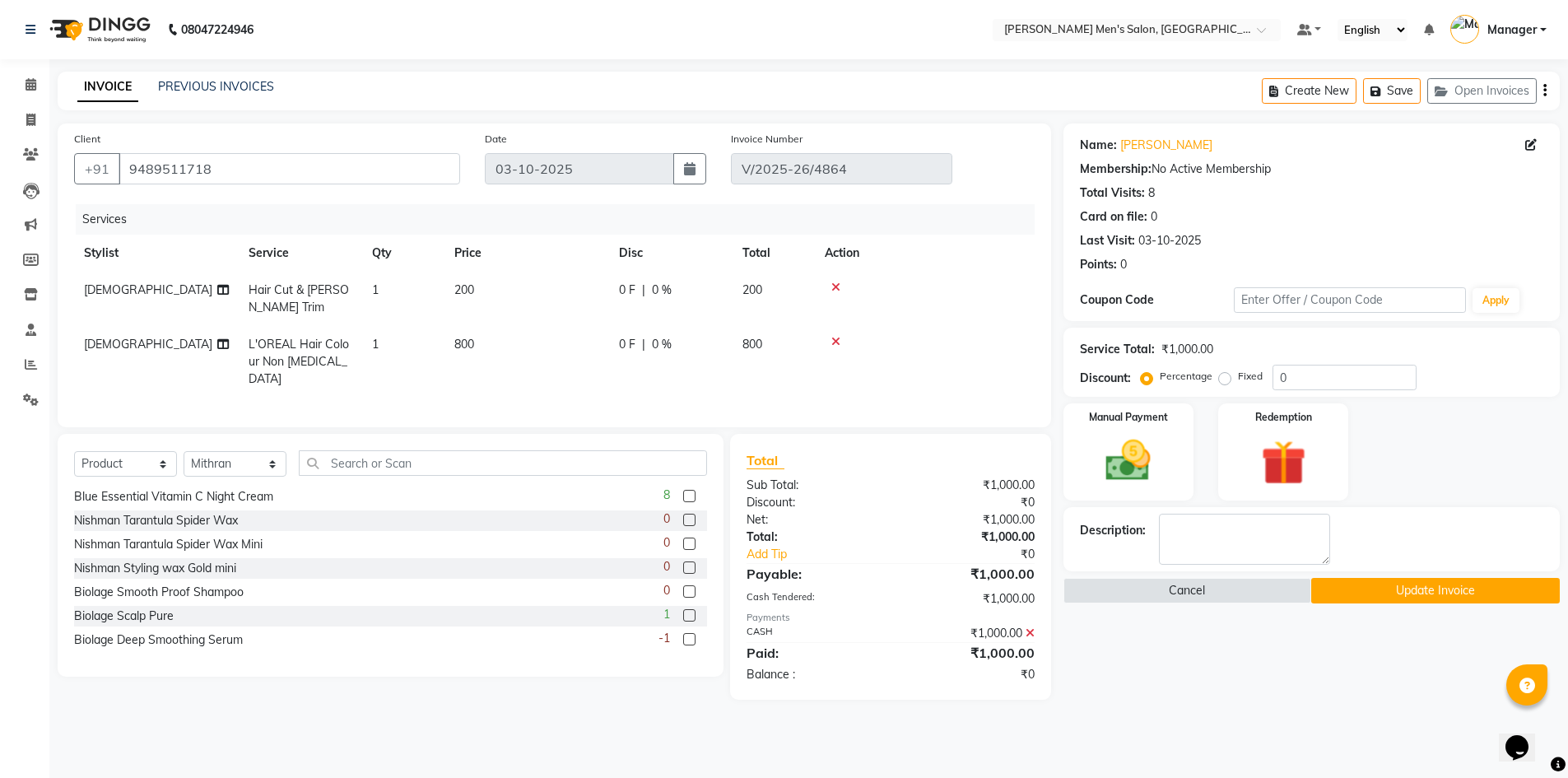
scroll to position [0, 0]
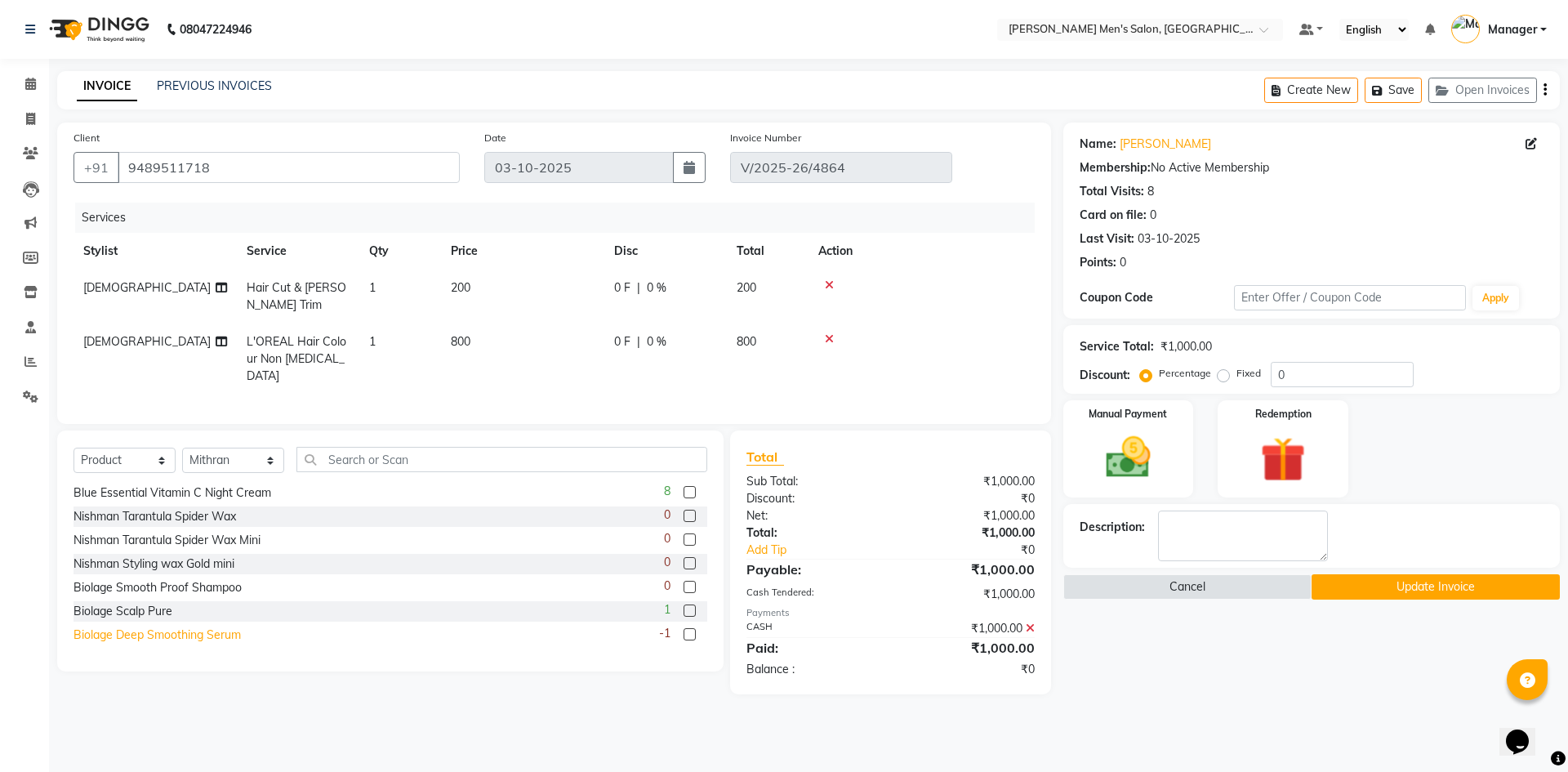
click at [197, 629] on div "Biolage Deep Smoothing Serum" at bounding box center [158, 635] width 168 height 17
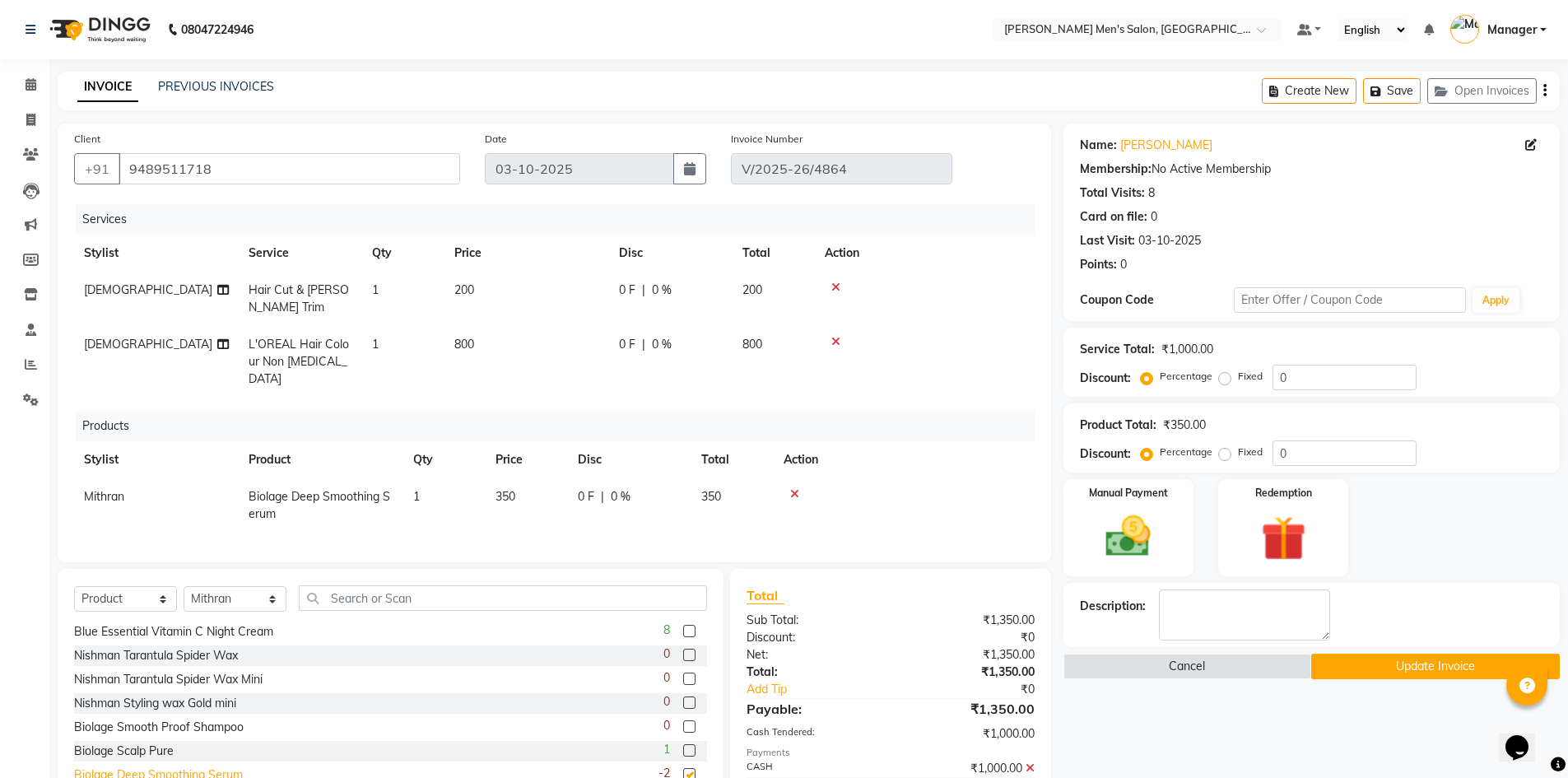
checkbox input "false"
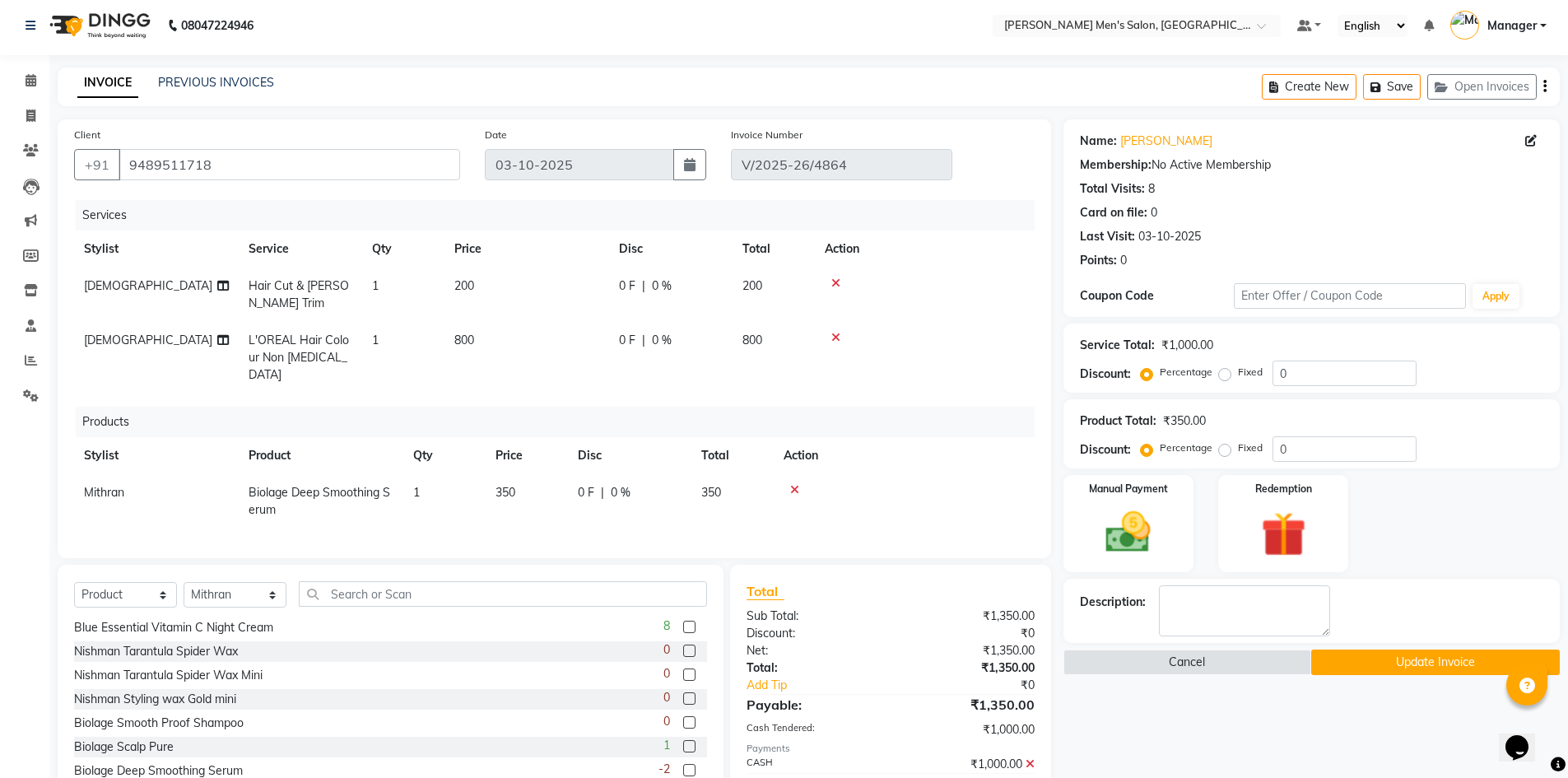
scroll to position [76, 0]
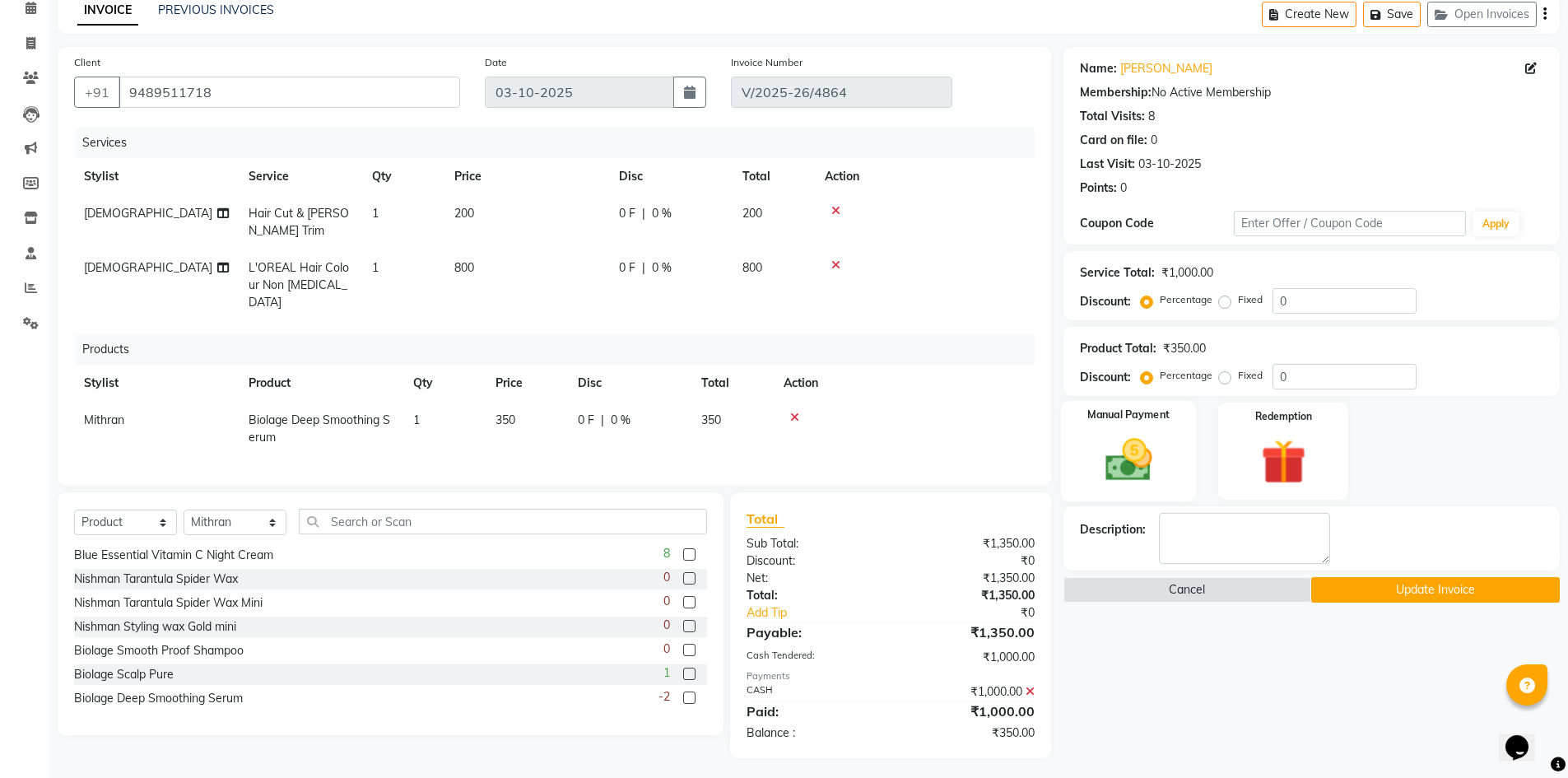
click at [1143, 489] on div "Manual Payment" at bounding box center [1128, 452] width 136 height 101
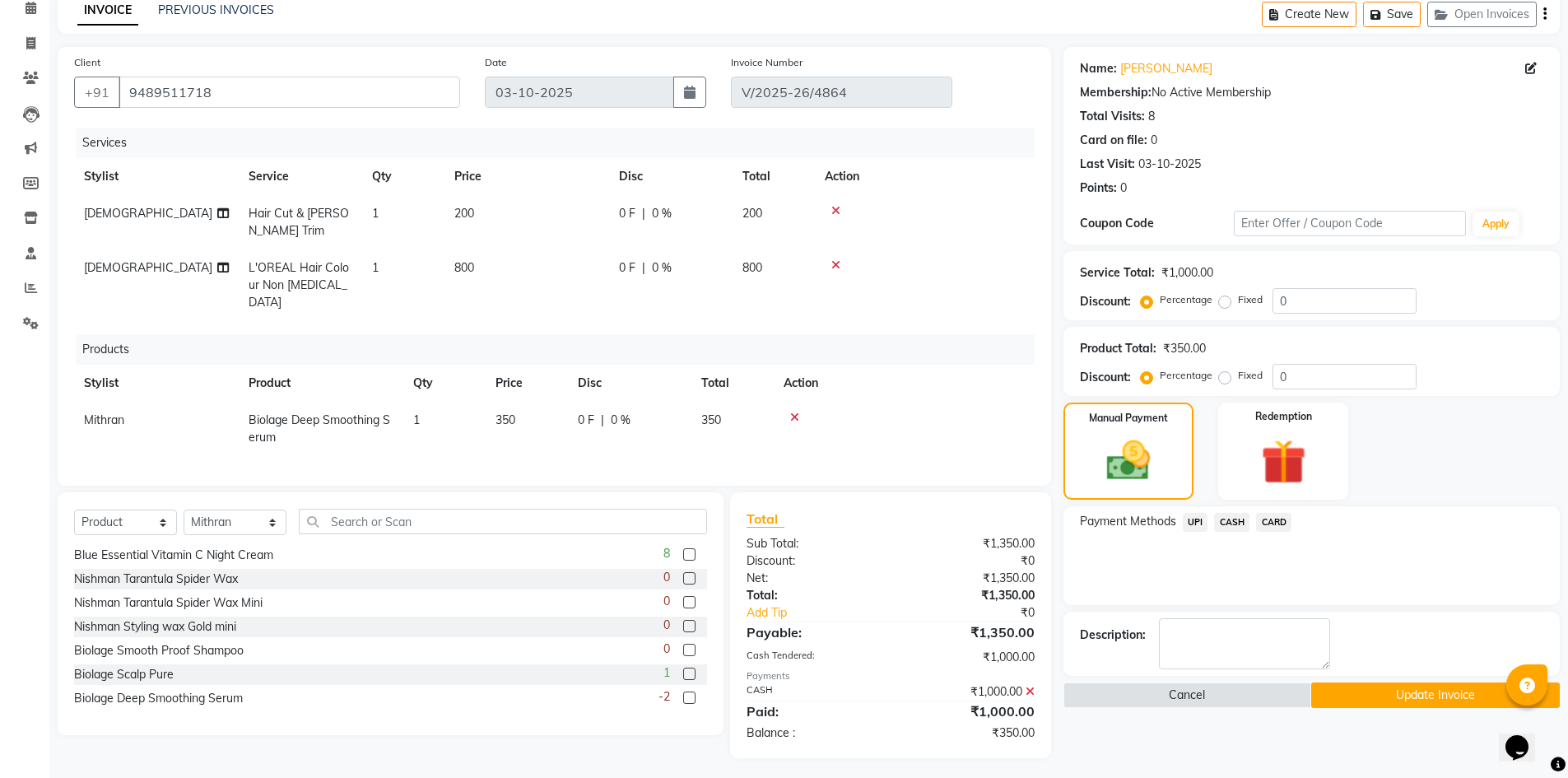
drag, startPoint x: 790, startPoint y: 400, endPoint x: 794, endPoint y: 390, distance: 10.8
click at [794, 402] on td at bounding box center [904, 429] width 261 height 54
drag, startPoint x: 1222, startPoint y: 522, endPoint x: 1223, endPoint y: 537, distance: 15.0
click at [1223, 523] on span "CASH" at bounding box center [1232, 522] width 36 height 19
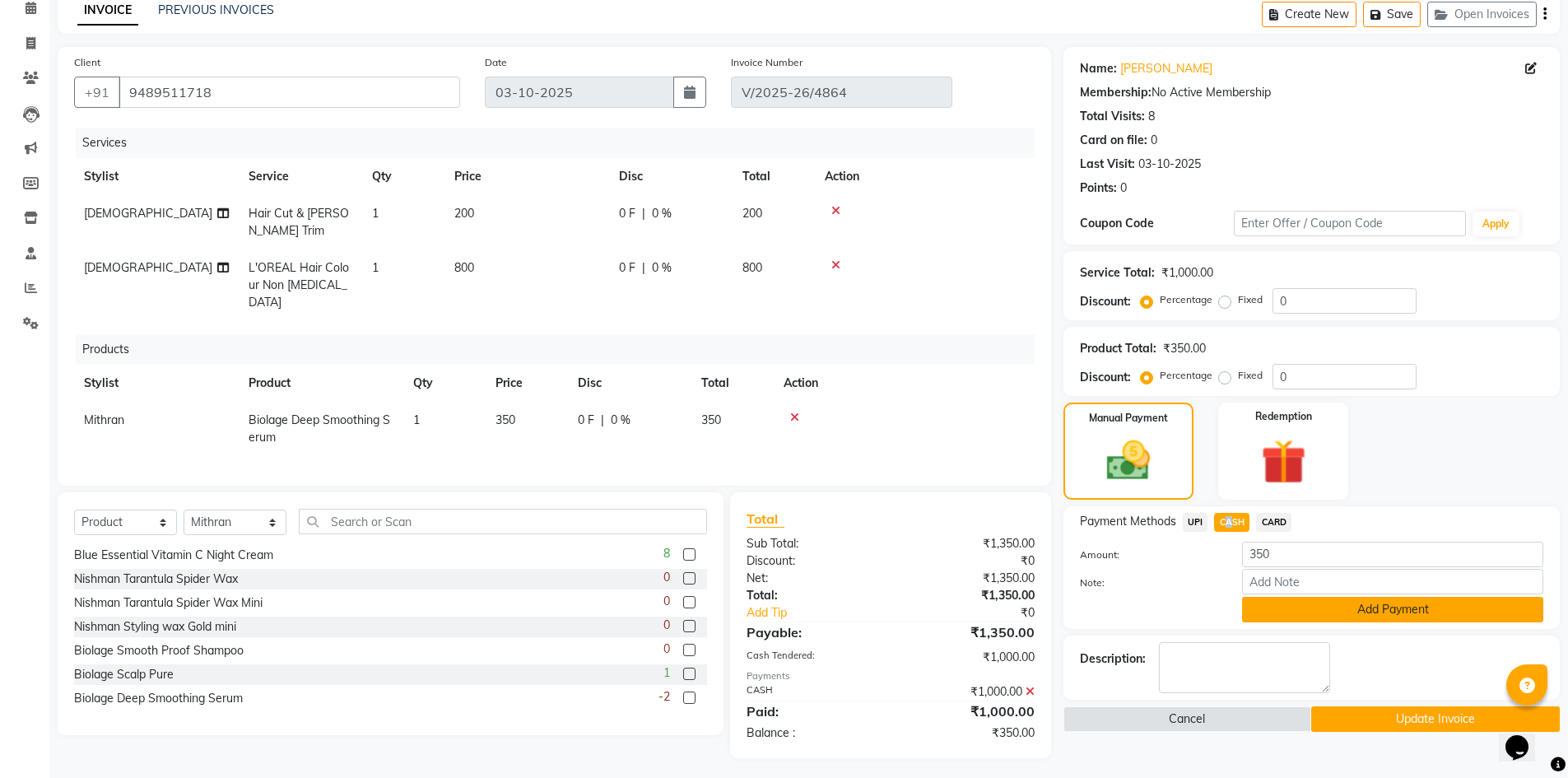
click at [1316, 622] on button "Add Payment" at bounding box center [1392, 610] width 301 height 26
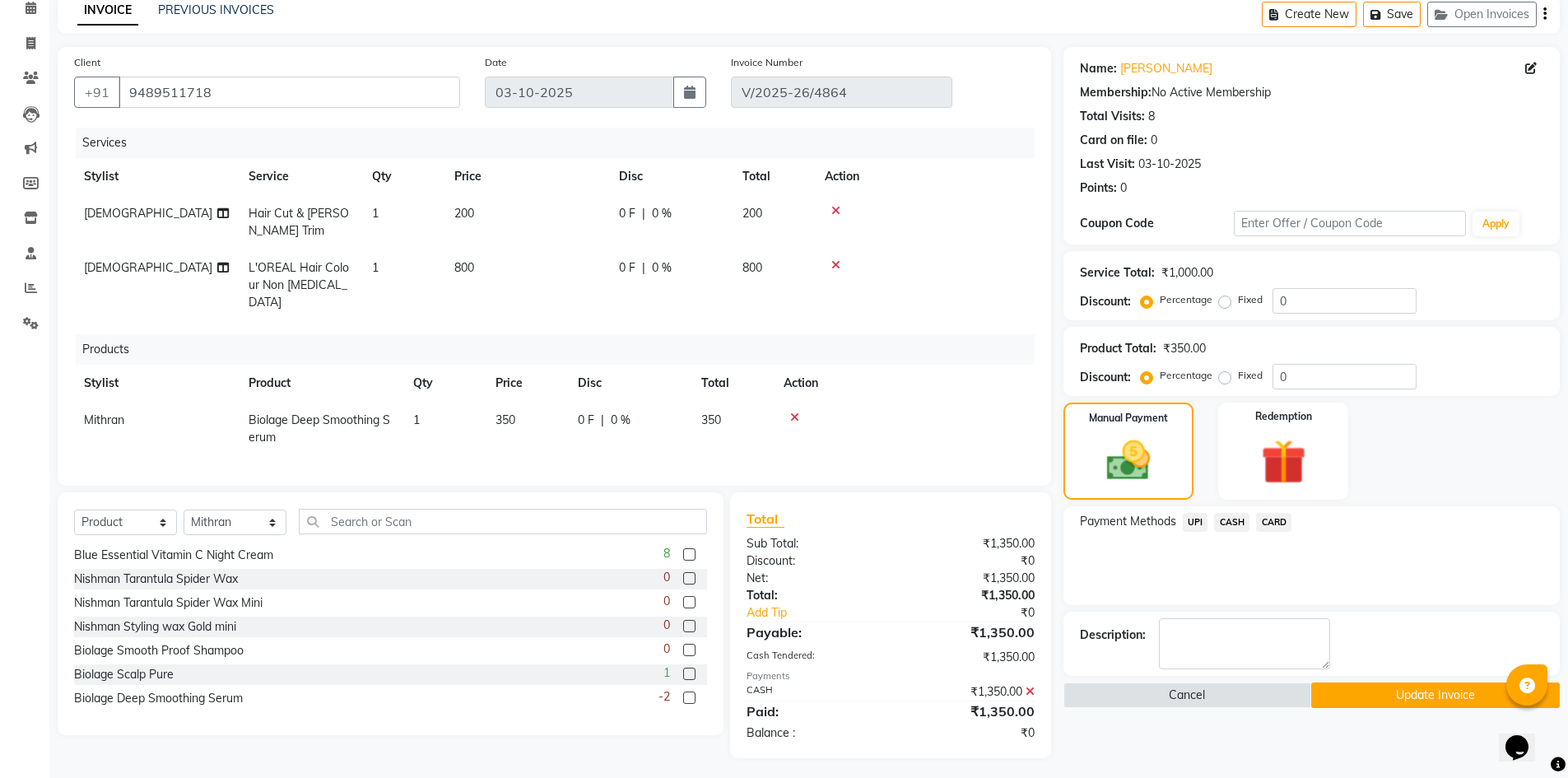
click at [1374, 712] on div "Name: [PERSON_NAME] Membership: No Active Membership Total Visits: 8 Card on fi…" at bounding box center [1317, 403] width 508 height 712
click at [1373, 712] on div "Name: [PERSON_NAME] Membership: No Active Membership Total Visits: 8 Card on fi…" at bounding box center [1317, 403] width 508 height 712
click at [1369, 704] on button "Update Invoice" at bounding box center [1435, 695] width 248 height 26
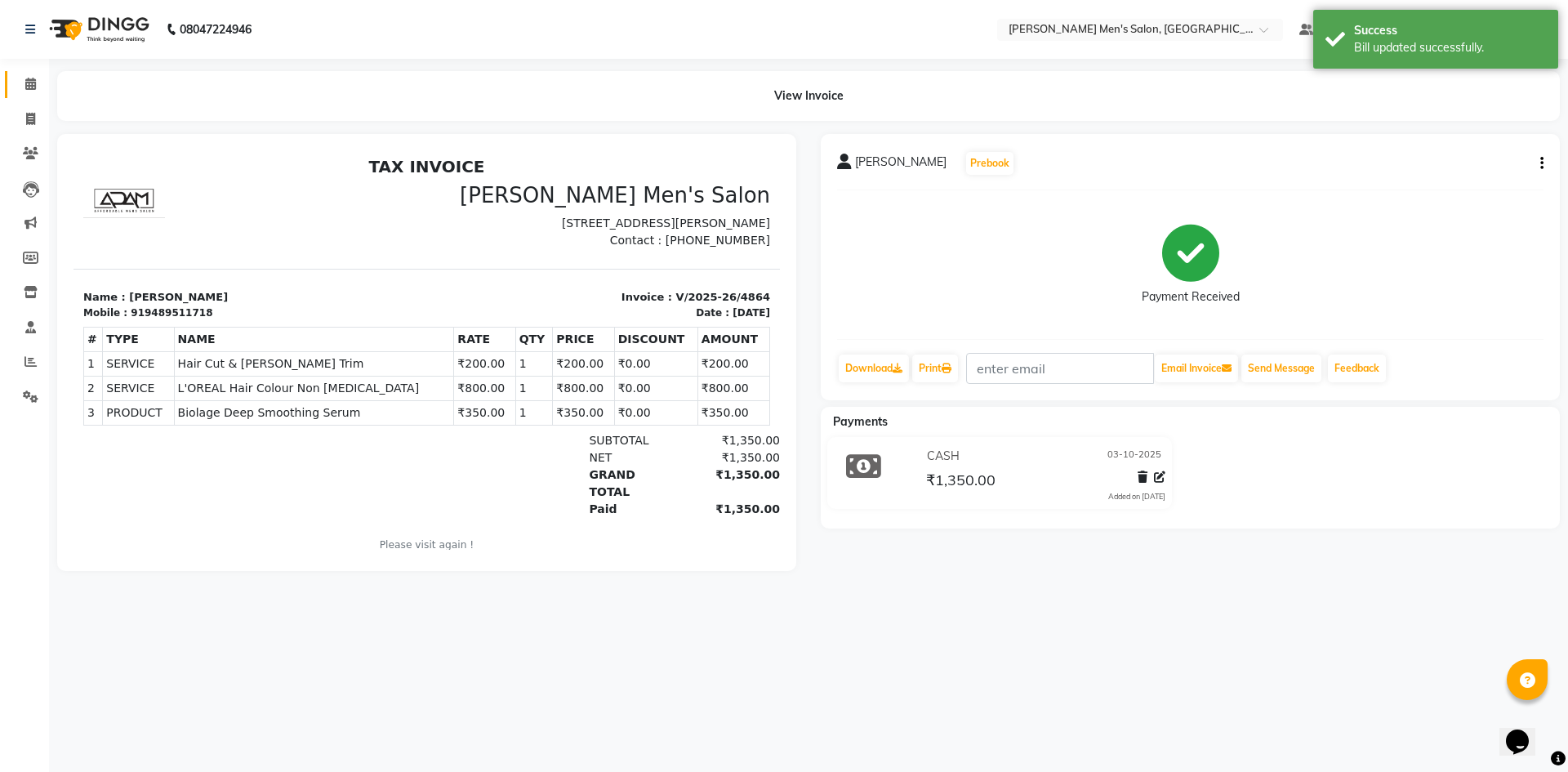
click at [36, 74] on link "Calendar" at bounding box center [24, 85] width 39 height 27
